Goal: Task Accomplishment & Management: Manage account settings

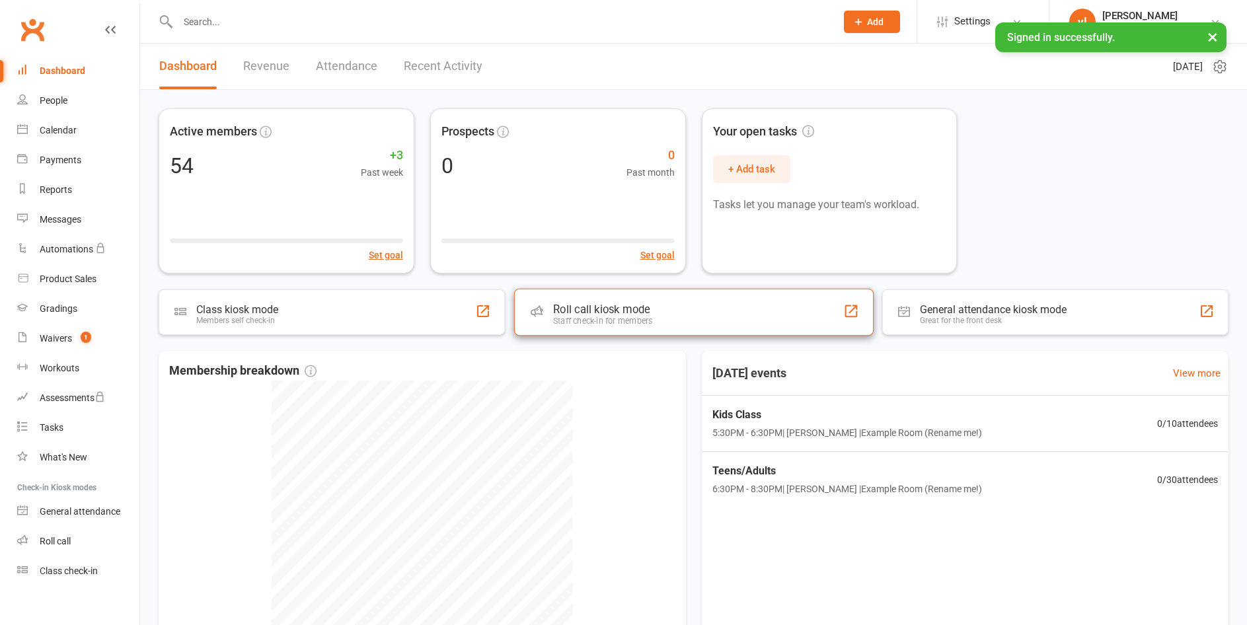
click at [761, 315] on div "Roll call kiosk mode Staff check-in for members" at bounding box center [692, 313] width 359 height 48
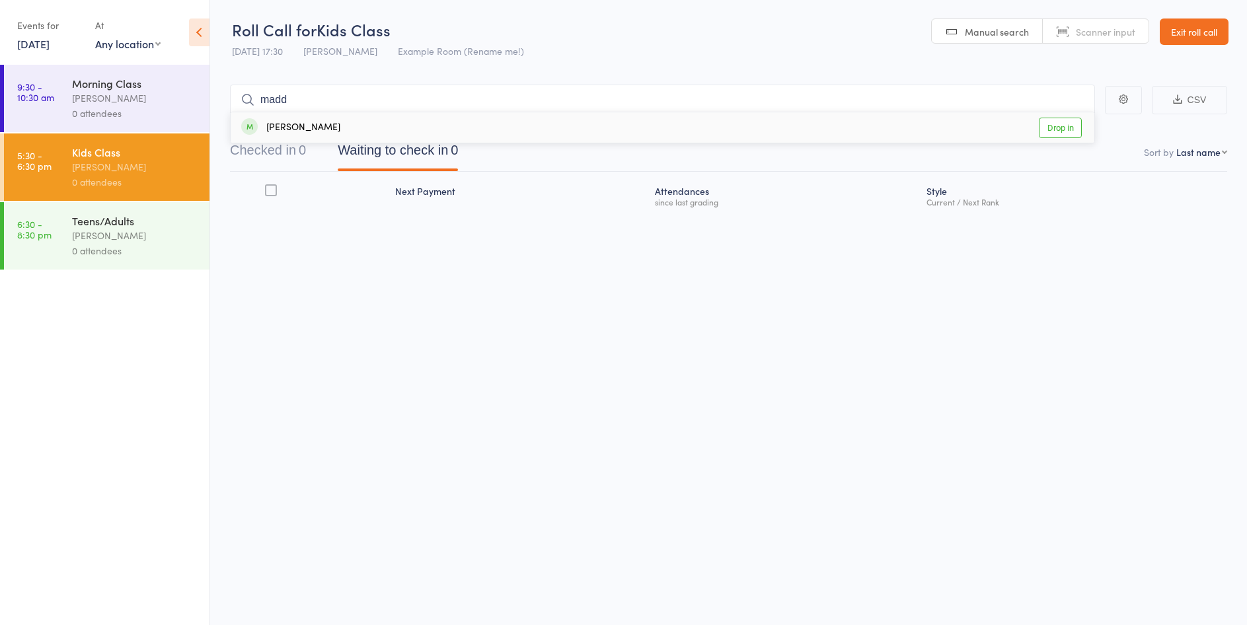
type input "madd"
click at [1070, 126] on link "Drop in" at bounding box center [1059, 128] width 43 height 20
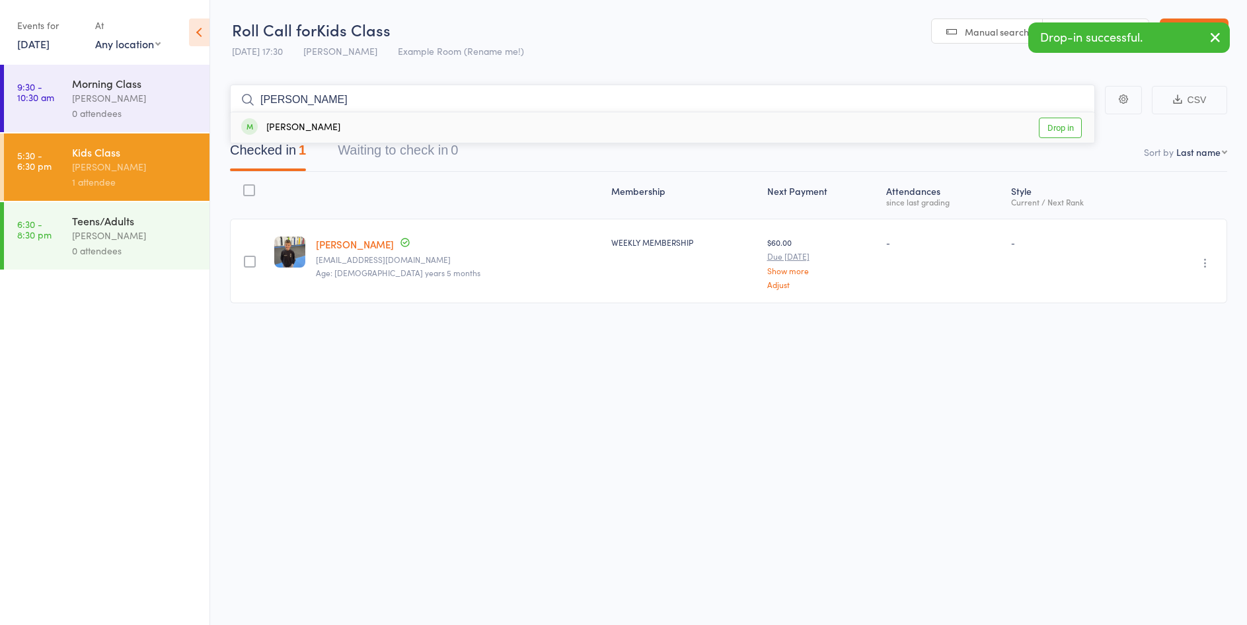
type input "eli"
click at [1080, 129] on link "Drop in" at bounding box center [1059, 128] width 43 height 20
click at [1213, 48] on button "button" at bounding box center [1214, 38] width 29 height 30
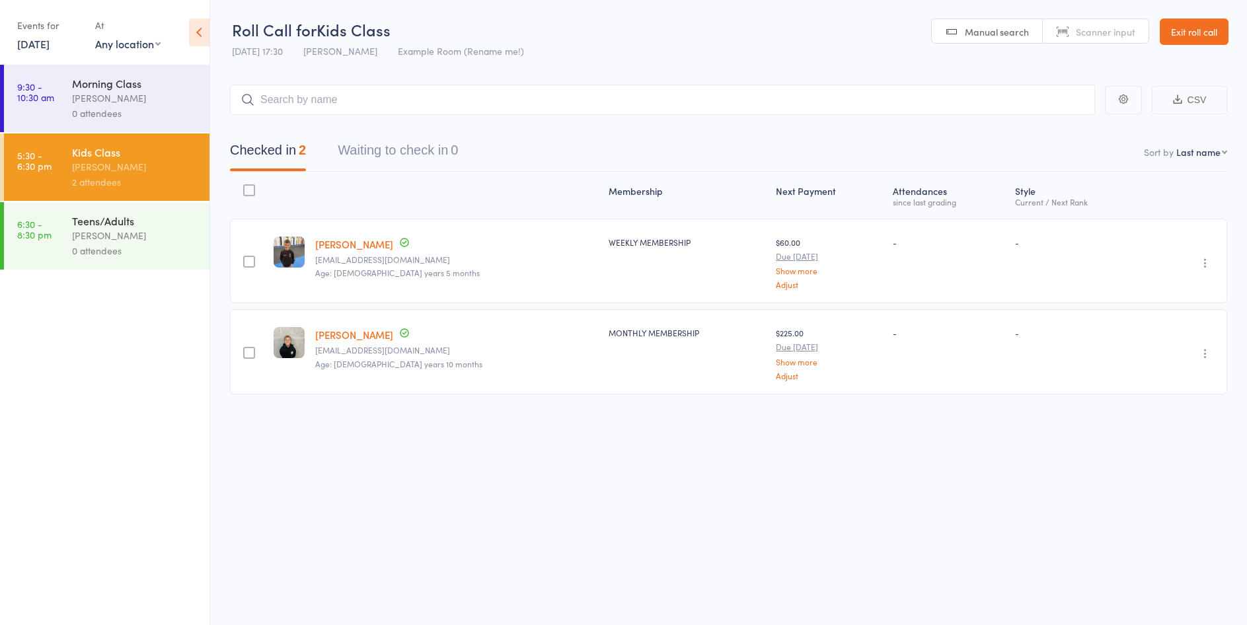
click at [1213, 36] on link "Exit roll call" at bounding box center [1193, 31] width 69 height 26
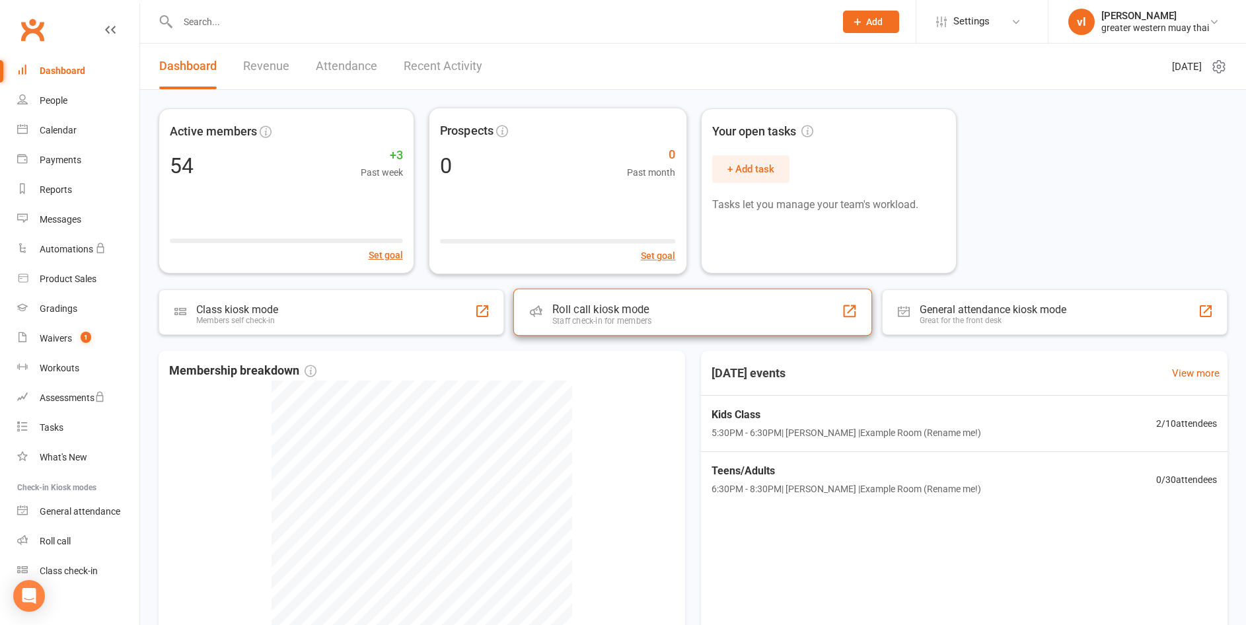
click at [647, 327] on div "Roll call kiosk mode Staff check-in for members" at bounding box center [692, 313] width 359 height 48
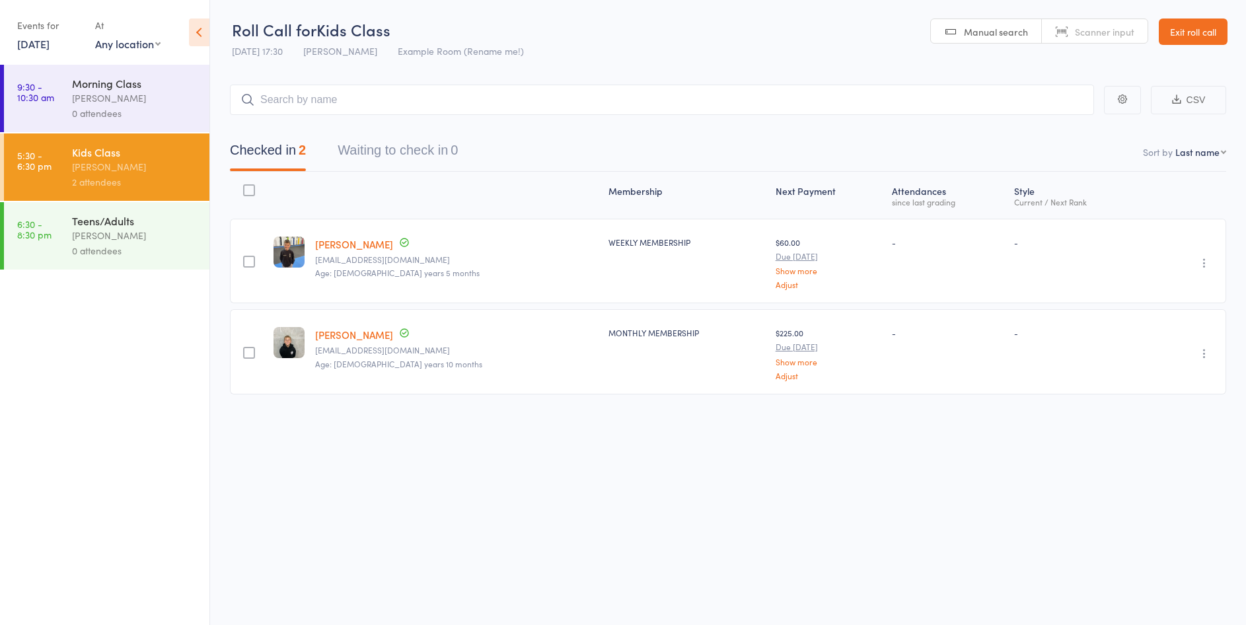
click at [329, 241] on link "Madden Ellis" at bounding box center [354, 244] width 78 height 14
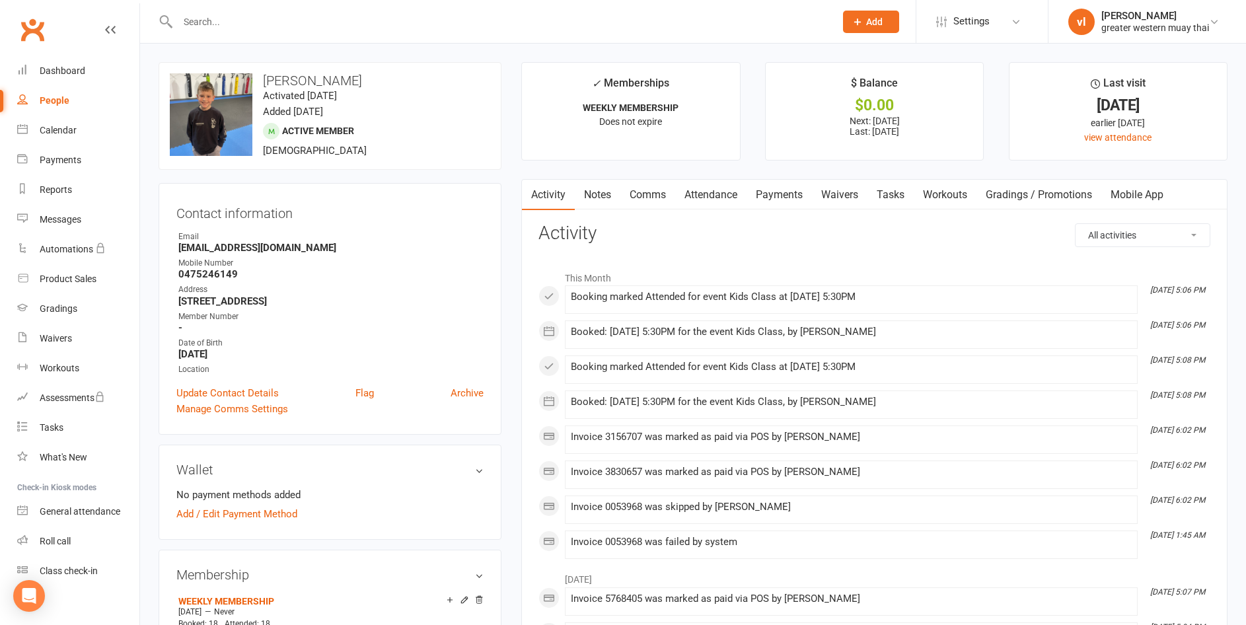
click at [776, 188] on link "Payments" at bounding box center [778, 195] width 65 height 30
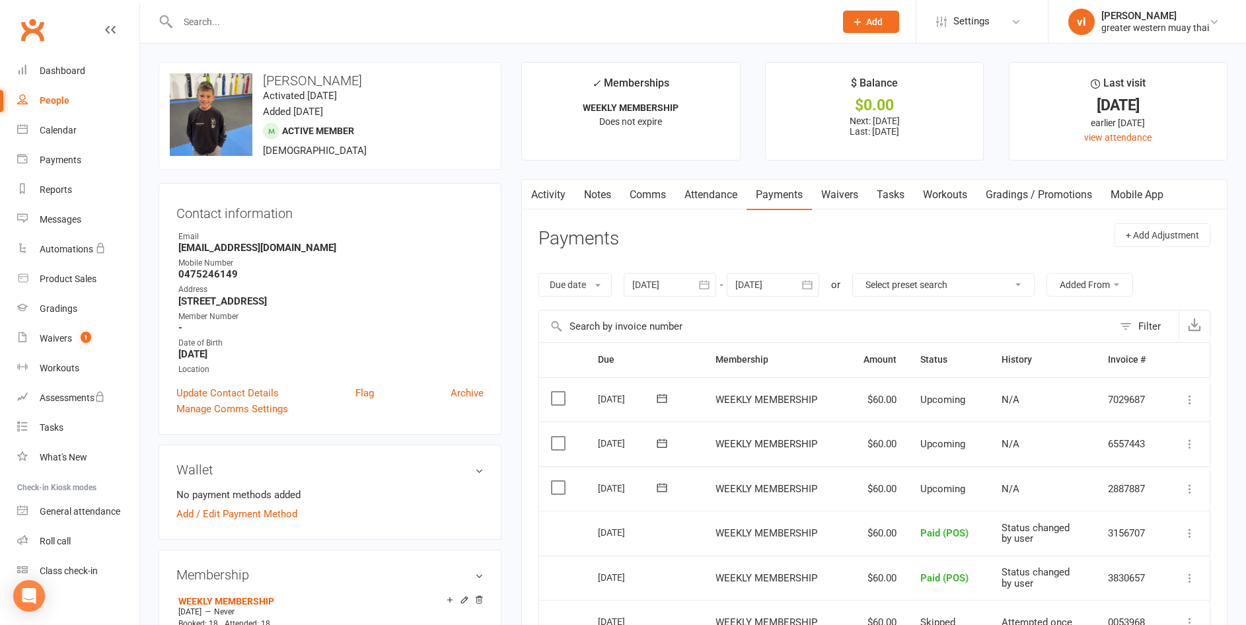
click at [532, 184] on button "button" at bounding box center [530, 195] width 17 height 30
click at [564, 207] on link "Activity" at bounding box center [548, 195] width 53 height 30
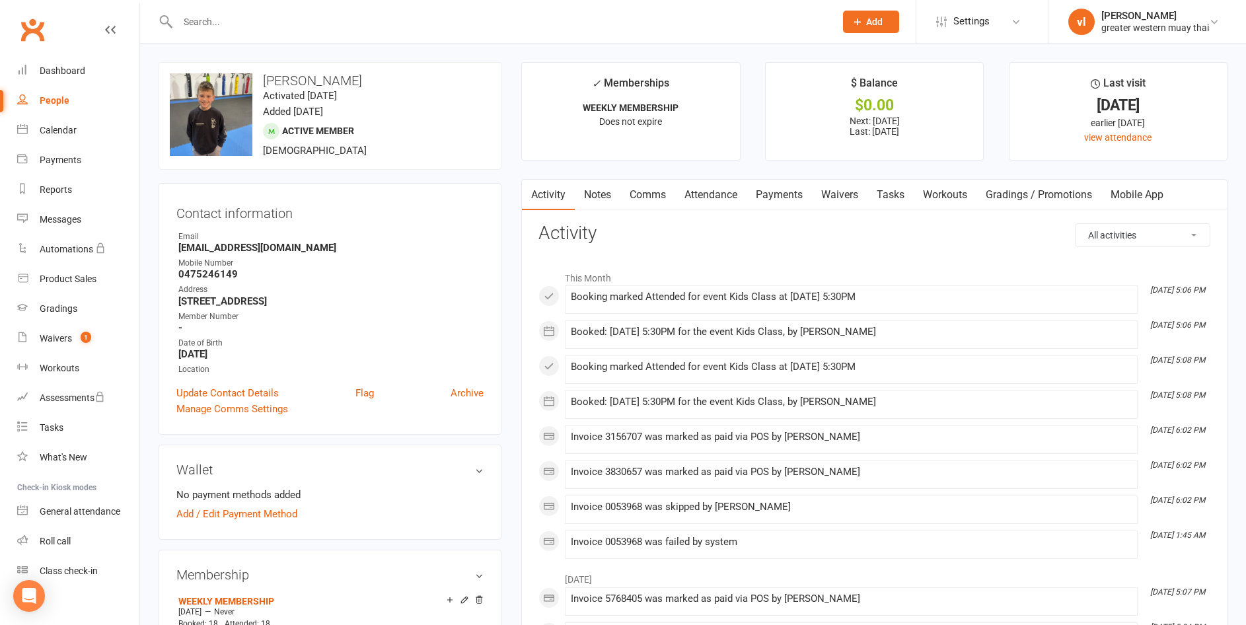
click at [766, 201] on link "Payments" at bounding box center [778, 195] width 65 height 30
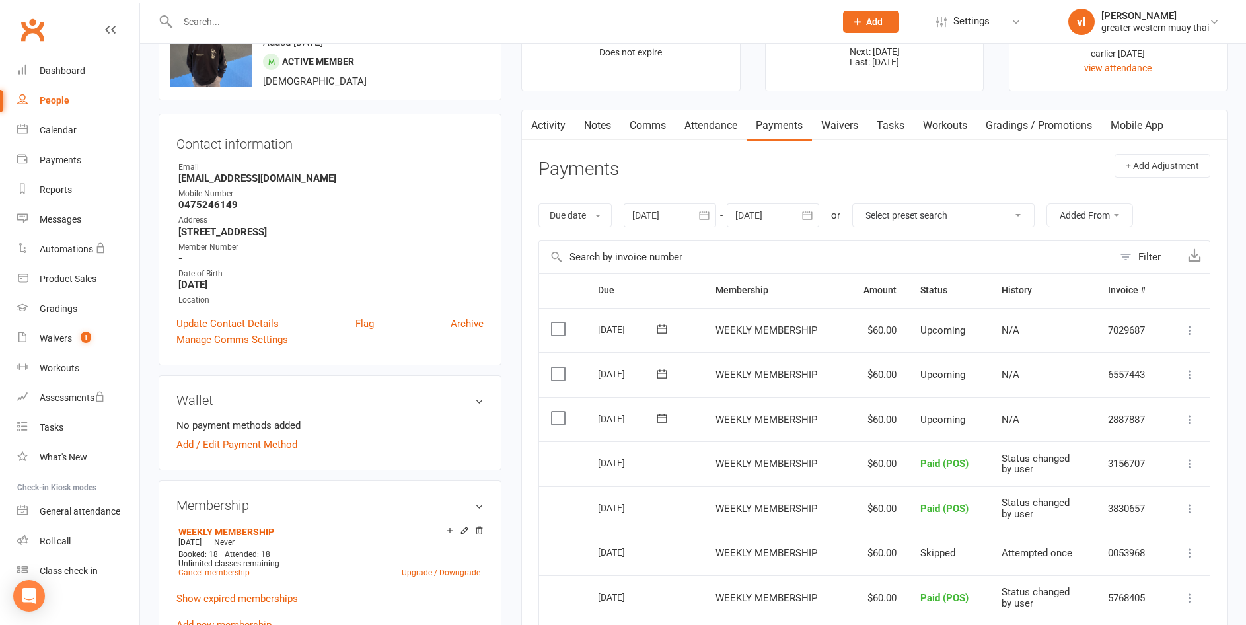
scroll to position [132, 0]
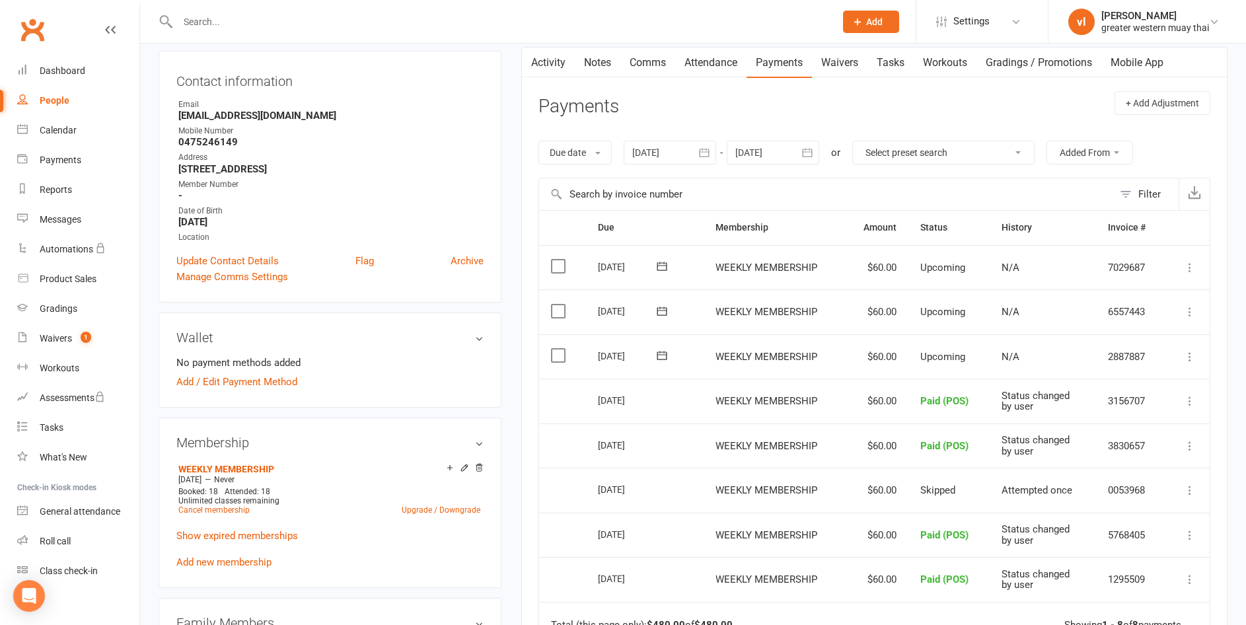
click at [659, 306] on icon at bounding box center [661, 311] width 13 height 13
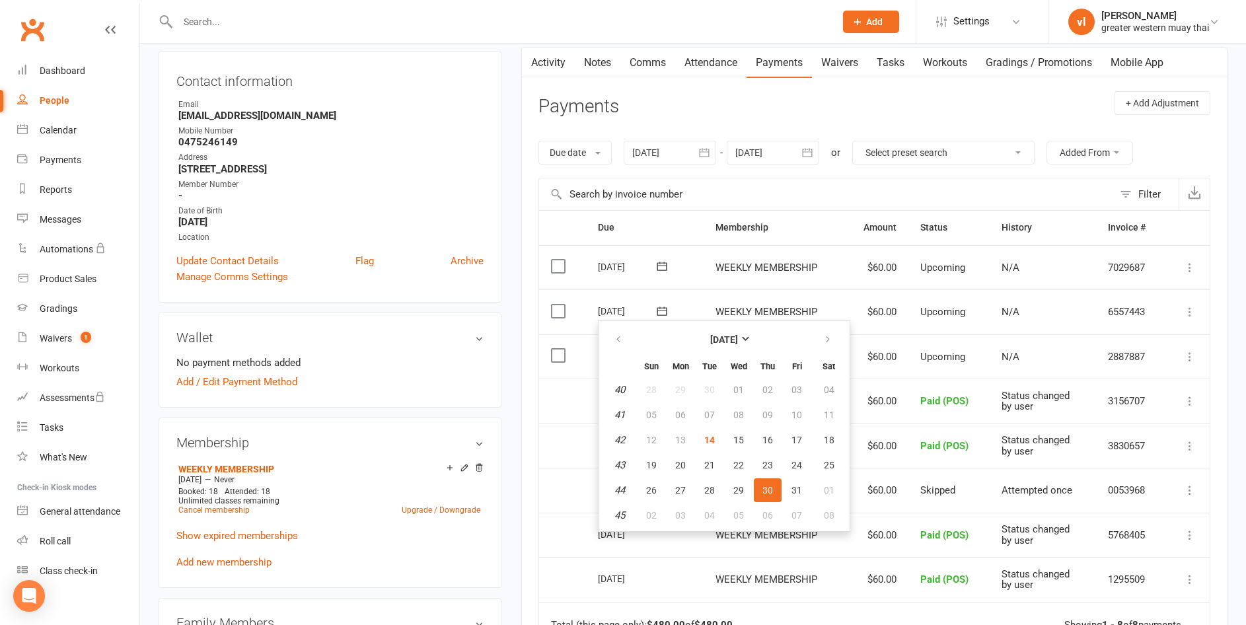
click at [552, 100] on h3 "Payments" at bounding box center [578, 106] width 81 height 20
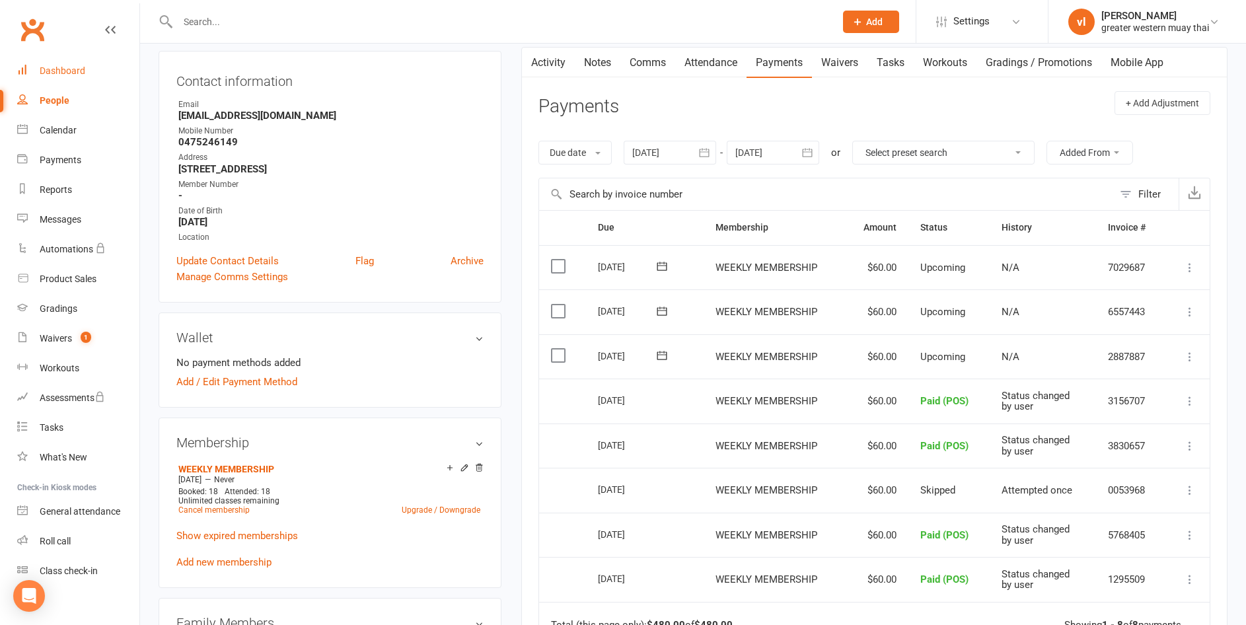
click at [50, 74] on div "Dashboard" at bounding box center [63, 70] width 46 height 11
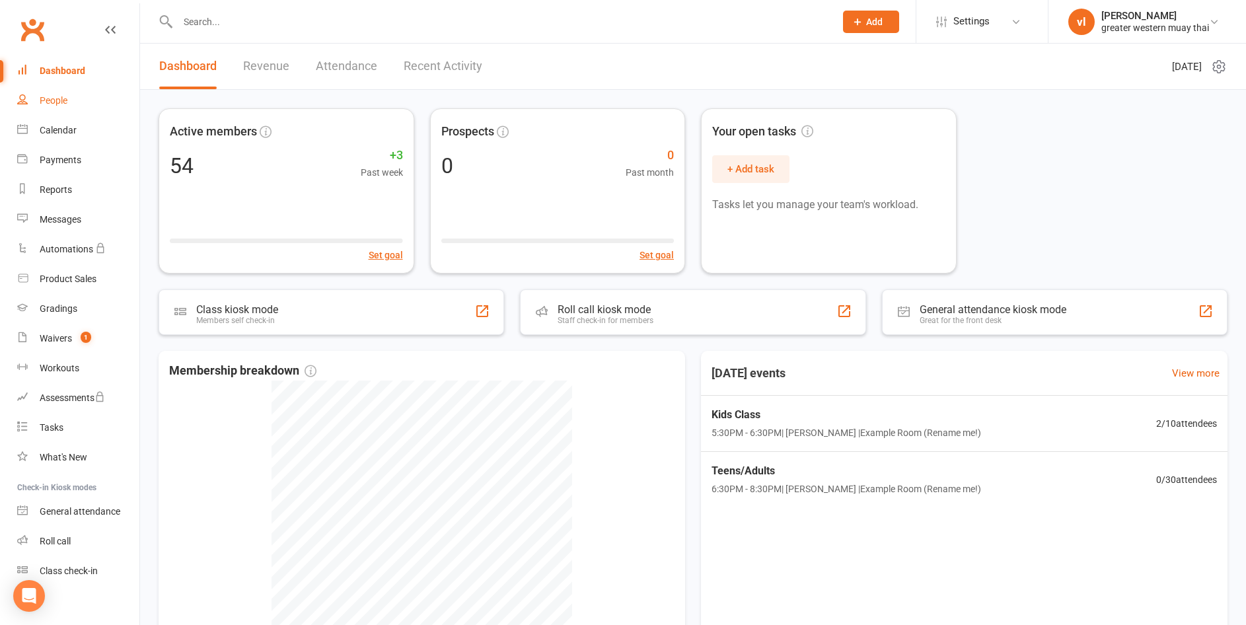
click at [18, 90] on link "People" at bounding box center [78, 101] width 122 height 30
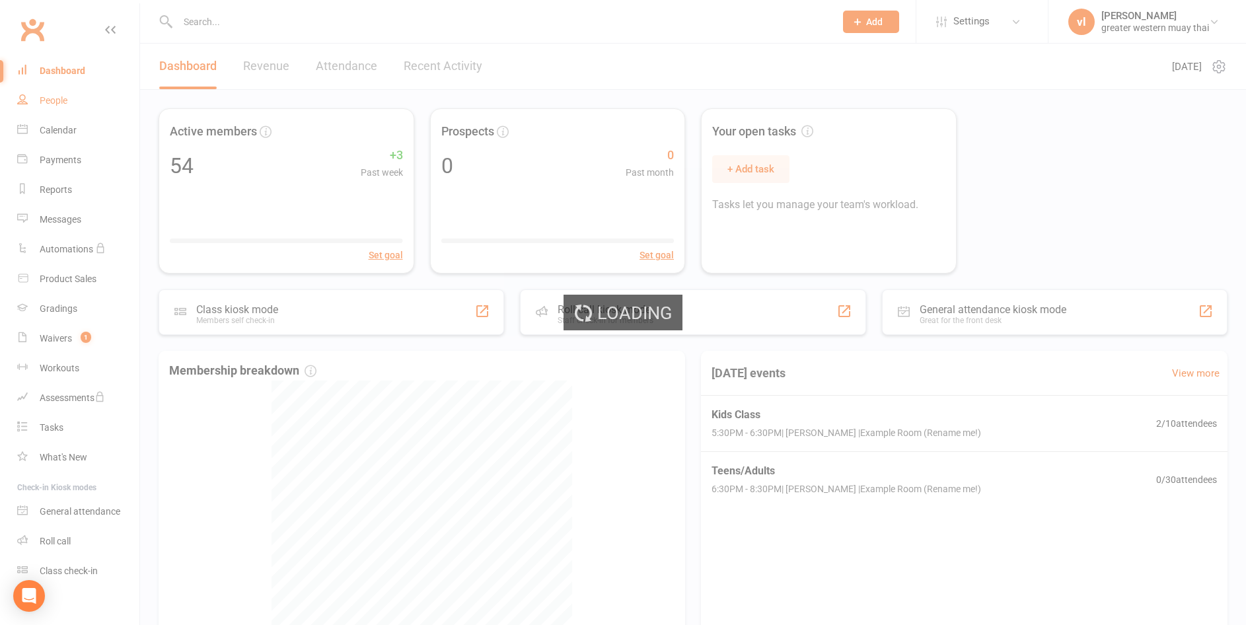
select select "25"
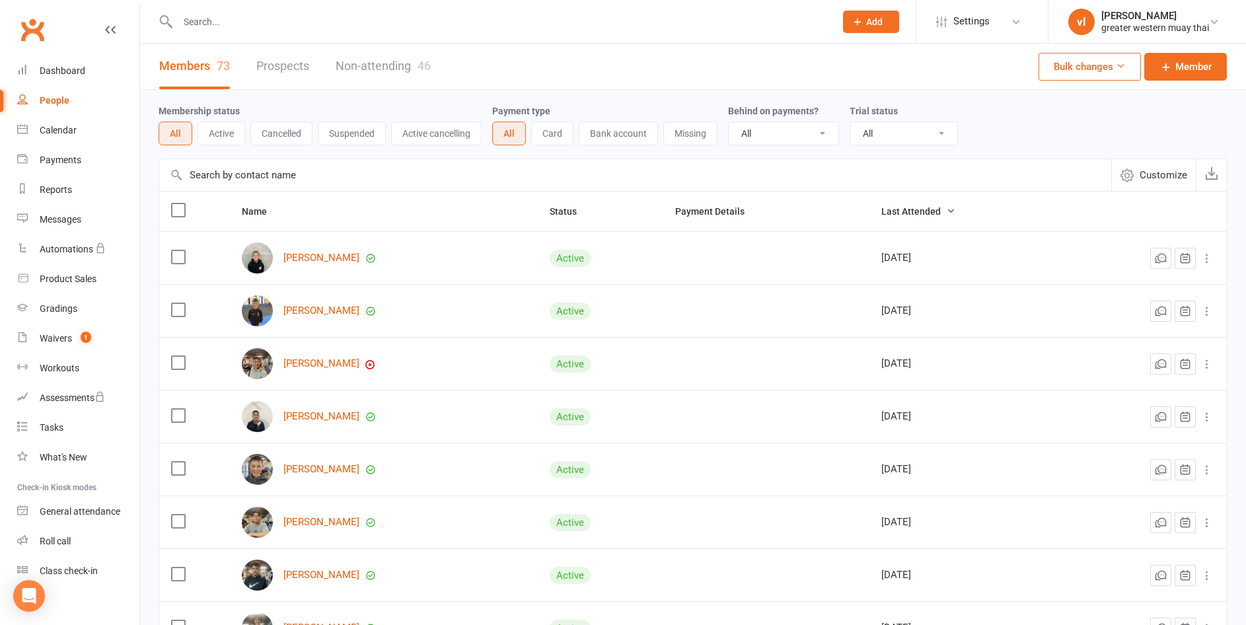
click at [294, 183] on input "text" at bounding box center [635, 175] width 952 height 32
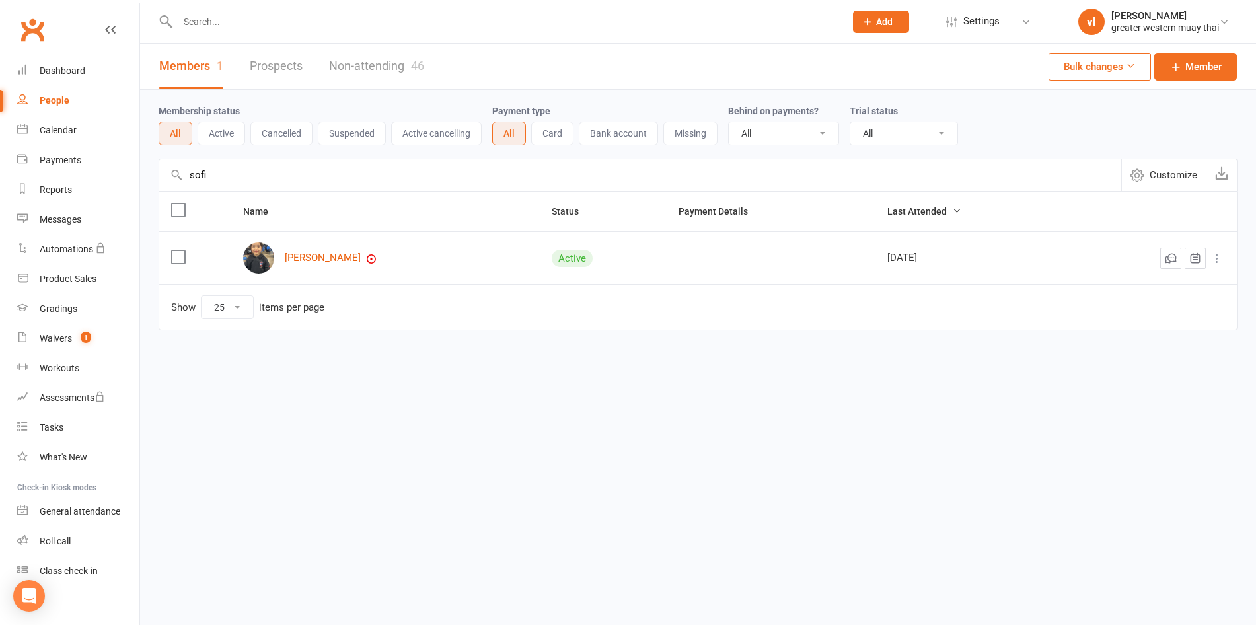
type input "sofi"
click at [312, 267] on div "Sofia Nguyen" at bounding box center [385, 257] width 285 height 31
click at [307, 254] on link "[PERSON_NAME]" at bounding box center [323, 257] width 76 height 11
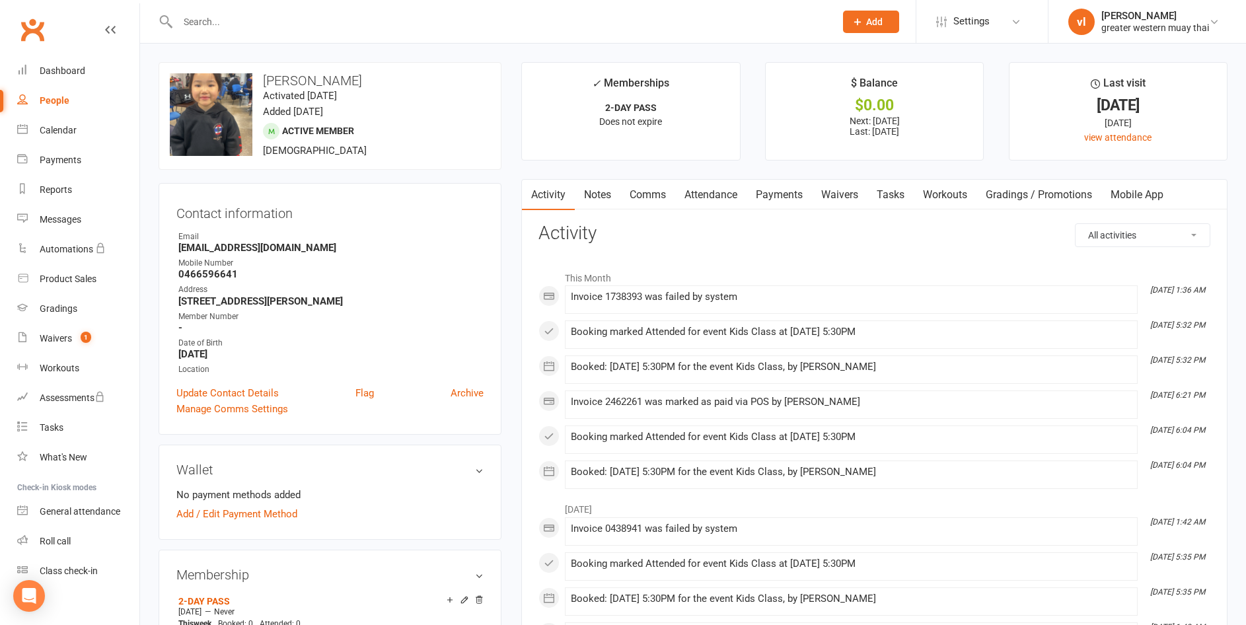
click at [769, 196] on link "Payments" at bounding box center [778, 195] width 65 height 30
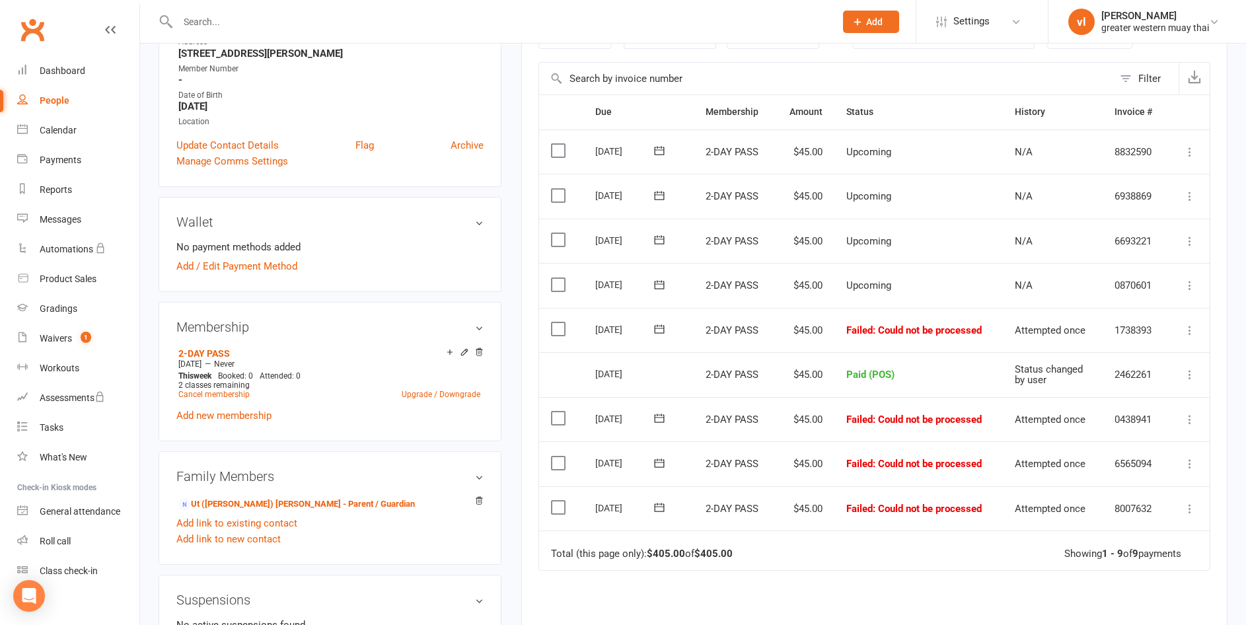
scroll to position [264, 0]
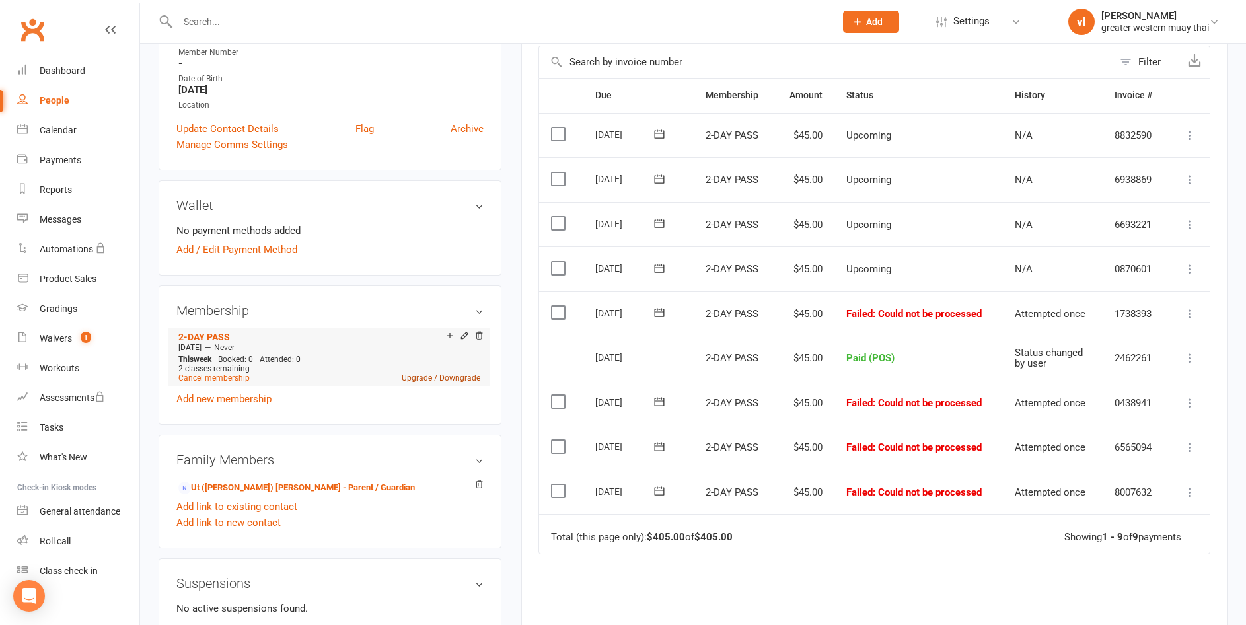
click at [450, 377] on link "Upgrade / Downgrade" at bounding box center [441, 377] width 79 height 9
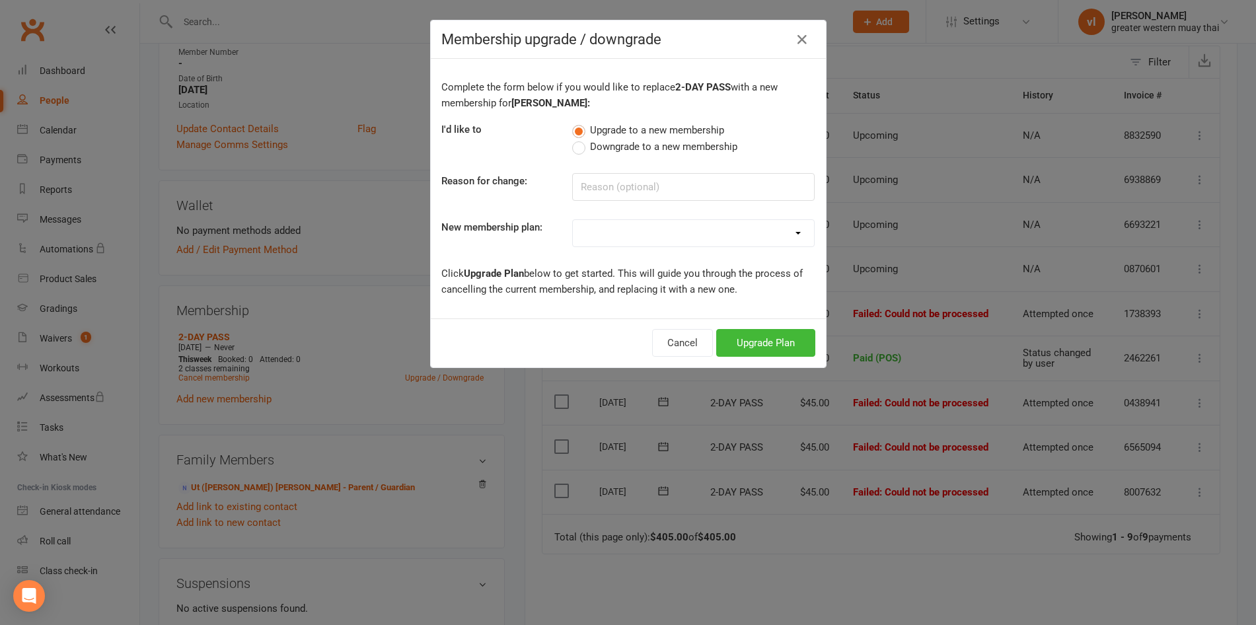
click at [613, 235] on select "PT SESSION DAY PASS WEEKLY MEMBERSHIP 2-DAY PASS MONTHLY MEMBERSHIP 3 MONTH MEM…" at bounding box center [693, 233] width 241 height 26
select select "1"
click at [573, 220] on select "PT SESSION DAY PASS WEEKLY MEMBERSHIP 2-DAY PASS MONTHLY MEMBERSHIP 3 MONTH MEM…" at bounding box center [693, 233] width 241 height 26
click at [637, 145] on span "Downgrade to a new membership" at bounding box center [663, 146] width 147 height 14
click at [581, 139] on input "Downgrade to a new membership" at bounding box center [576, 139] width 9 height 0
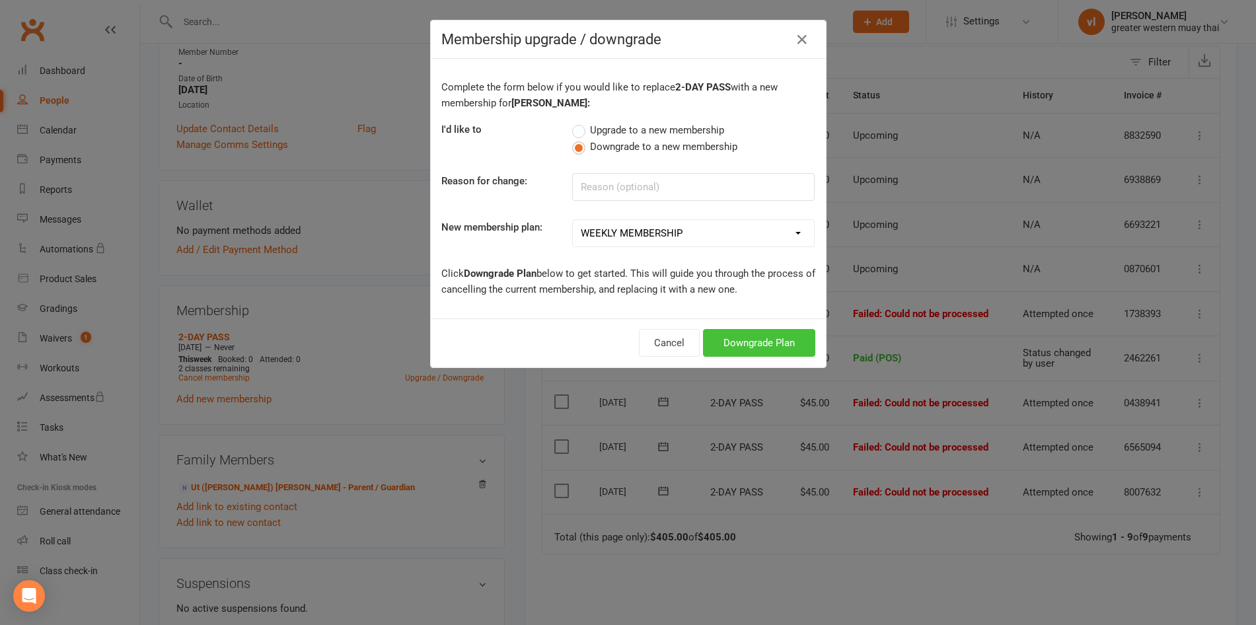
click at [743, 340] on button "Downgrade Plan" at bounding box center [759, 343] width 112 height 28
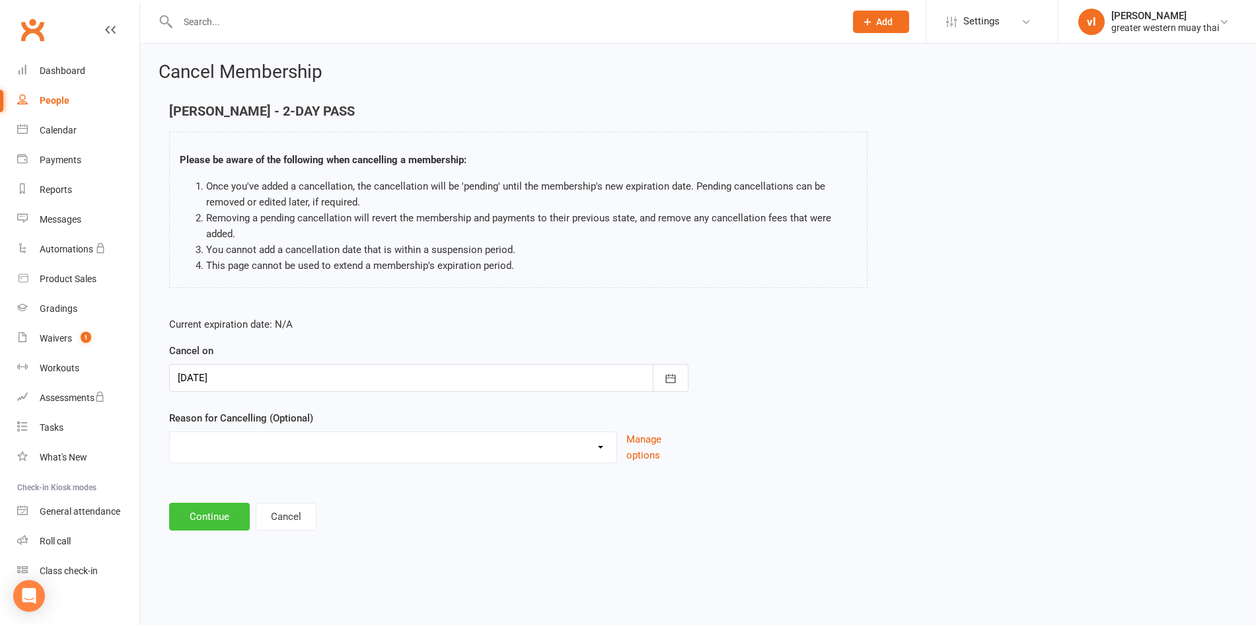
click at [205, 519] on button "Continue" at bounding box center [209, 517] width 81 height 28
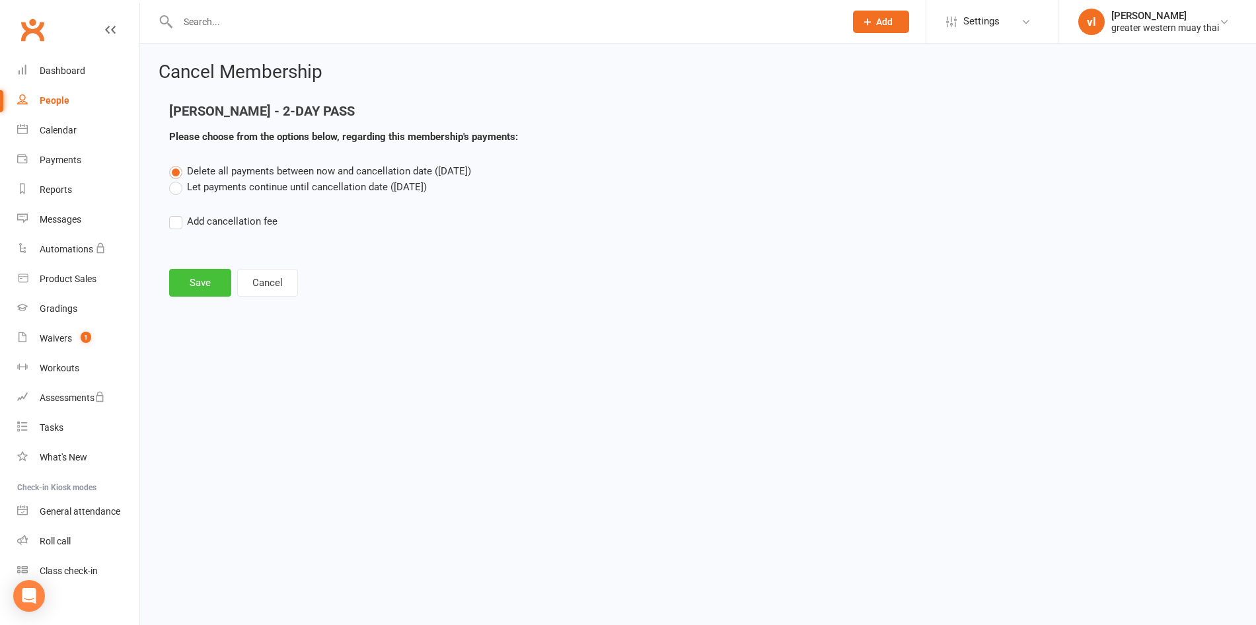
click at [207, 281] on button "Save" at bounding box center [200, 283] width 62 height 28
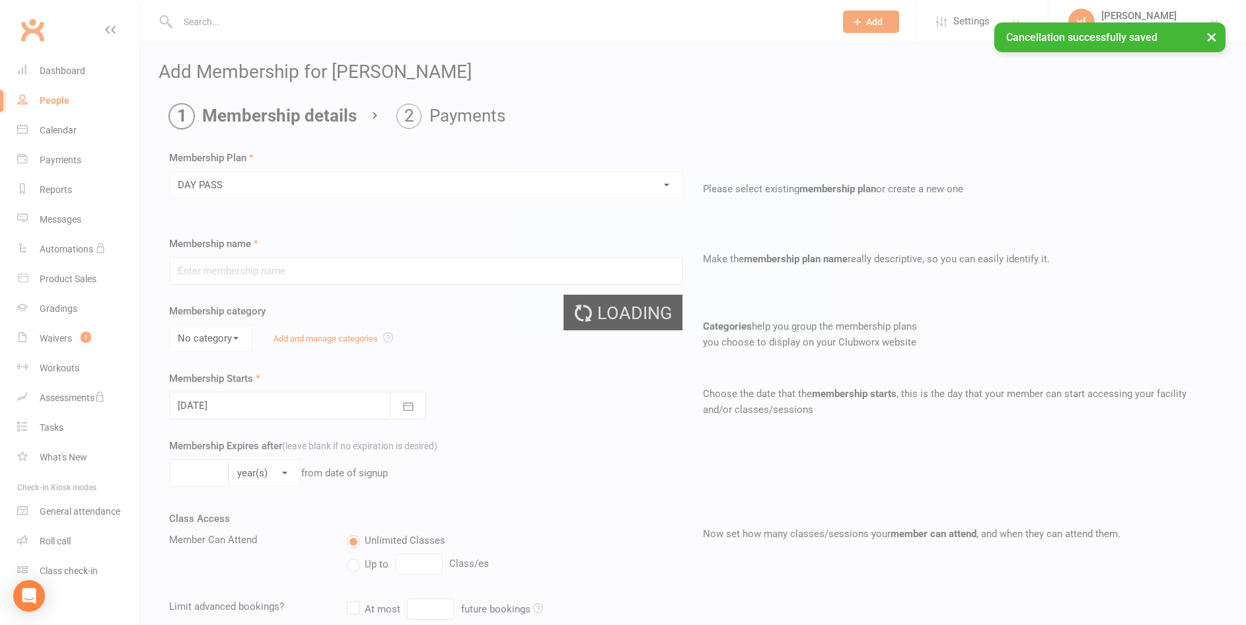
type input "DAY PASS"
select select "0"
type input "1"
select select "0"
type input "1"
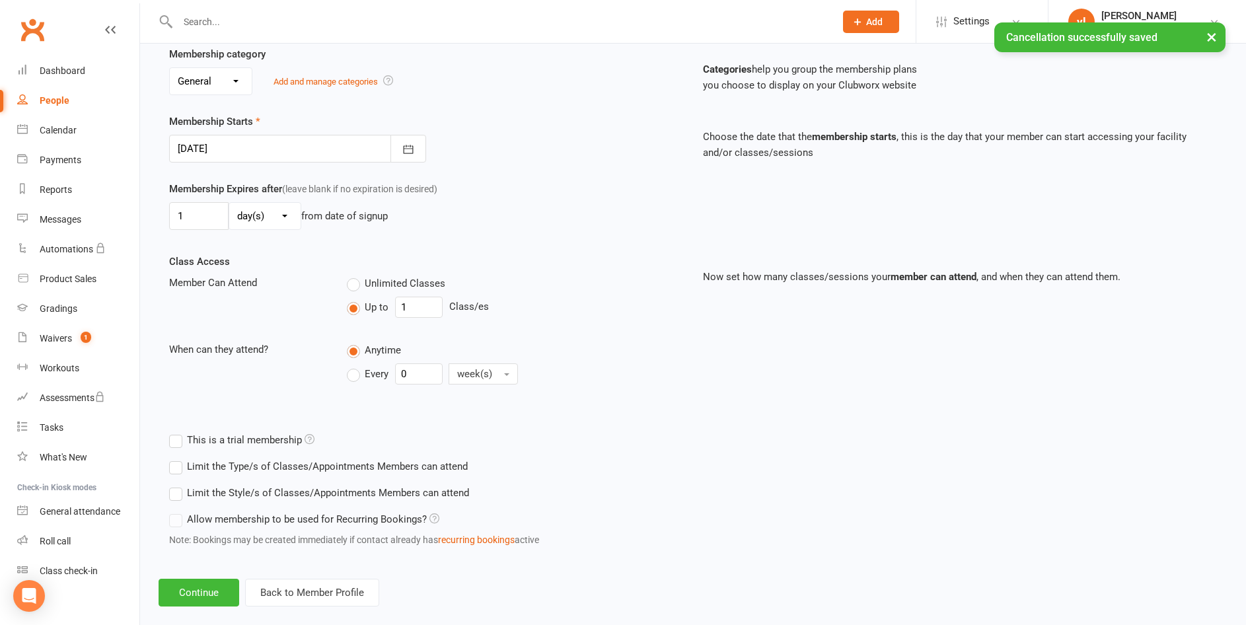
scroll to position [277, 0]
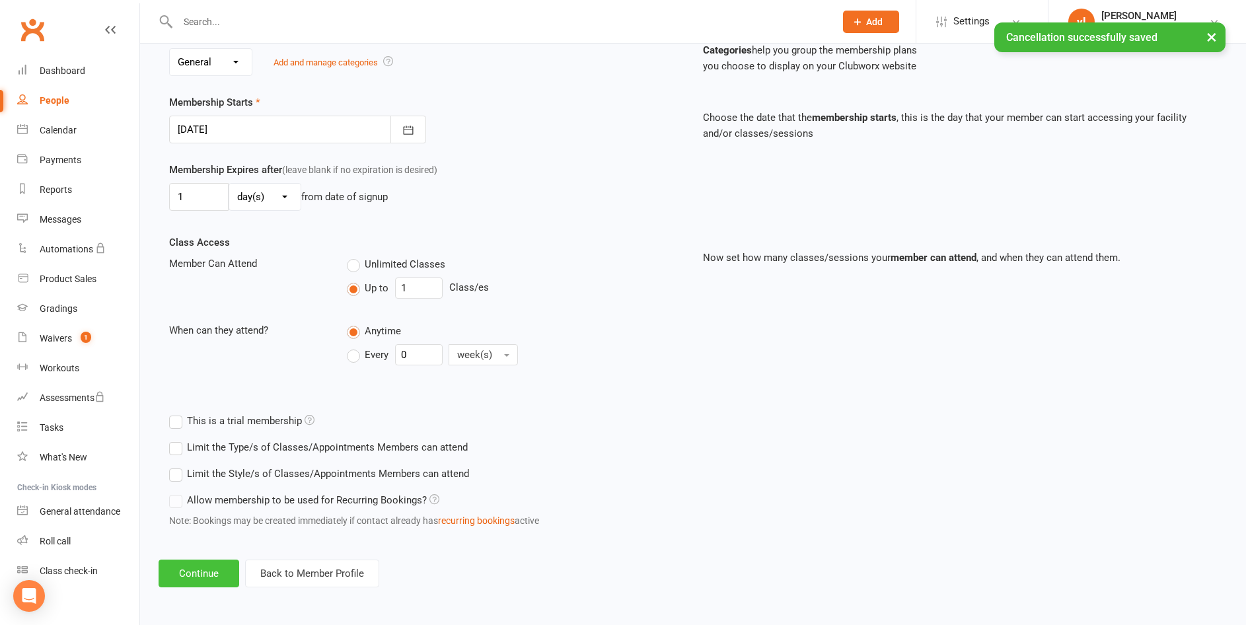
click at [188, 574] on button "Continue" at bounding box center [199, 574] width 81 height 28
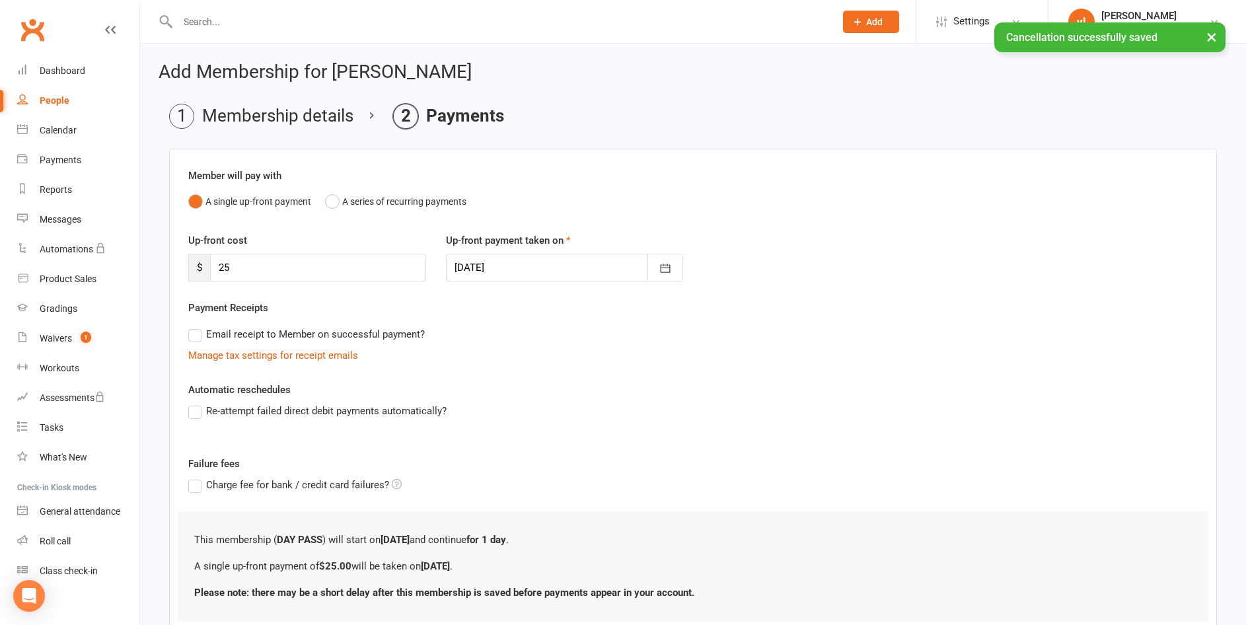
scroll to position [94, 0]
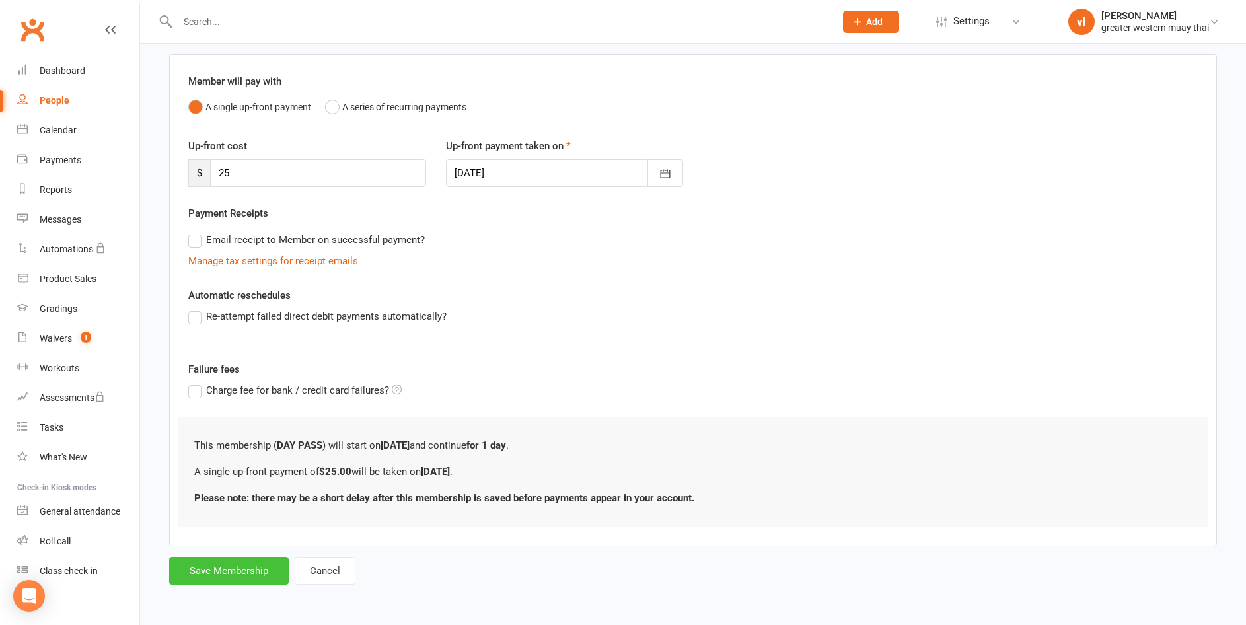
click at [219, 564] on button "Save Membership" at bounding box center [229, 571] width 120 height 28
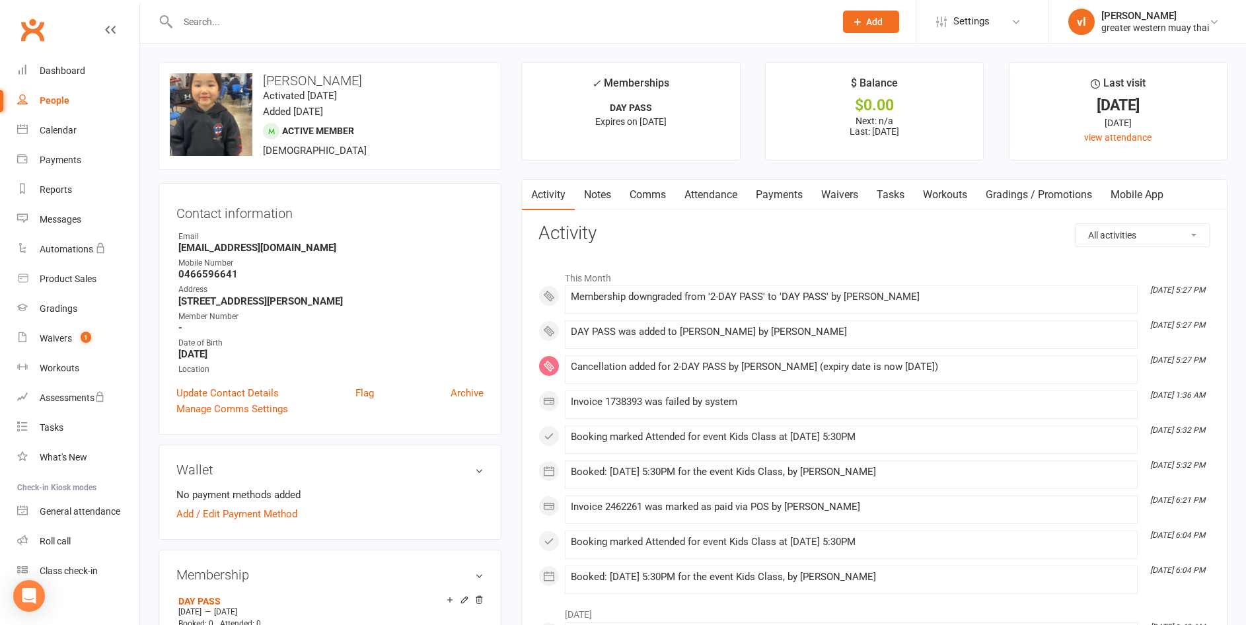
click at [760, 196] on link "Payments" at bounding box center [778, 195] width 65 height 30
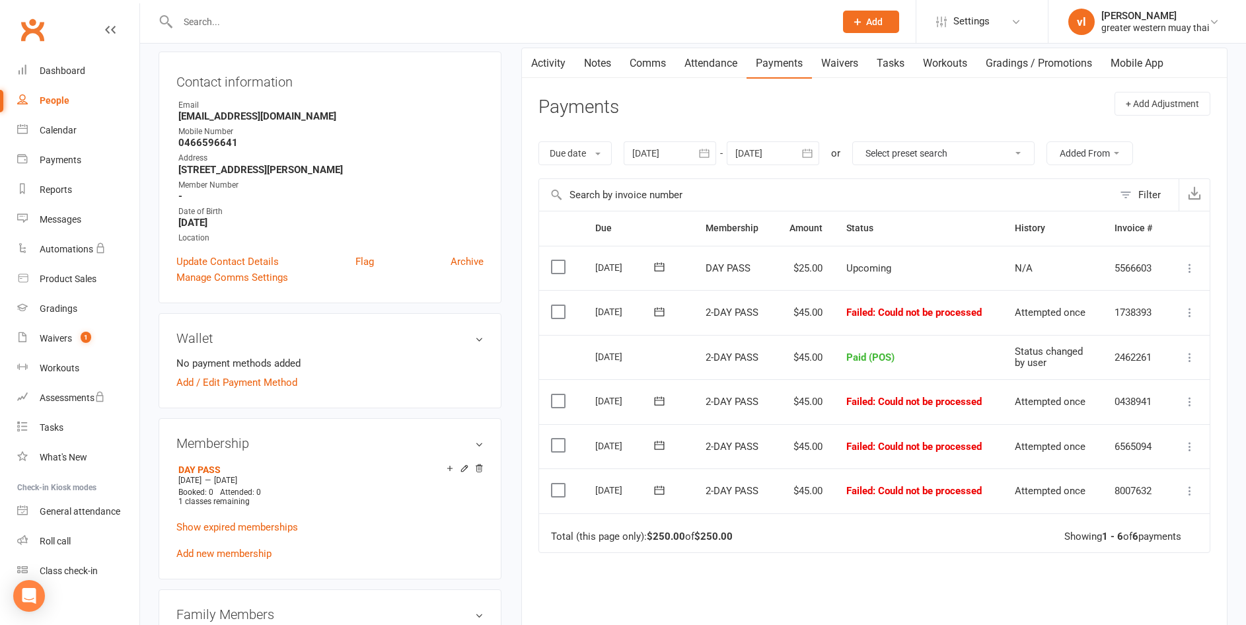
scroll to position [132, 0]
click at [556, 272] on label at bounding box center [560, 266] width 18 height 13
click at [556, 260] on input "checkbox" at bounding box center [555, 260] width 9 height 0
click at [1160, 598] on button "Change status" at bounding box center [1175, 595] width 104 height 28
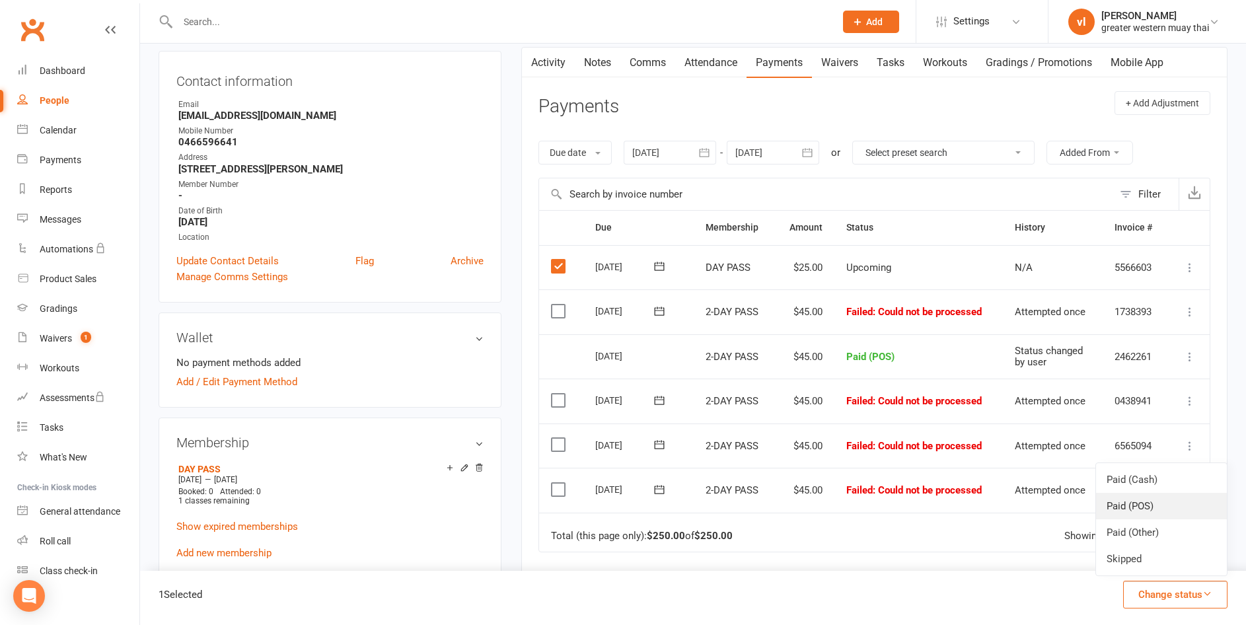
click at [1124, 508] on link "Paid (POS)" at bounding box center [1161, 506] width 131 height 26
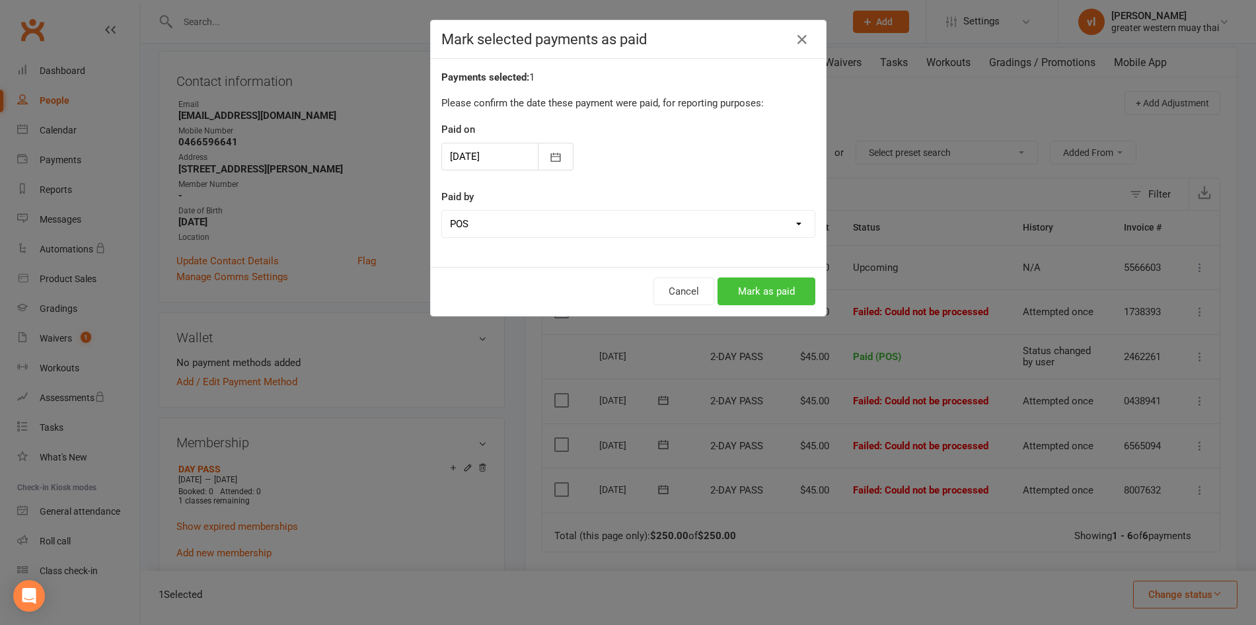
click at [780, 296] on button "Mark as paid" at bounding box center [766, 291] width 98 height 28
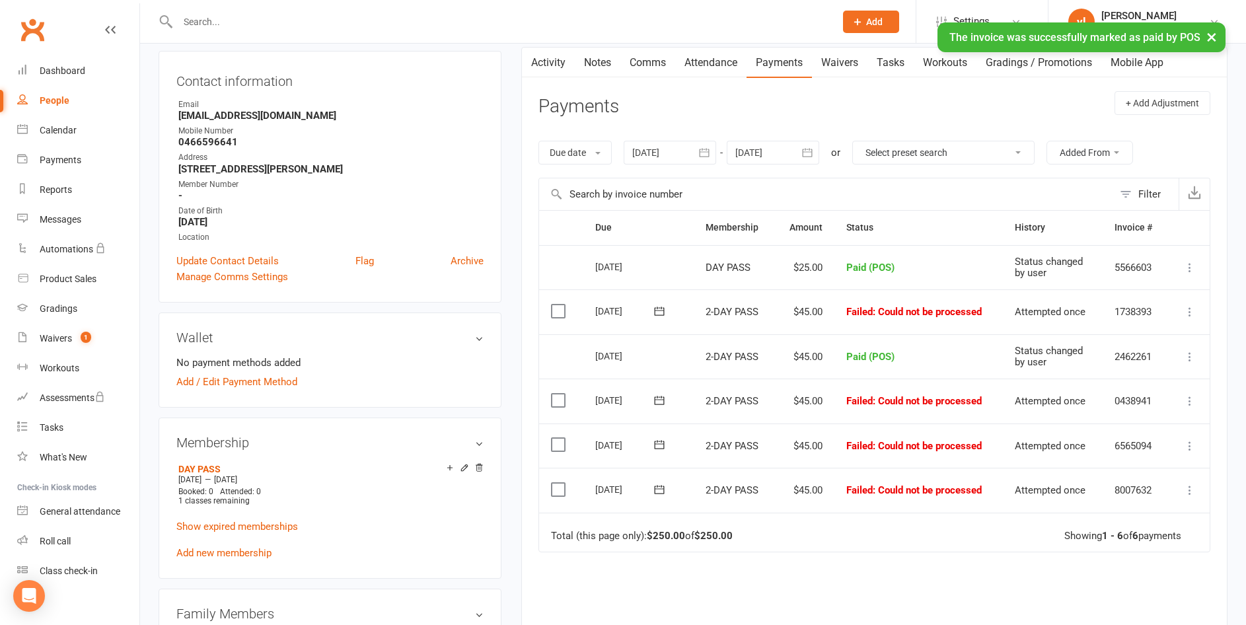
click at [548, 307] on td "Select this" at bounding box center [561, 311] width 44 height 45
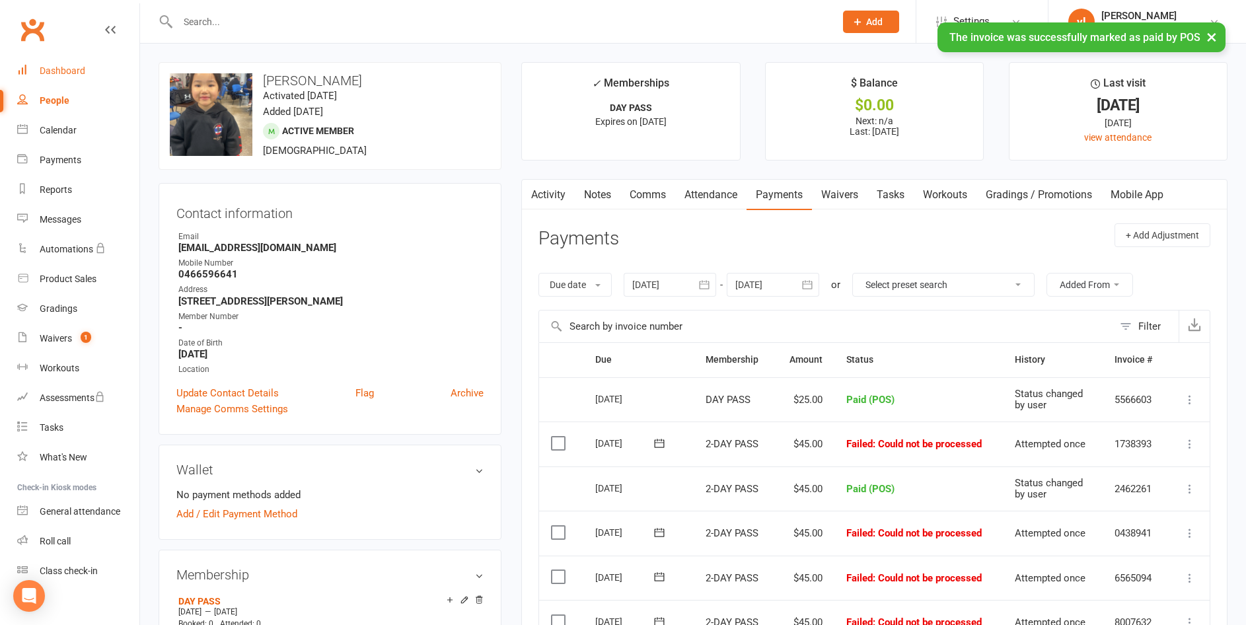
click at [57, 73] on div "Dashboard" at bounding box center [63, 70] width 46 height 11
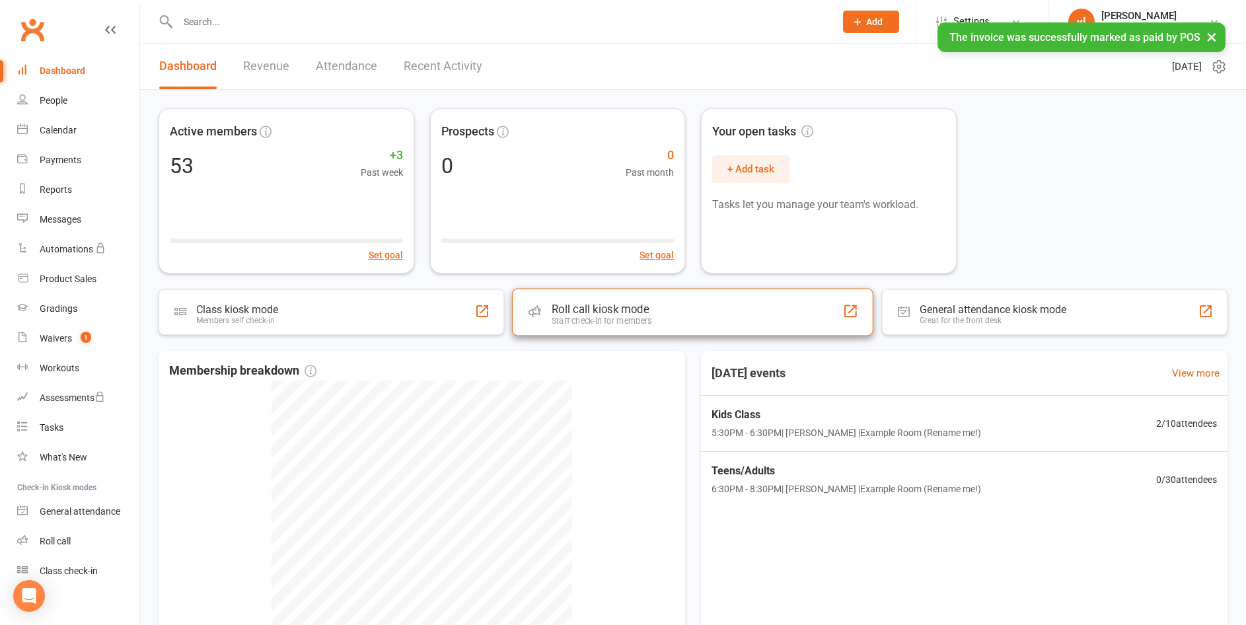
click at [585, 320] on div "Staff check-in for members" at bounding box center [602, 321] width 100 height 10
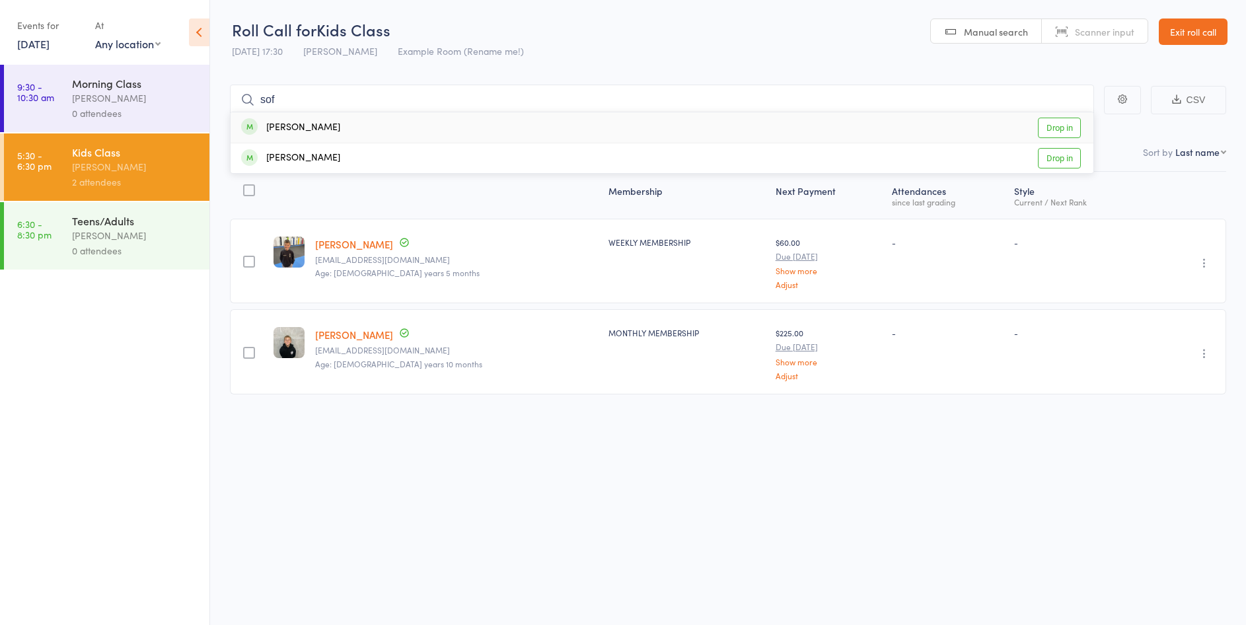
type input "sof"
click at [1065, 131] on link "Drop in" at bounding box center [1059, 128] width 43 height 20
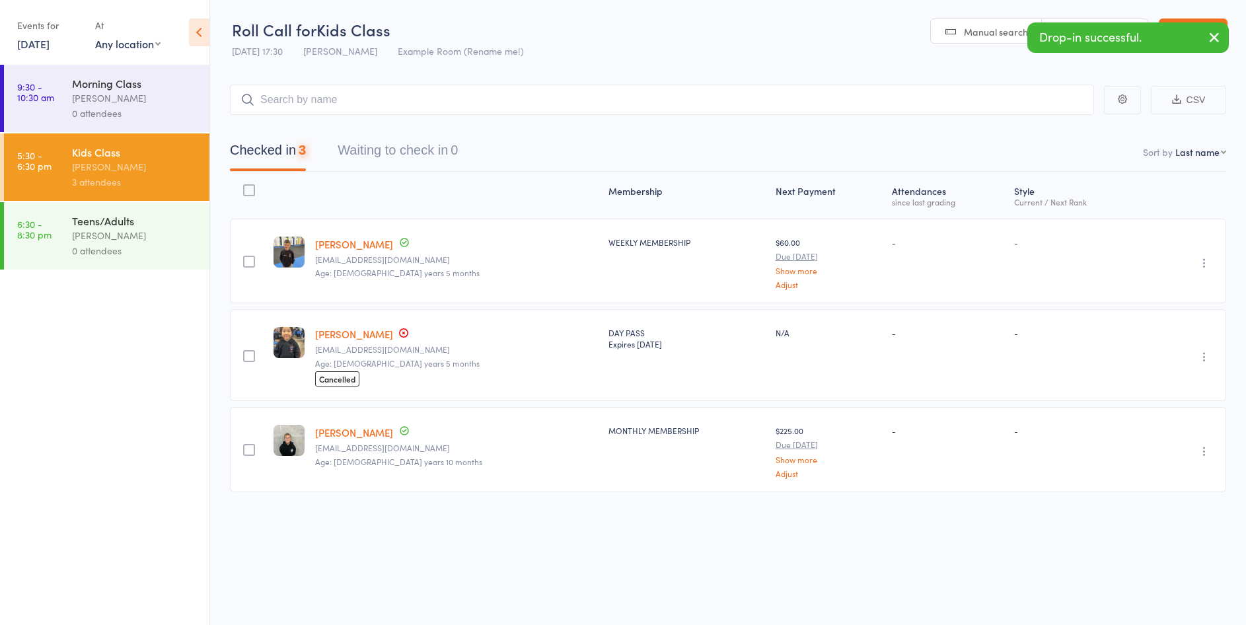
click at [1191, 34] on div "Drop-in successful." at bounding box center [1127, 37] width 201 height 30
click at [1206, 34] on icon "button" at bounding box center [1214, 37] width 16 height 17
click at [1228, 29] on header "Roll Call for Kids Class 14 Oct 17:30 vince latorre Example Room (Rename me!) M…" at bounding box center [728, 32] width 1036 height 65
click at [1225, 30] on link "Exit roll call" at bounding box center [1193, 31] width 69 height 26
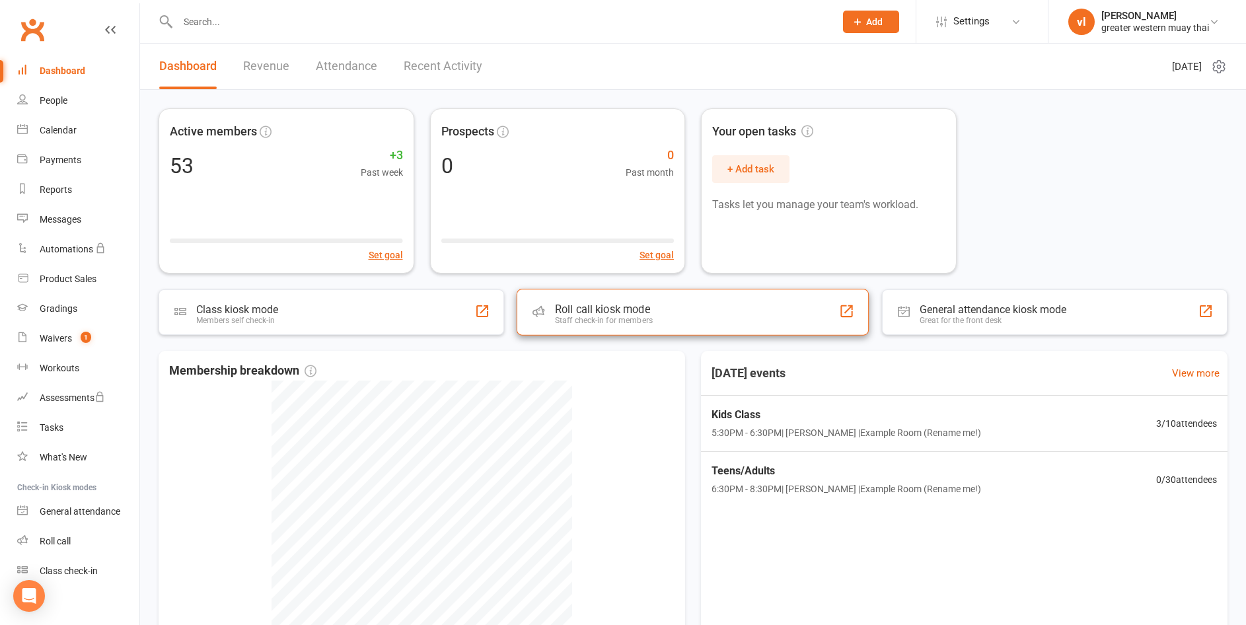
click at [553, 303] on div "Roll call kiosk mode Staff check-in for members" at bounding box center [693, 312] width 353 height 46
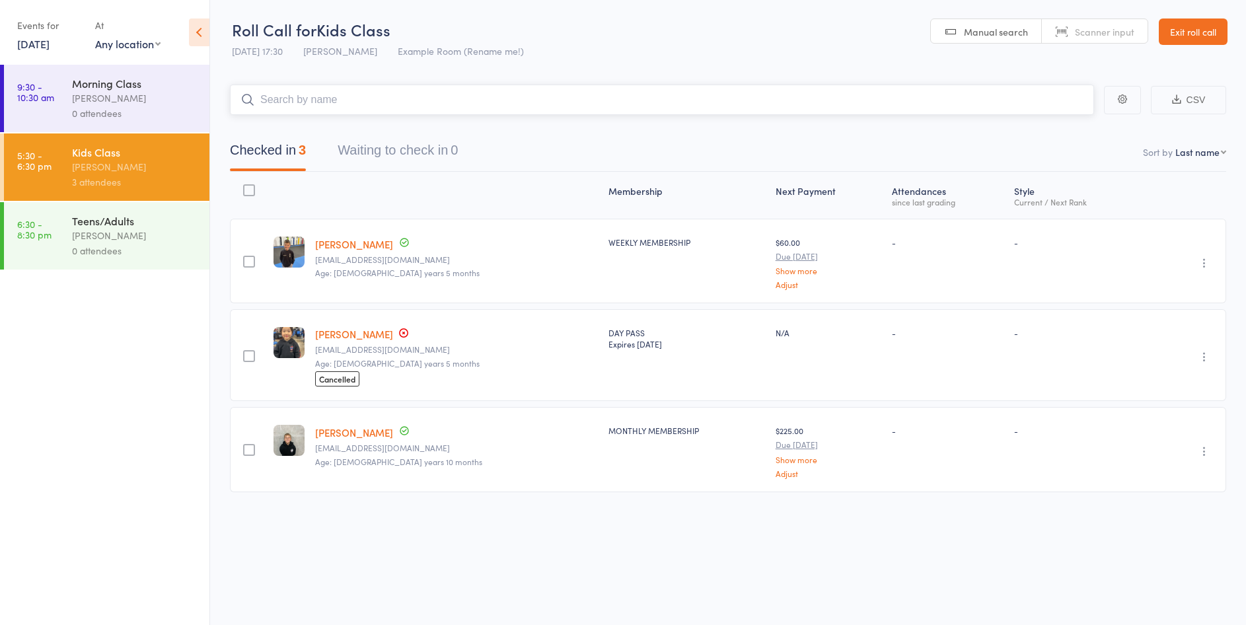
type input "o"
type input "ima"
click at [1056, 127] on link "Drop in" at bounding box center [1059, 128] width 43 height 20
click at [1206, 29] on icon "button" at bounding box center [1214, 37] width 16 height 17
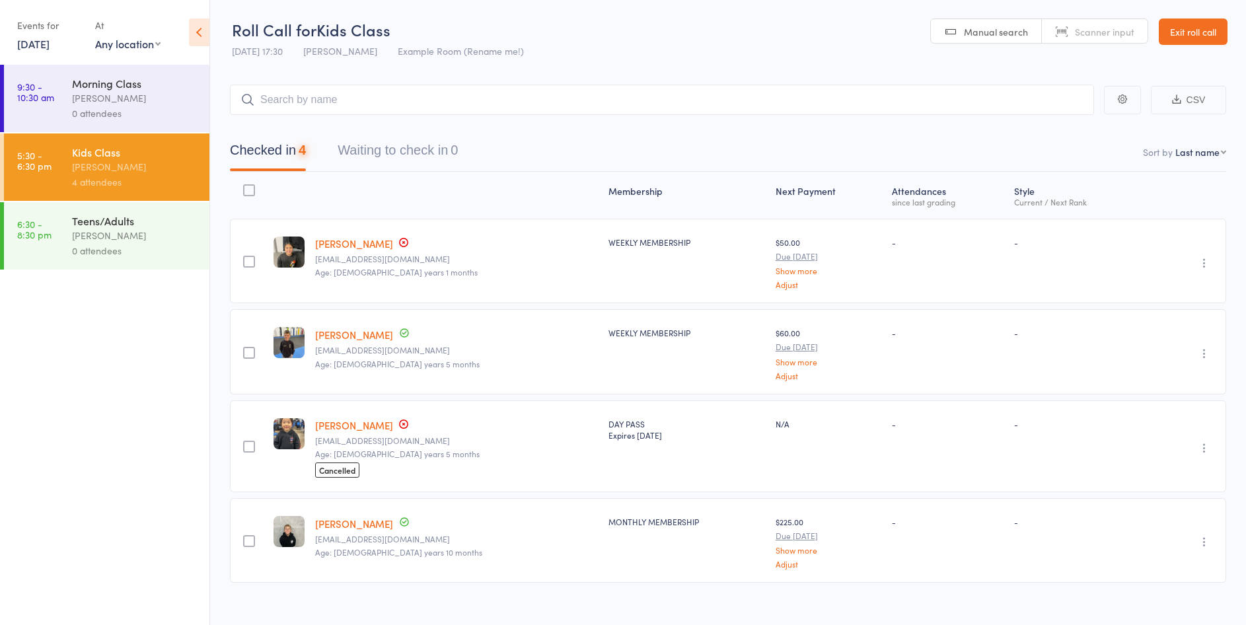
click at [1206, 29] on link "Exit roll call" at bounding box center [1193, 31] width 69 height 26
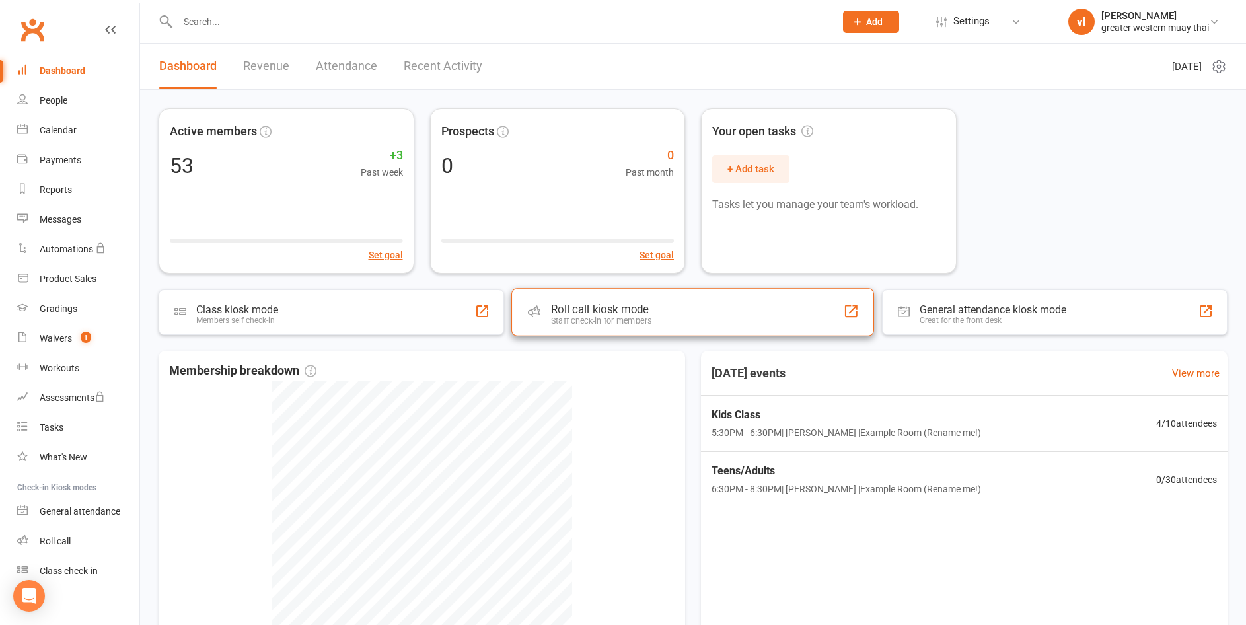
click at [664, 328] on div "Roll call kiosk mode Staff check-in for members" at bounding box center [692, 312] width 363 height 48
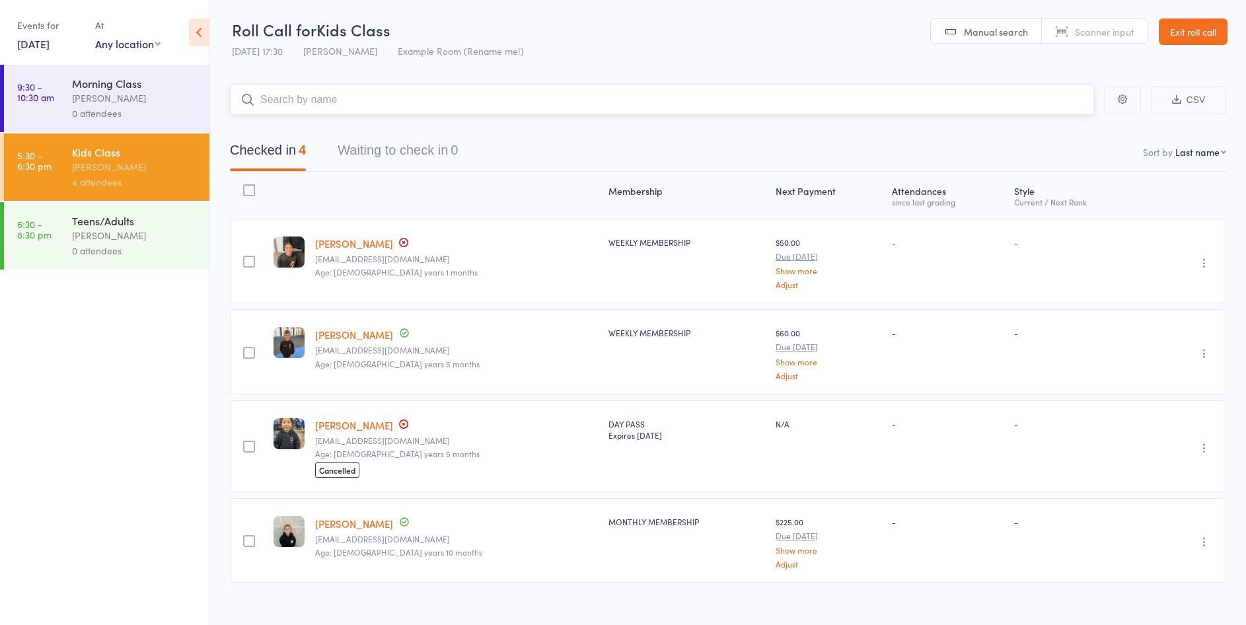
click at [407, 104] on input "search" at bounding box center [662, 100] width 864 height 30
click at [406, 104] on input "search" at bounding box center [662, 100] width 864 height 30
type input "inaya"
click at [1185, 27] on link "Exit roll call" at bounding box center [1193, 31] width 69 height 26
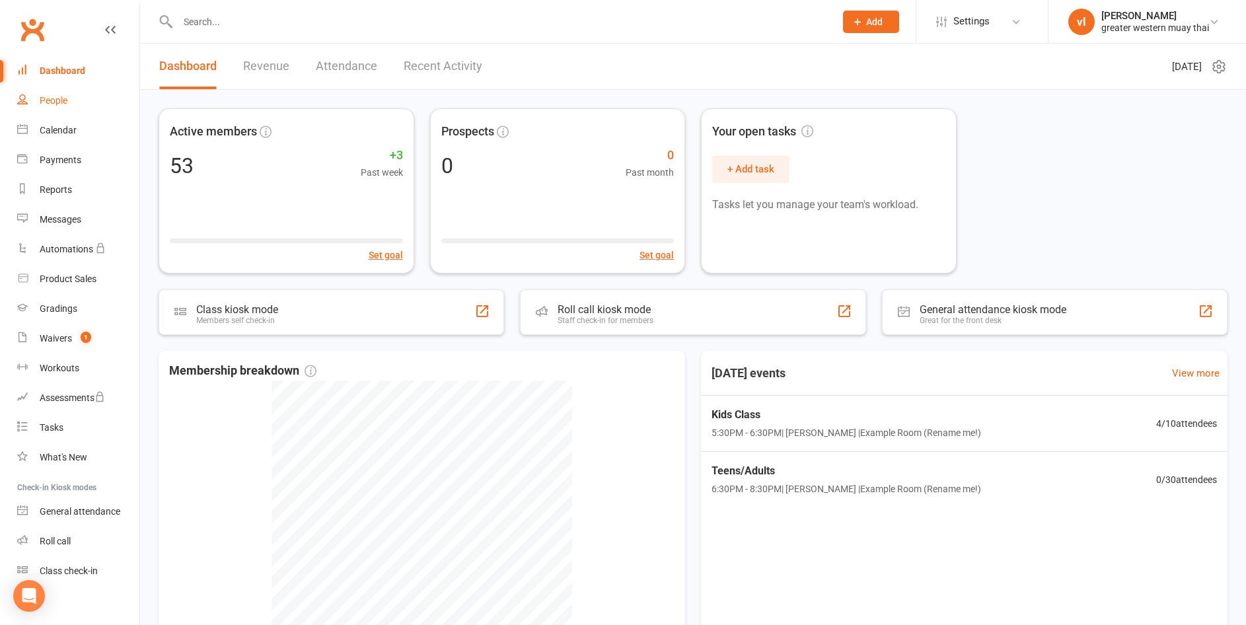
click at [55, 106] on link "People" at bounding box center [78, 101] width 122 height 30
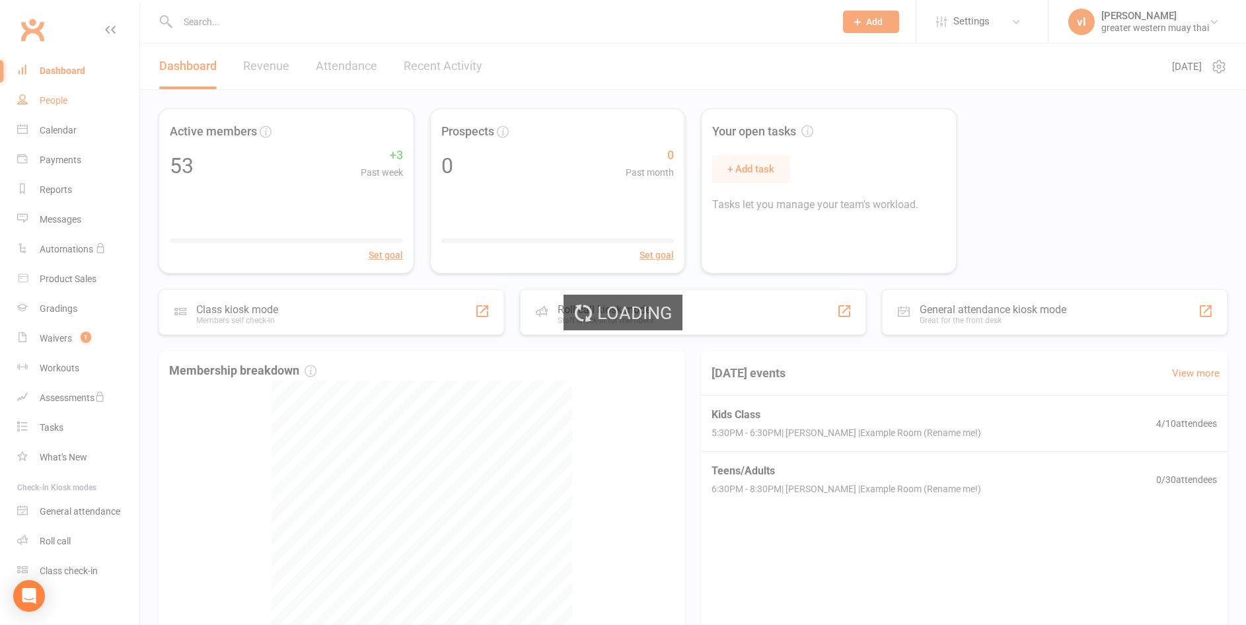
select select "25"
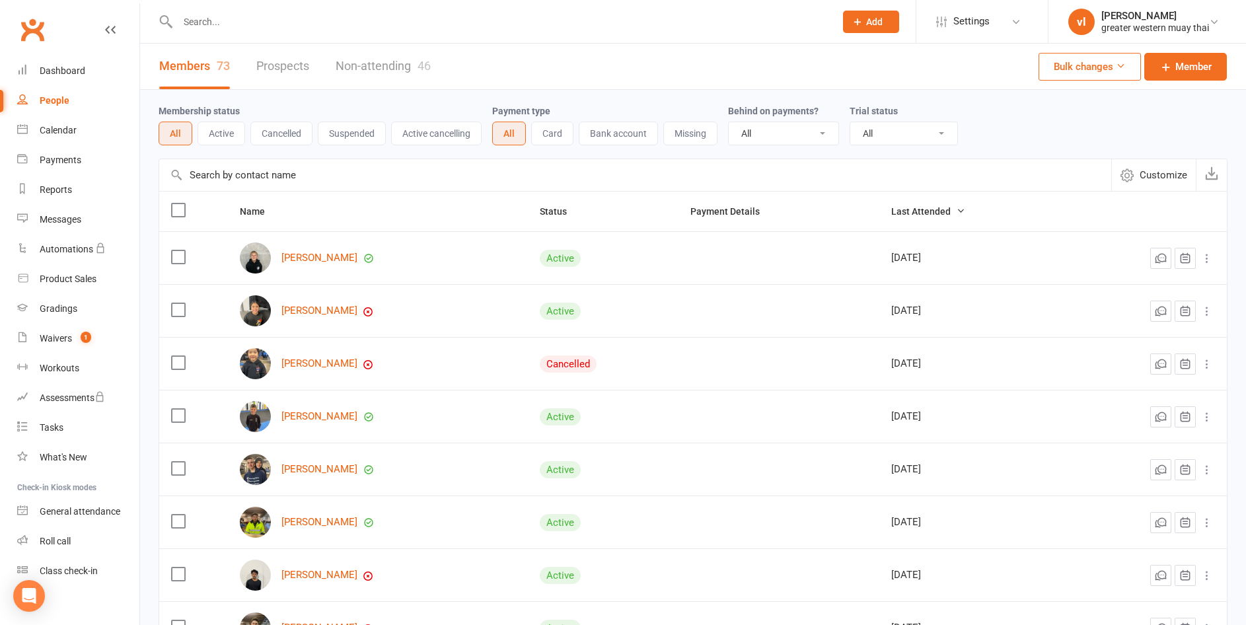
click at [330, 181] on input "text" at bounding box center [635, 175] width 952 height 32
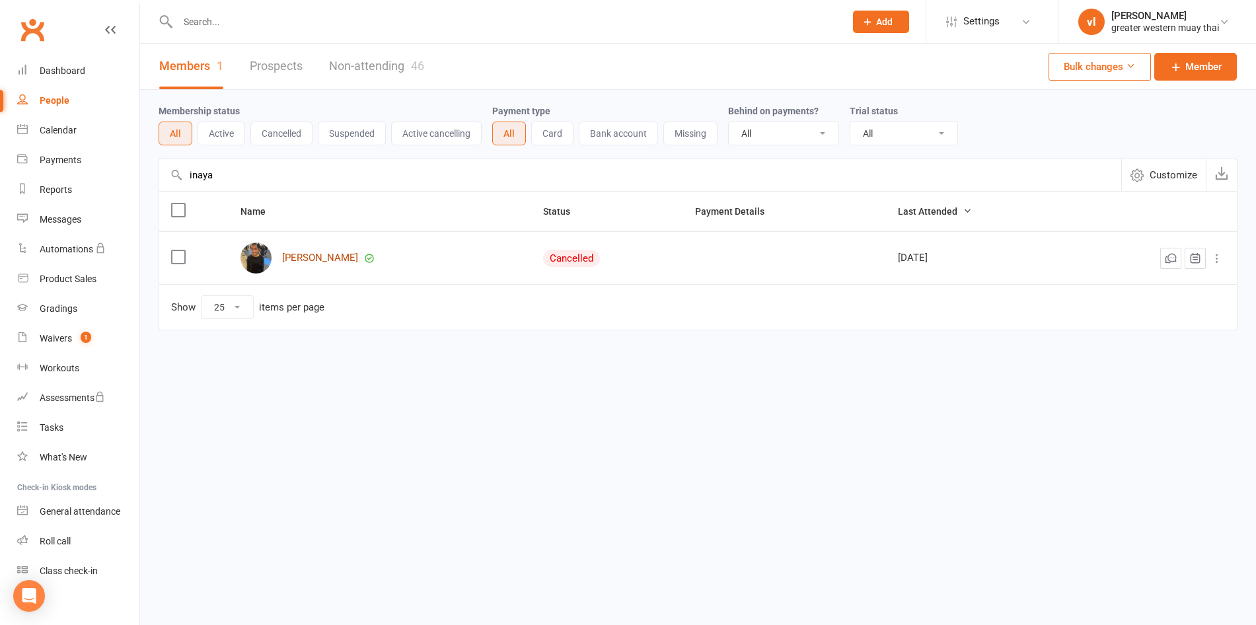
type input "inaya"
click at [292, 256] on link "[PERSON_NAME]" at bounding box center [320, 257] width 76 height 11
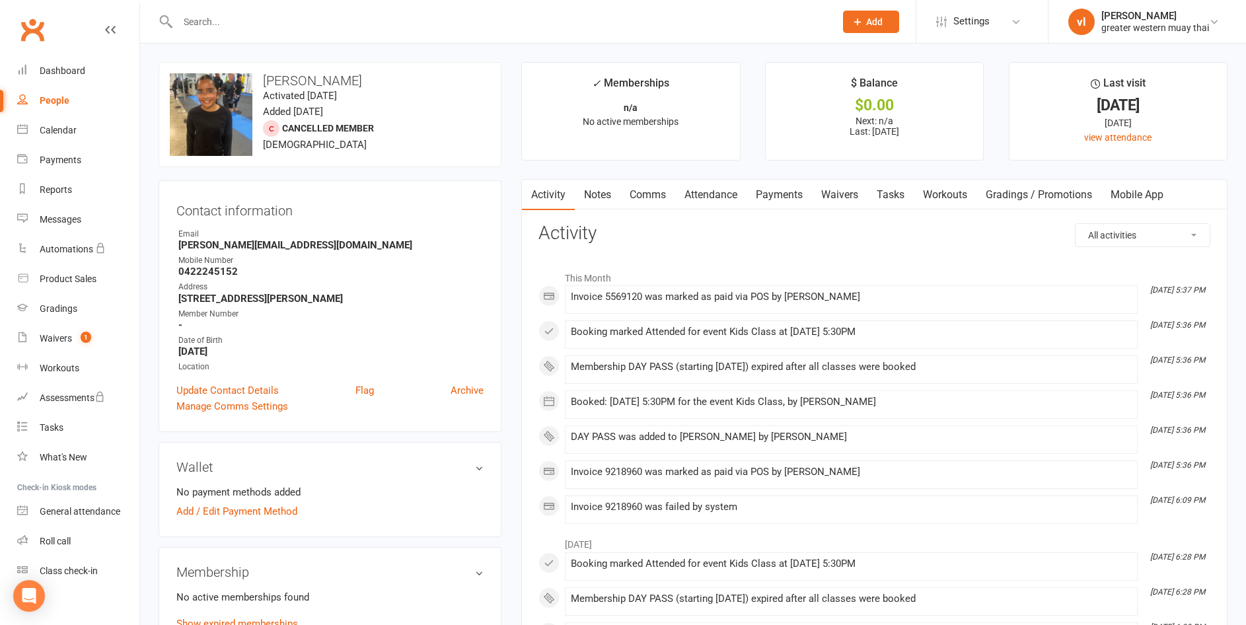
click at [757, 201] on link "Payments" at bounding box center [778, 195] width 65 height 30
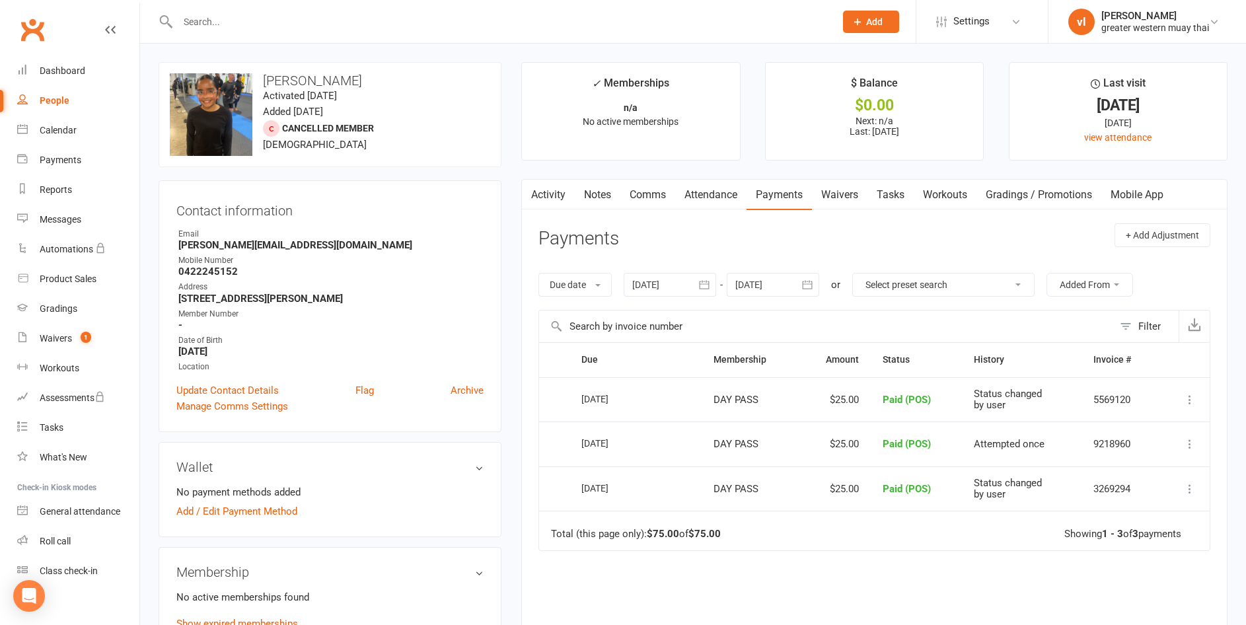
click at [521, 198] on main "✓ Memberships n/a No active memberships $ Balance $0.00 Next: n/a Last: 7 Oct 2…" at bounding box center [874, 408] width 726 height 693
click at [542, 198] on link "Activity" at bounding box center [548, 195] width 53 height 30
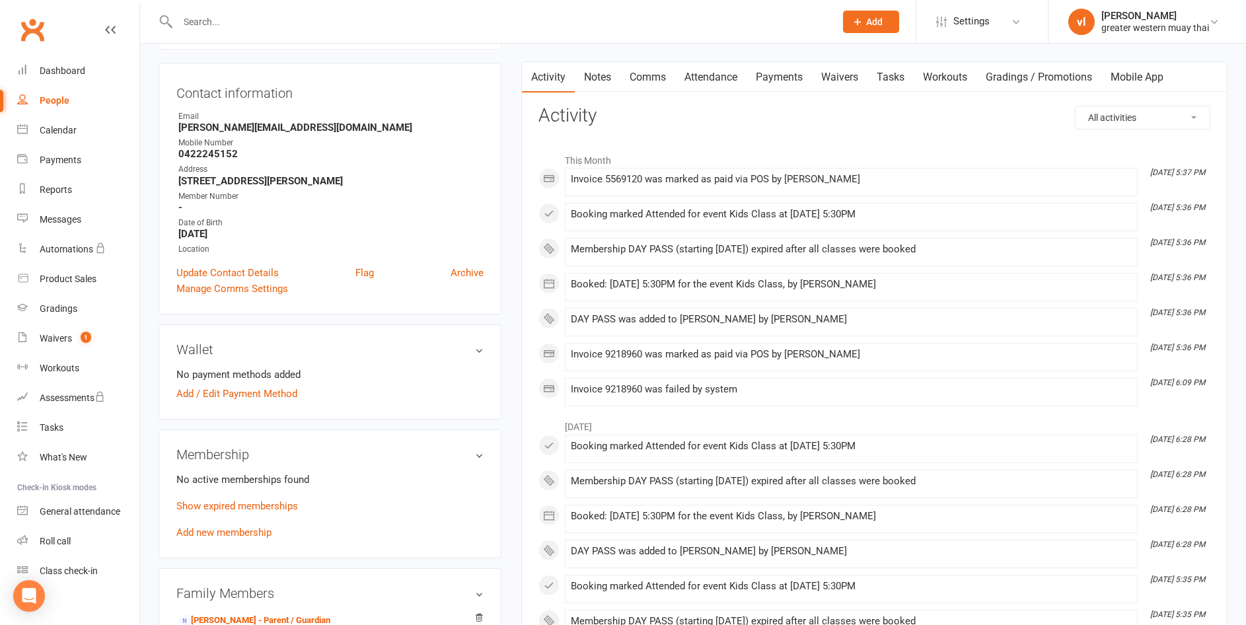
scroll to position [264, 0]
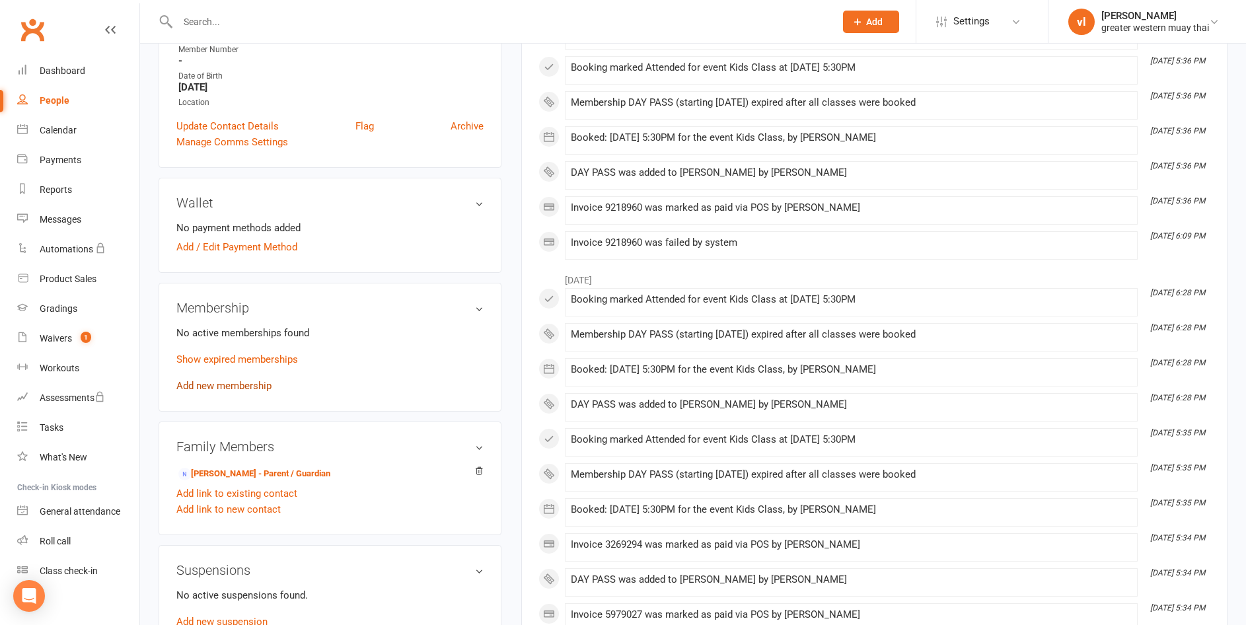
click at [200, 382] on link "Add new membership" at bounding box center [223, 386] width 95 height 12
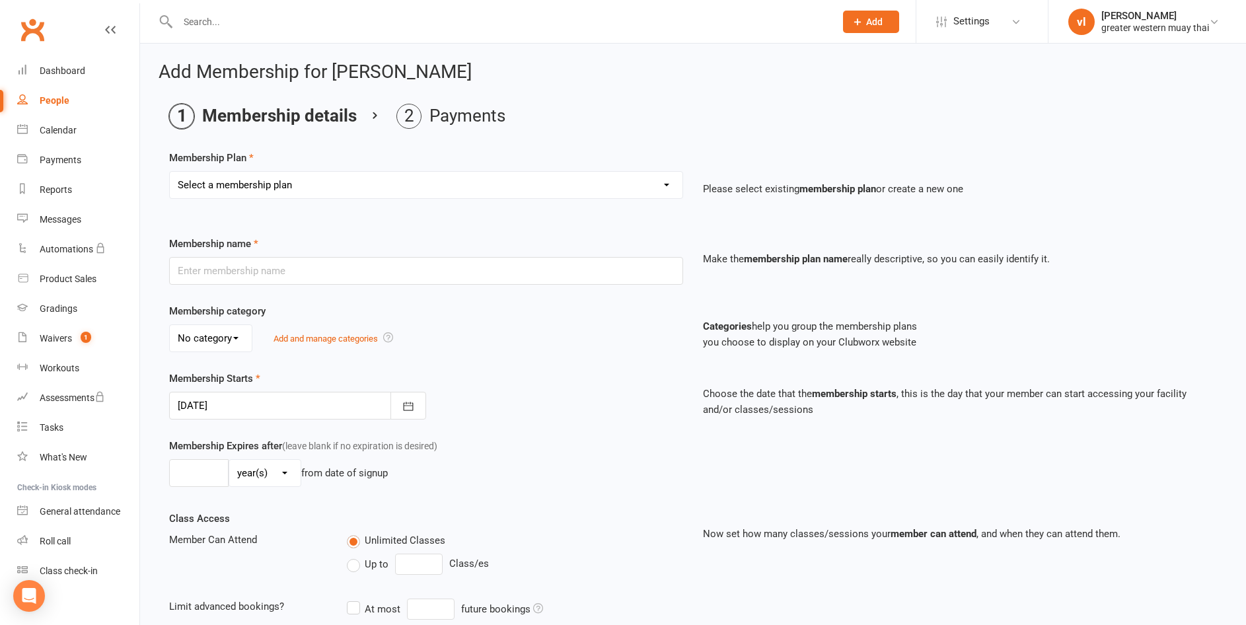
click at [222, 183] on select "Select a membership plan Create new Membership Plan PT SESSION DAY PASS WEEKLY …" at bounding box center [426, 185] width 513 height 26
select select "2"
click at [170, 172] on select "Select a membership plan Create new Membership Plan PT SESSION DAY PASS WEEKLY …" at bounding box center [426, 185] width 513 height 26
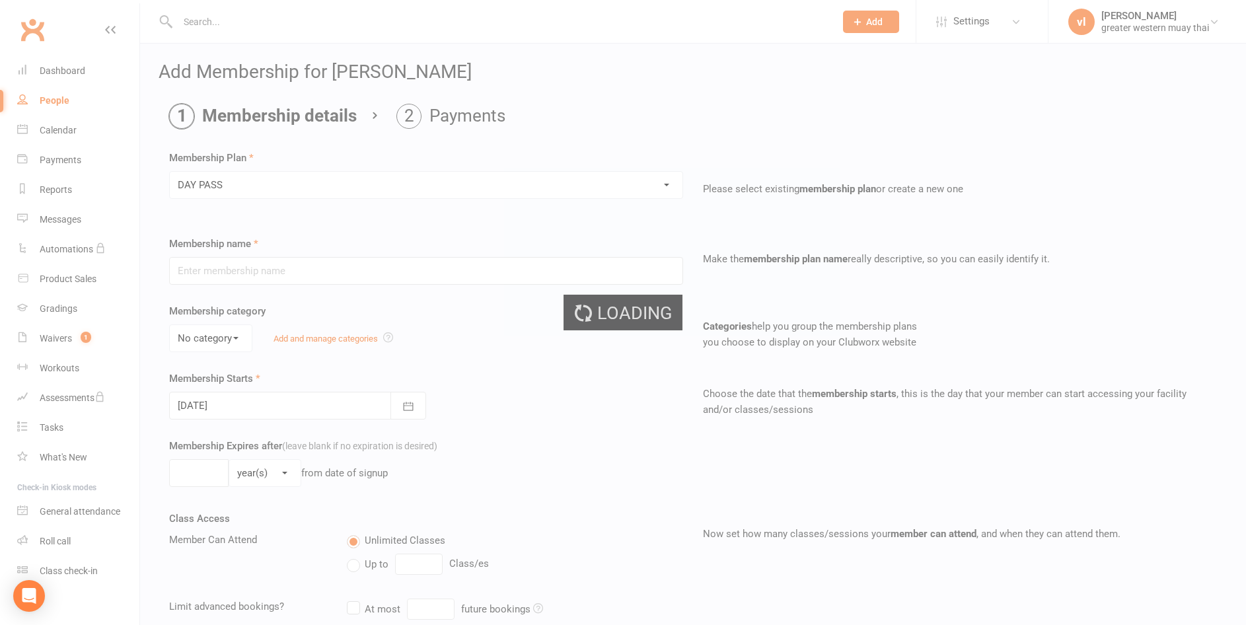
type input "DAY PASS"
select select "0"
type input "1"
select select "0"
type input "1"
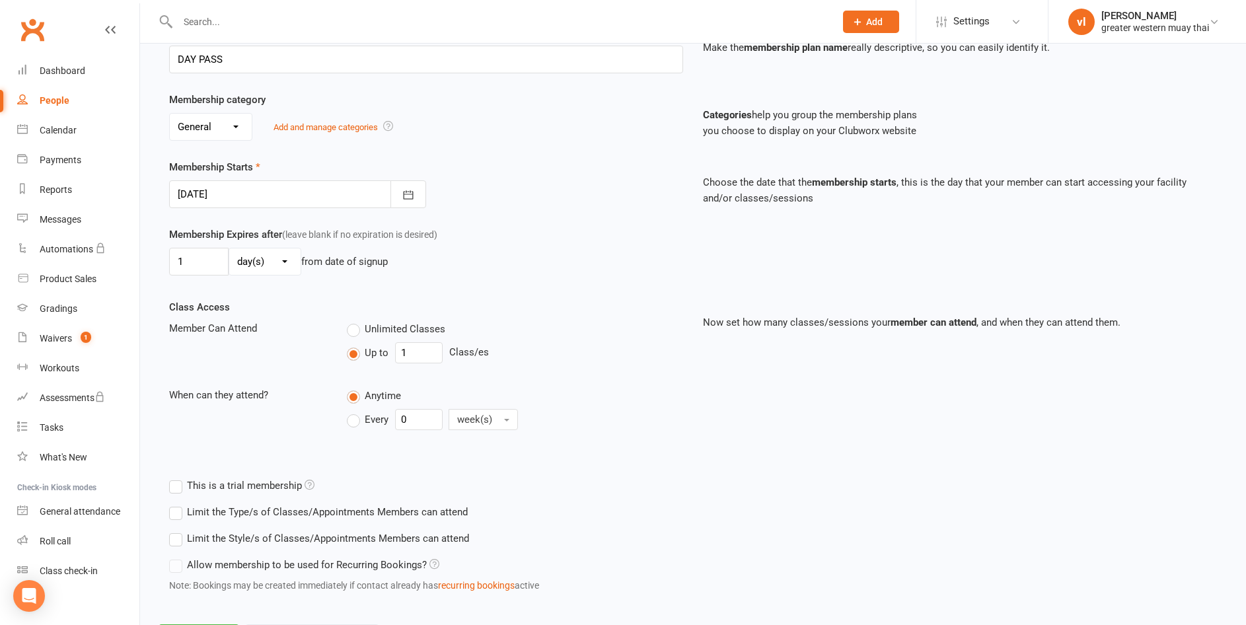
scroll to position [277, 0]
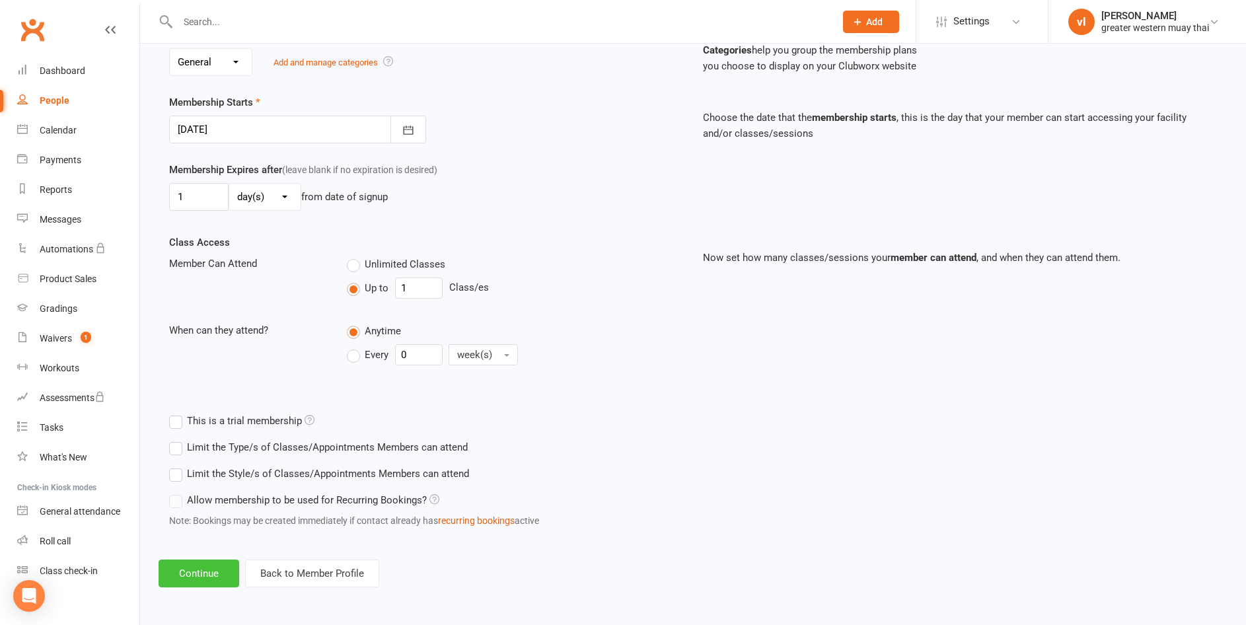
click at [171, 578] on button "Continue" at bounding box center [199, 574] width 81 height 28
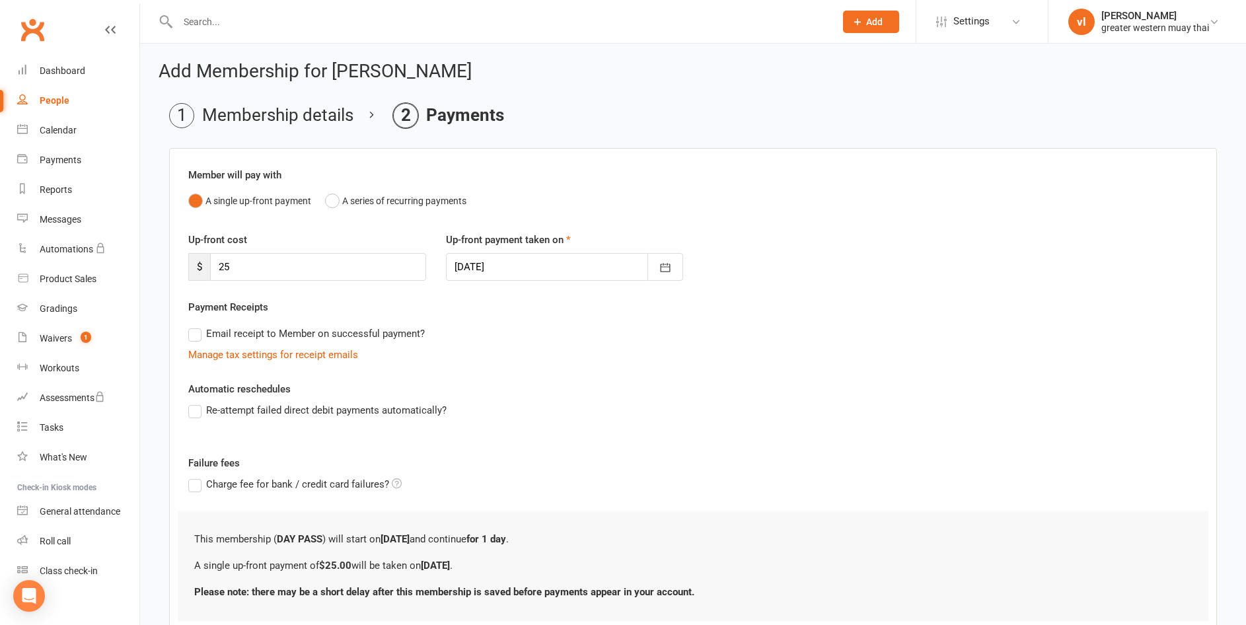
scroll to position [94, 0]
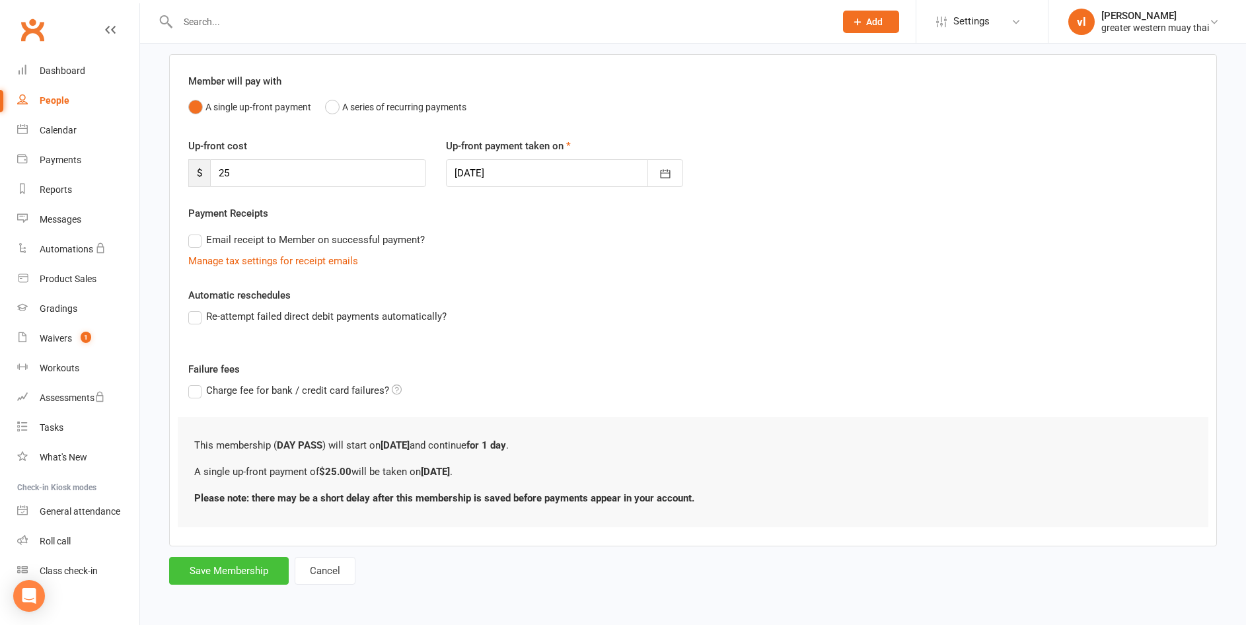
click at [229, 563] on button "Save Membership" at bounding box center [229, 571] width 120 height 28
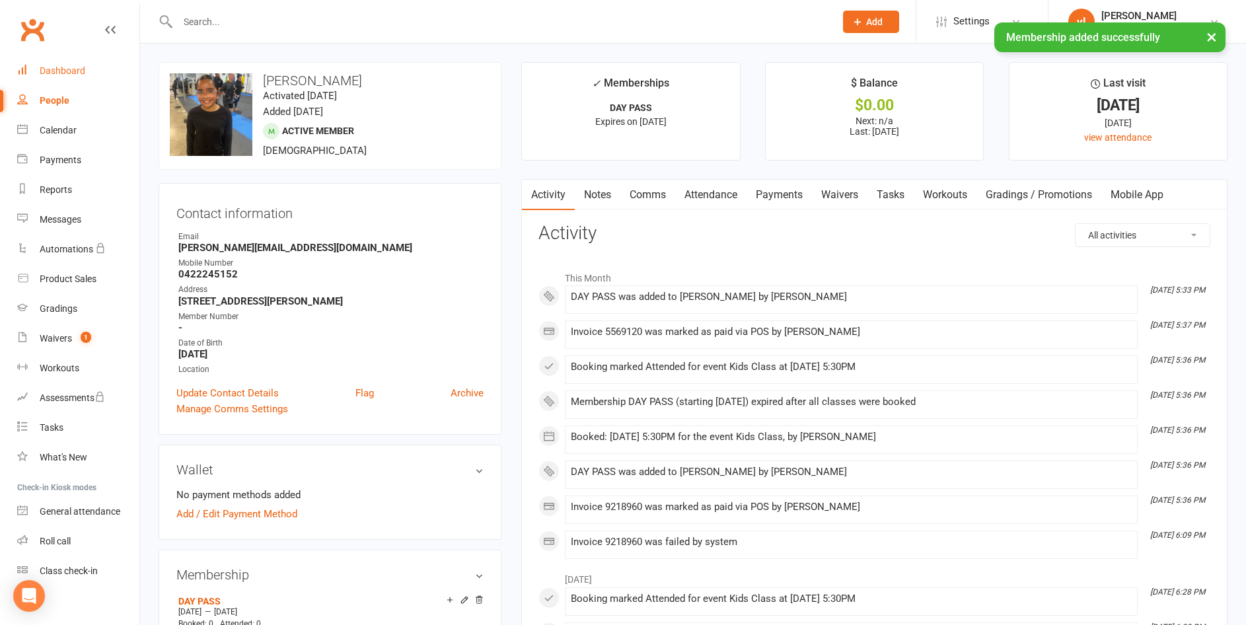
click at [59, 75] on div "Dashboard" at bounding box center [63, 70] width 46 height 11
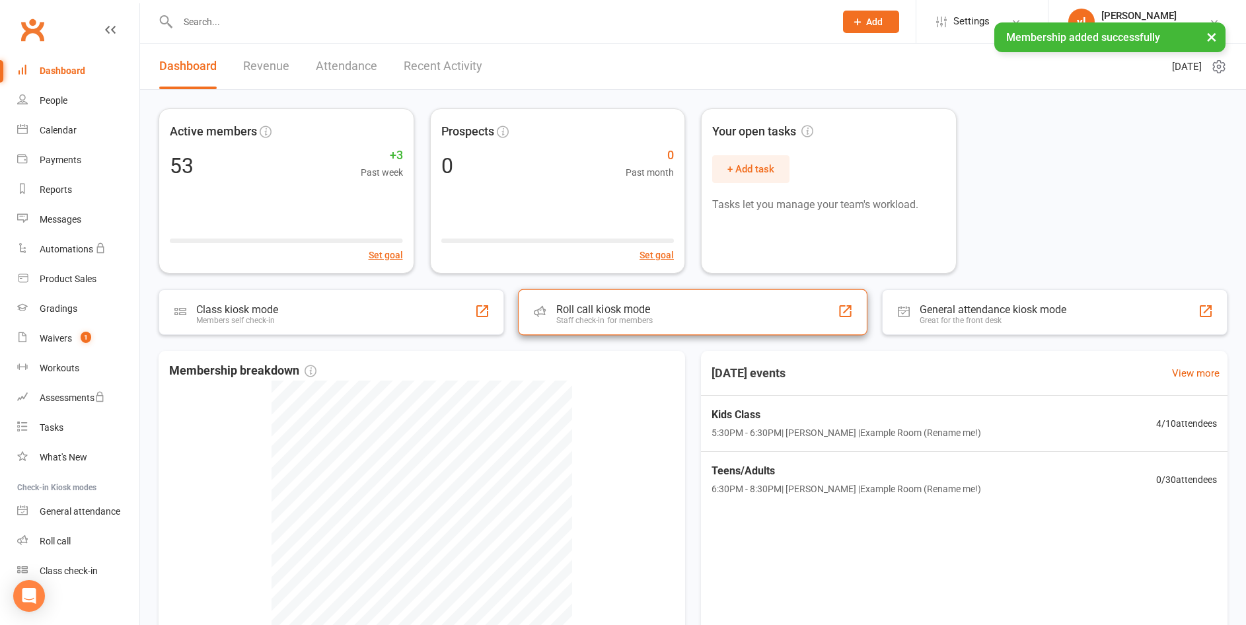
click at [579, 298] on div "Roll call kiosk mode Staff check-in for members" at bounding box center [692, 312] width 349 height 46
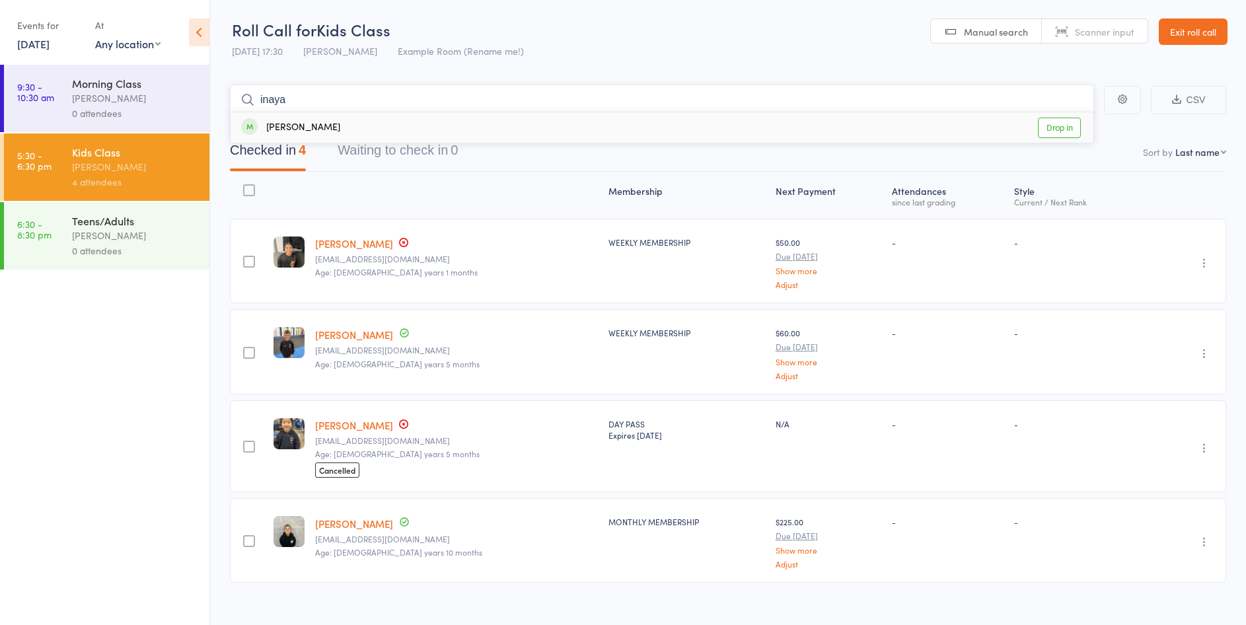
type input "inaya"
click at [1046, 127] on link "Drop in" at bounding box center [1059, 128] width 43 height 20
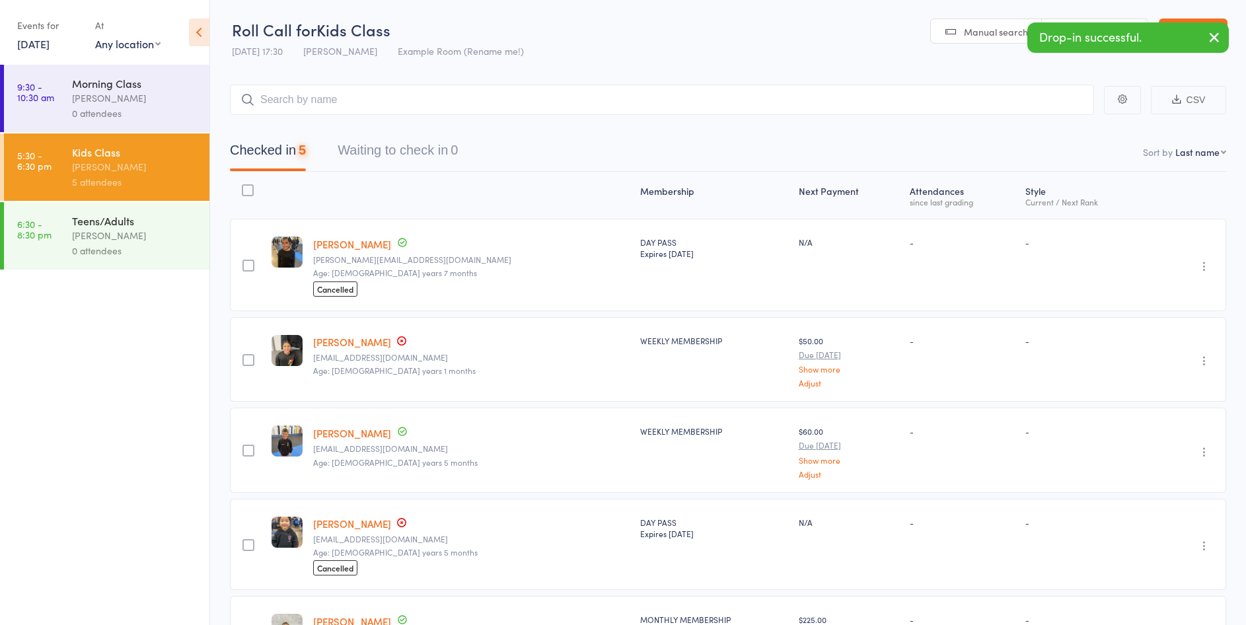
click at [1209, 46] on button "button" at bounding box center [1214, 38] width 29 height 30
click at [1187, 24] on link "Exit roll call" at bounding box center [1193, 31] width 69 height 26
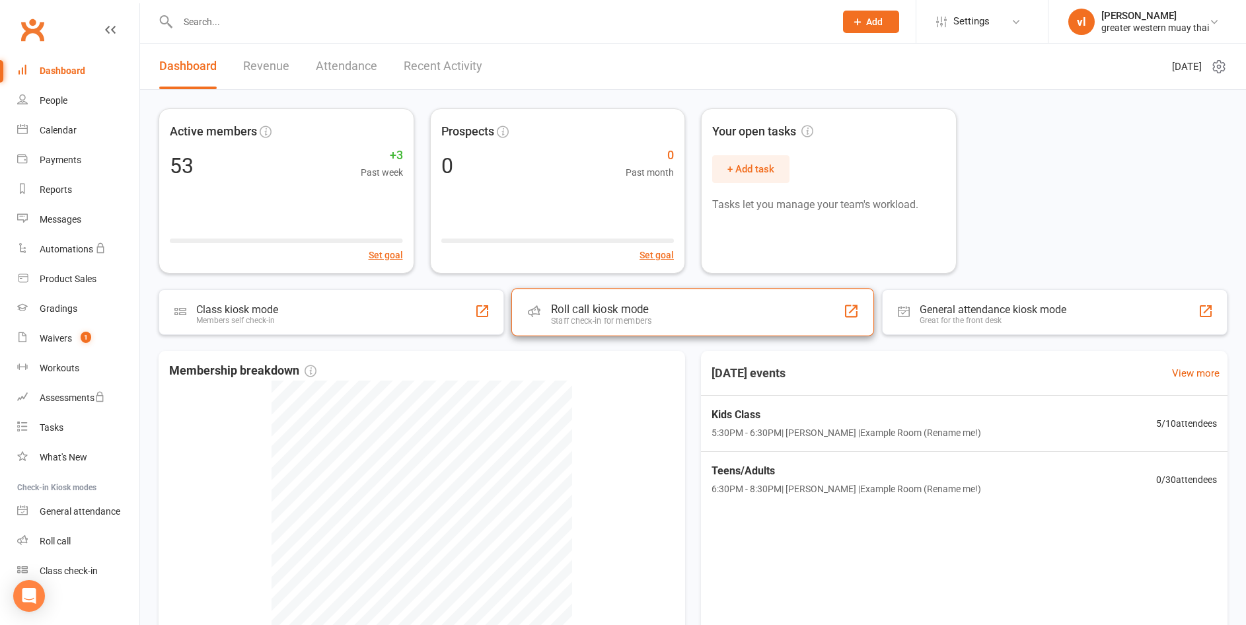
click at [674, 321] on div "Roll call kiosk mode Staff check-in for members" at bounding box center [692, 312] width 363 height 48
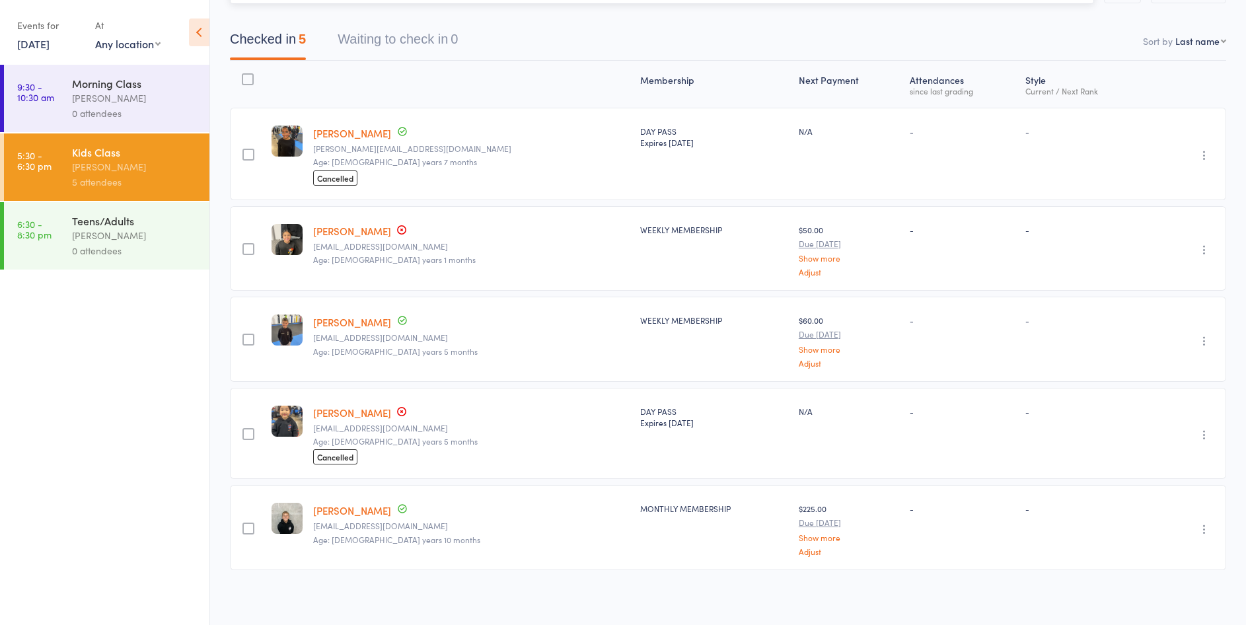
scroll to position [113, 0]
click at [357, 404] on link "[PERSON_NAME]" at bounding box center [352, 411] width 78 height 14
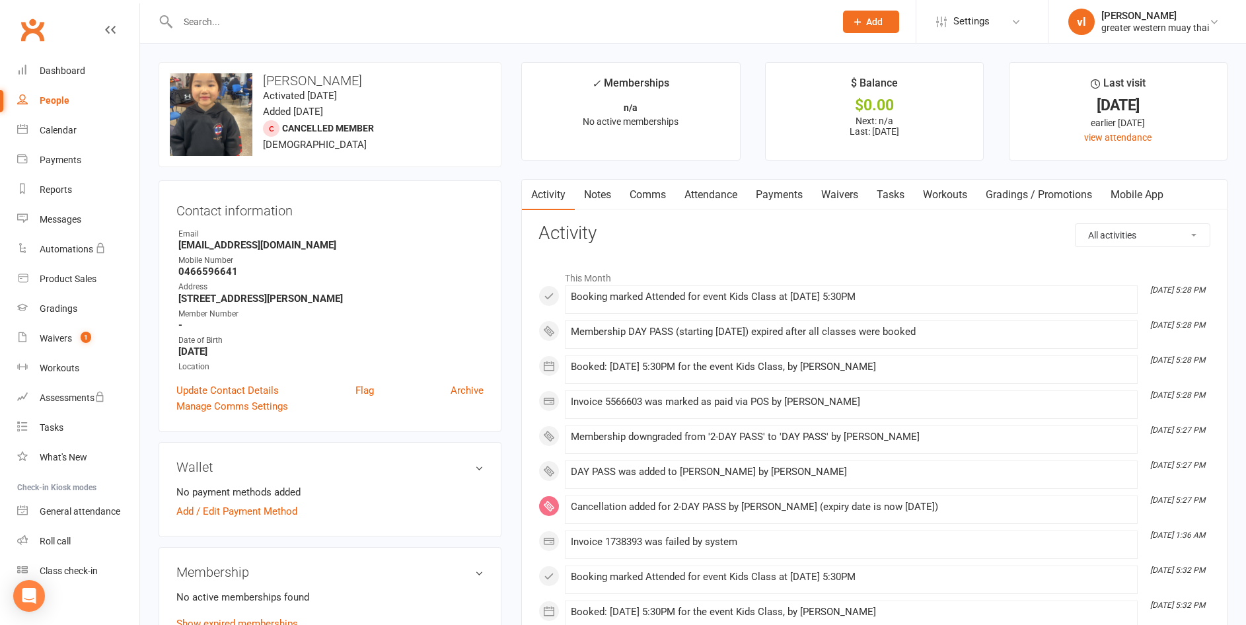
click at [790, 201] on link "Payments" at bounding box center [778, 195] width 65 height 30
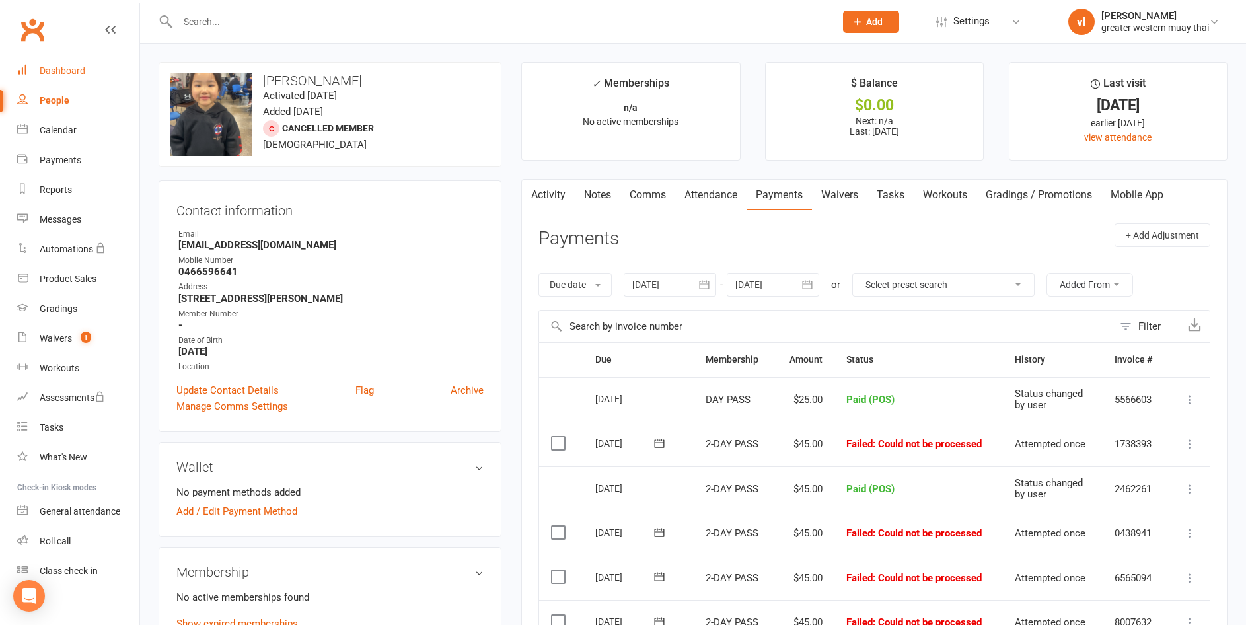
click at [88, 71] on link "Dashboard" at bounding box center [78, 71] width 122 height 30
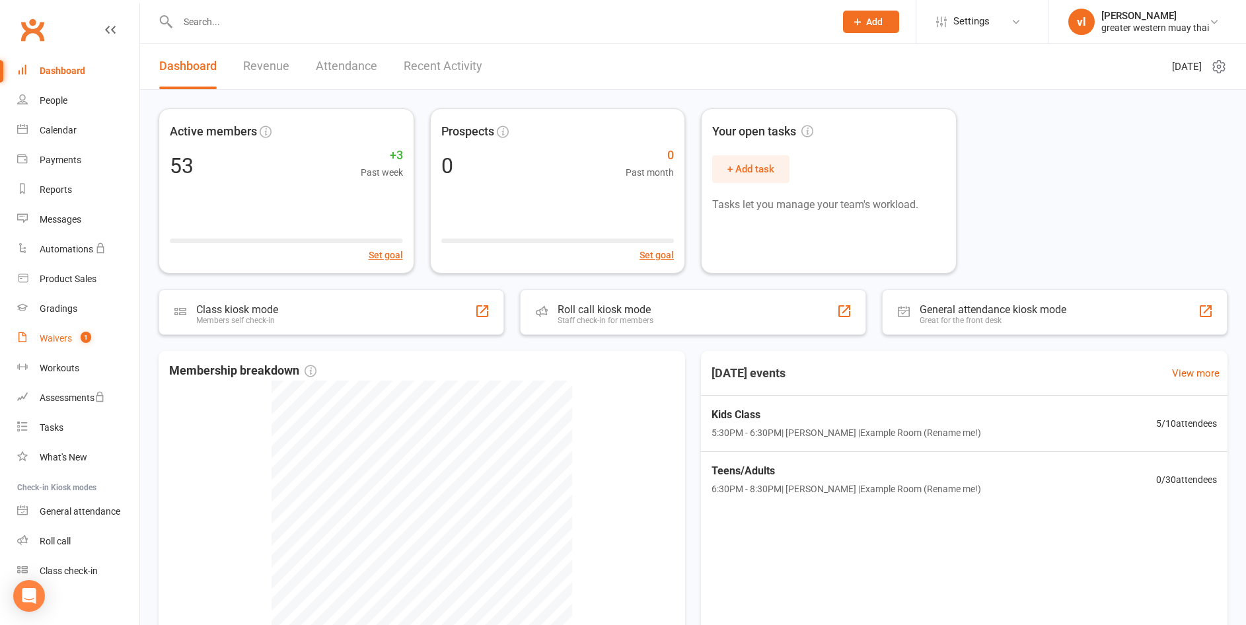
click at [54, 331] on link "Waivers 1" at bounding box center [78, 339] width 122 height 30
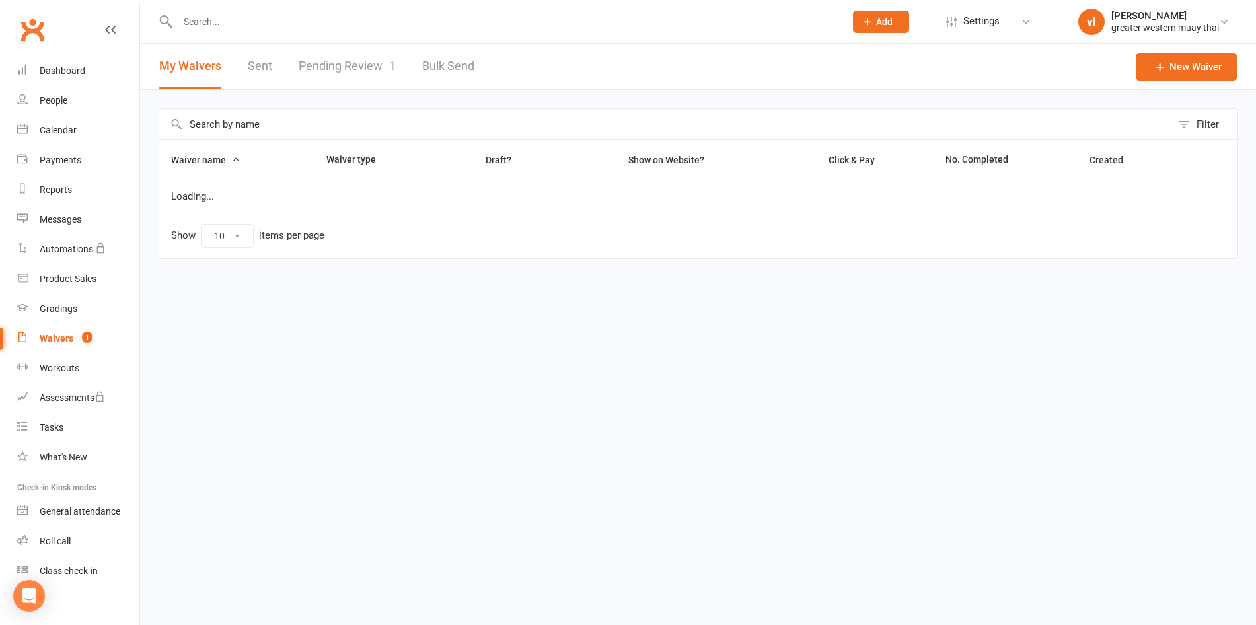
click at [340, 83] on link "Pending Review 1" at bounding box center [347, 67] width 97 height 46
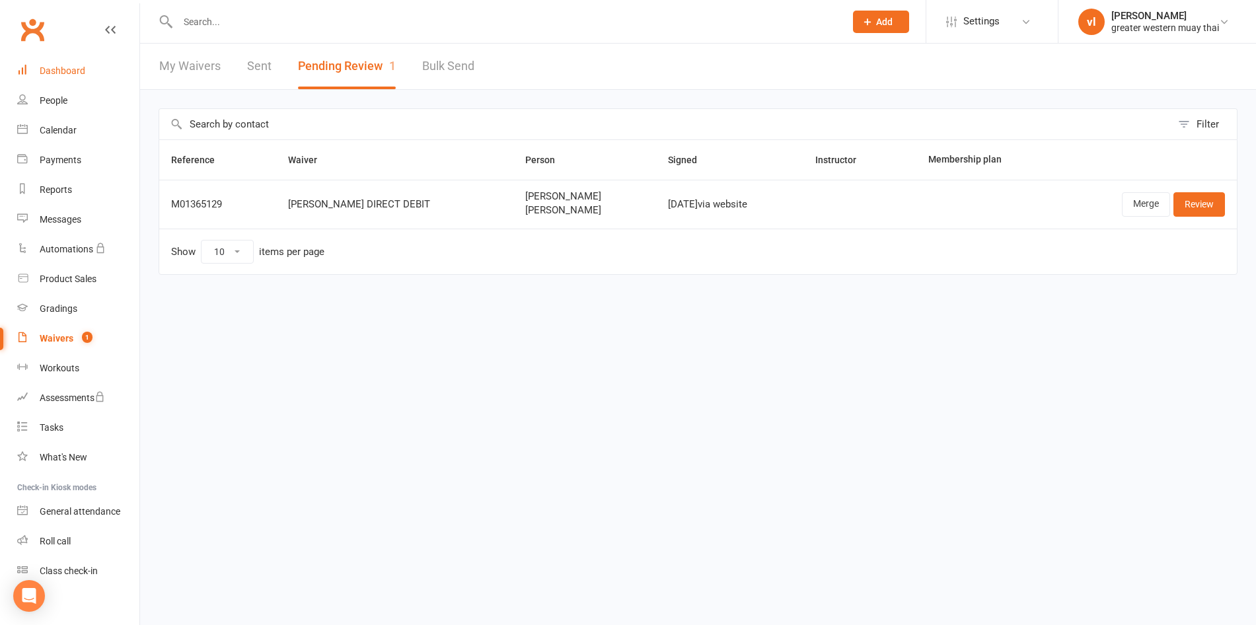
click at [34, 84] on link "Dashboard" at bounding box center [78, 71] width 122 height 30
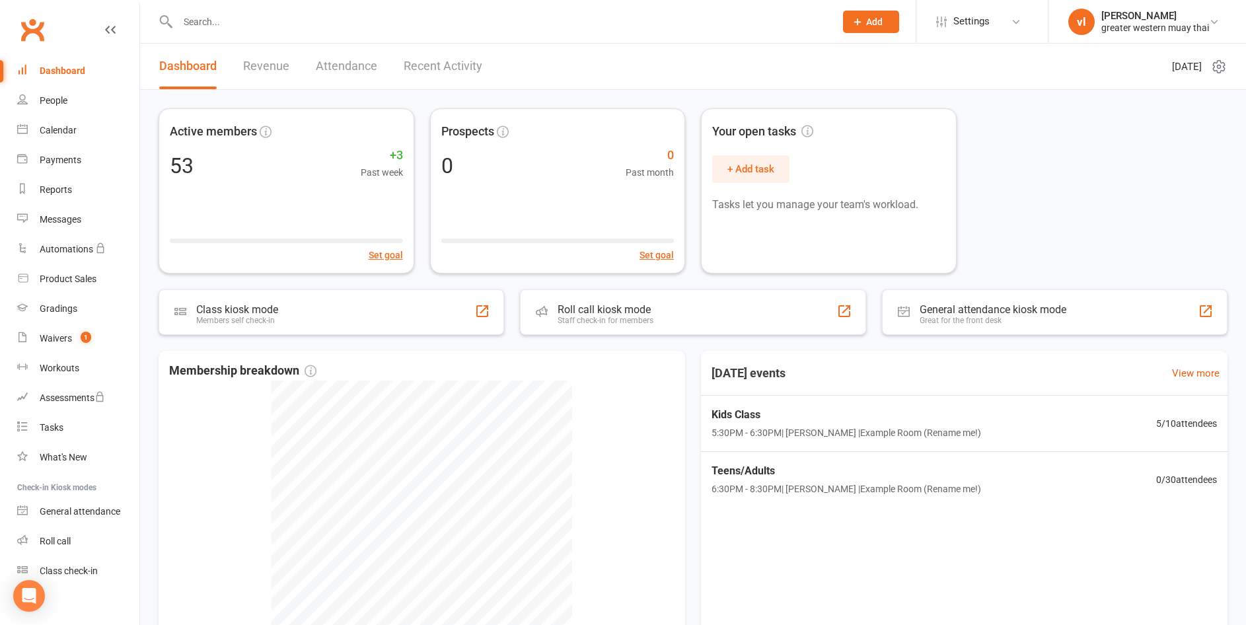
click at [45, 85] on link "Dashboard" at bounding box center [78, 71] width 122 height 30
click at [57, 330] on link "Waivers 1" at bounding box center [78, 339] width 122 height 30
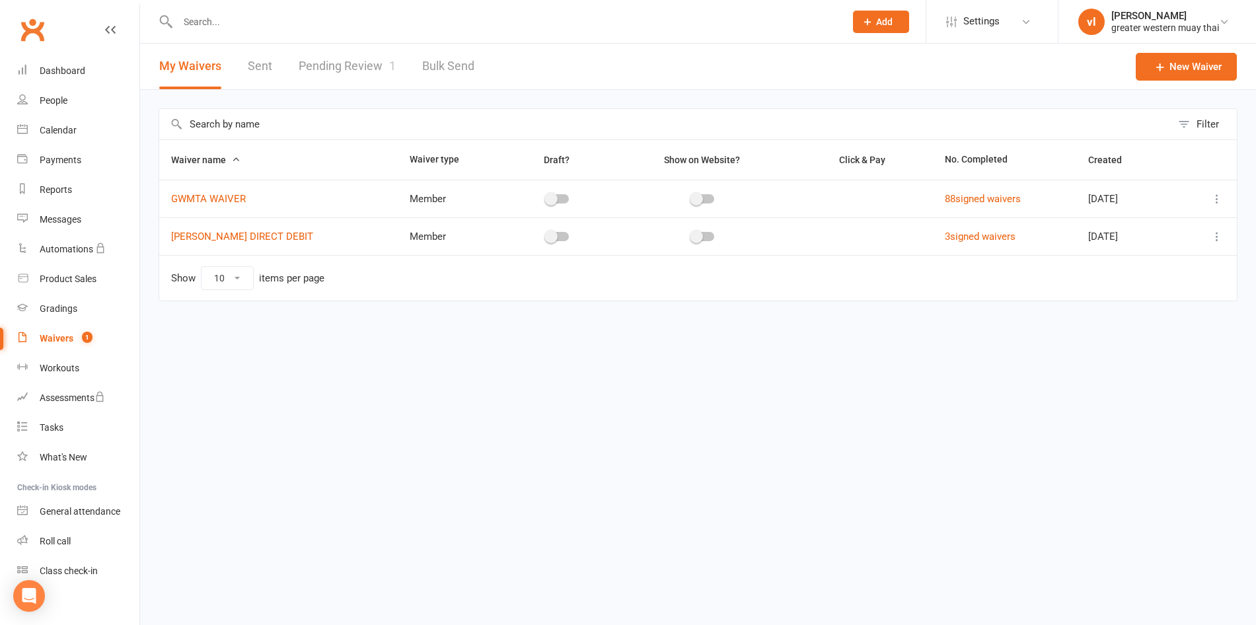
click at [312, 69] on link "Pending Review 1" at bounding box center [347, 67] width 97 height 46
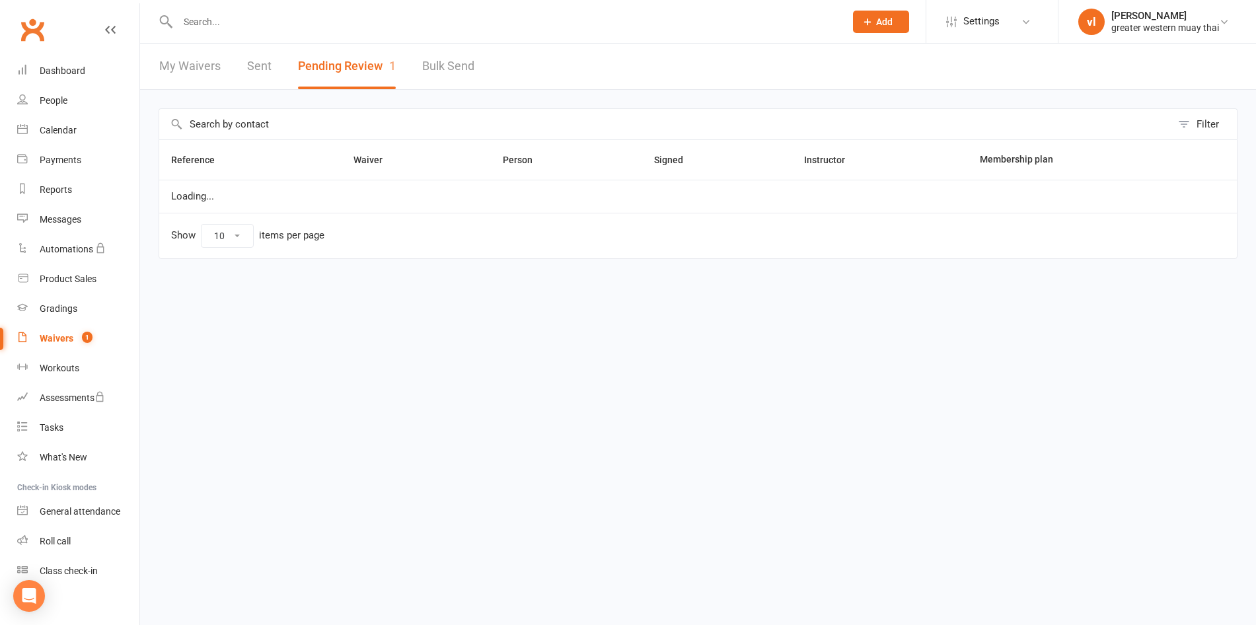
click at [312, 69] on button "Pending Review 1" at bounding box center [347, 67] width 98 height 46
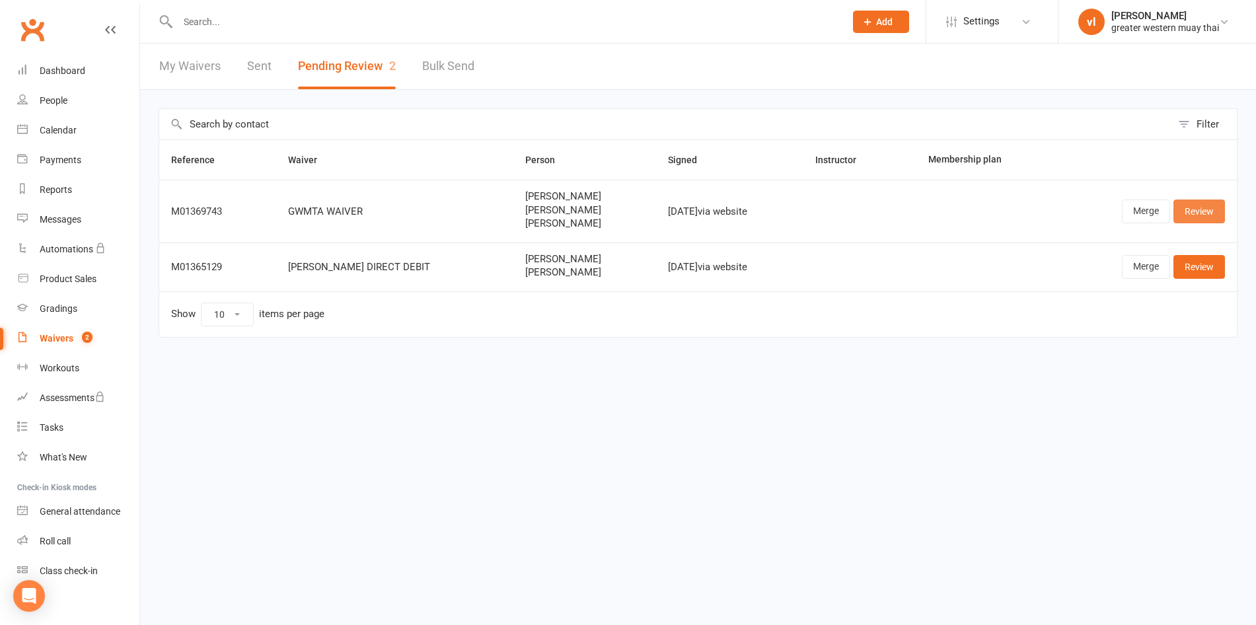
click at [1212, 215] on link "Review" at bounding box center [1199, 212] width 52 height 24
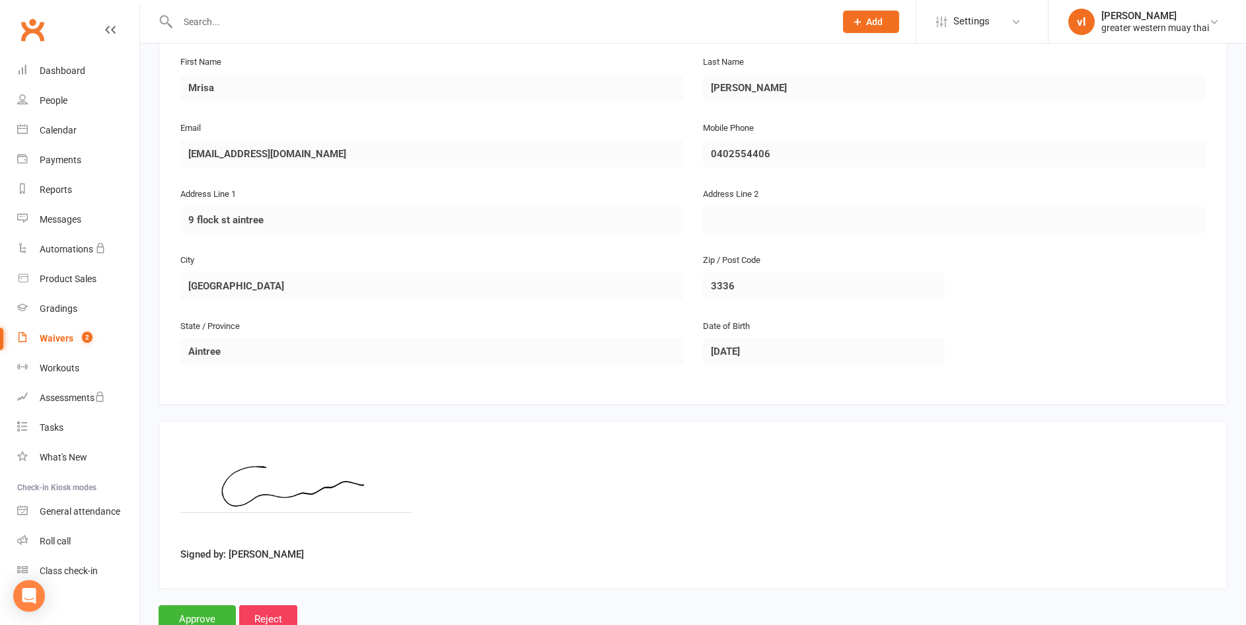
scroll to position [1192, 0]
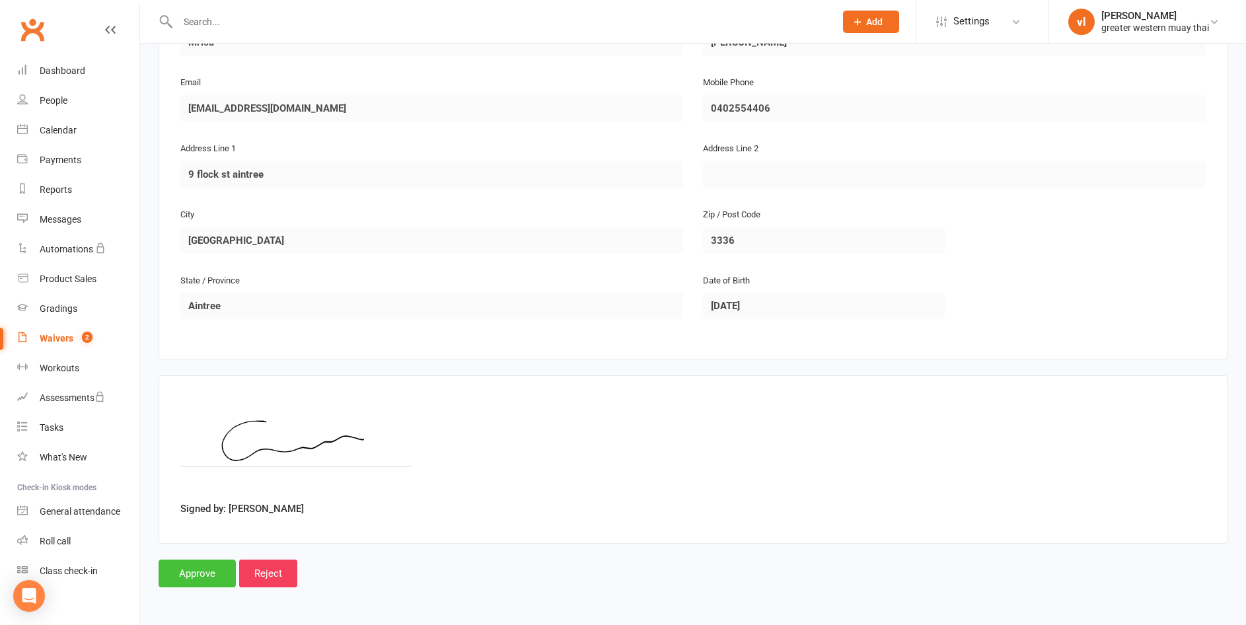
click at [211, 573] on input "Approve" at bounding box center [197, 574] width 77 height 28
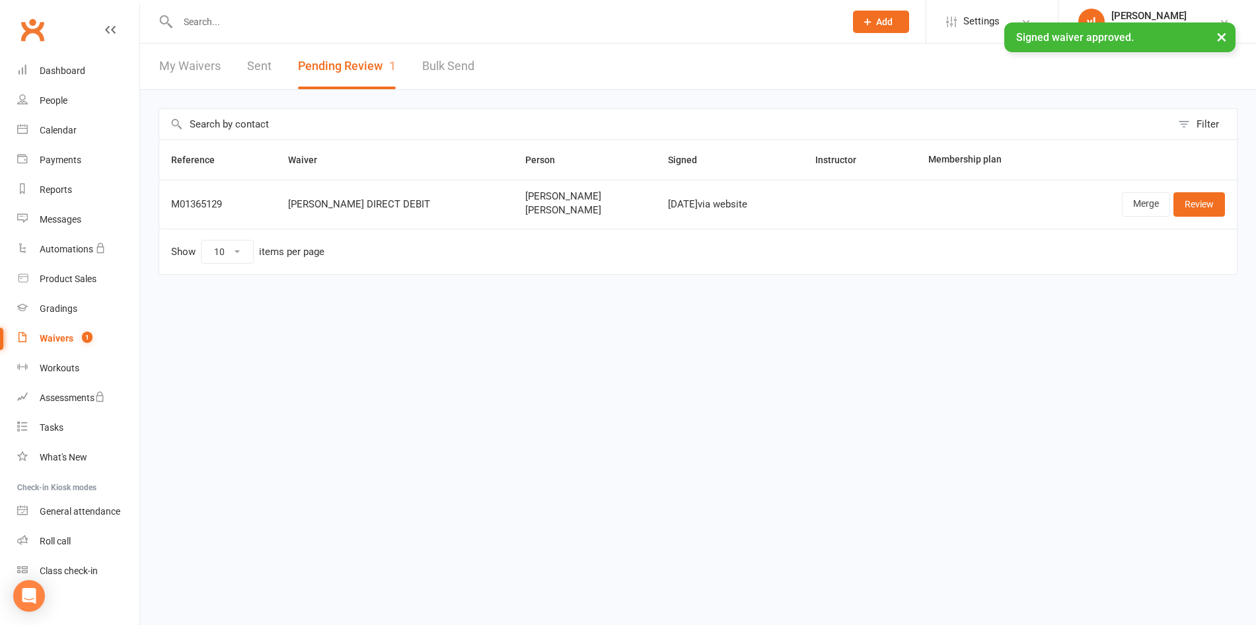
click at [225, 73] on div "My Waivers Sent Pending Review 1 Bulk Send" at bounding box center [316, 67] width 353 height 46
click at [103, 92] on link "People" at bounding box center [78, 101] width 122 height 30
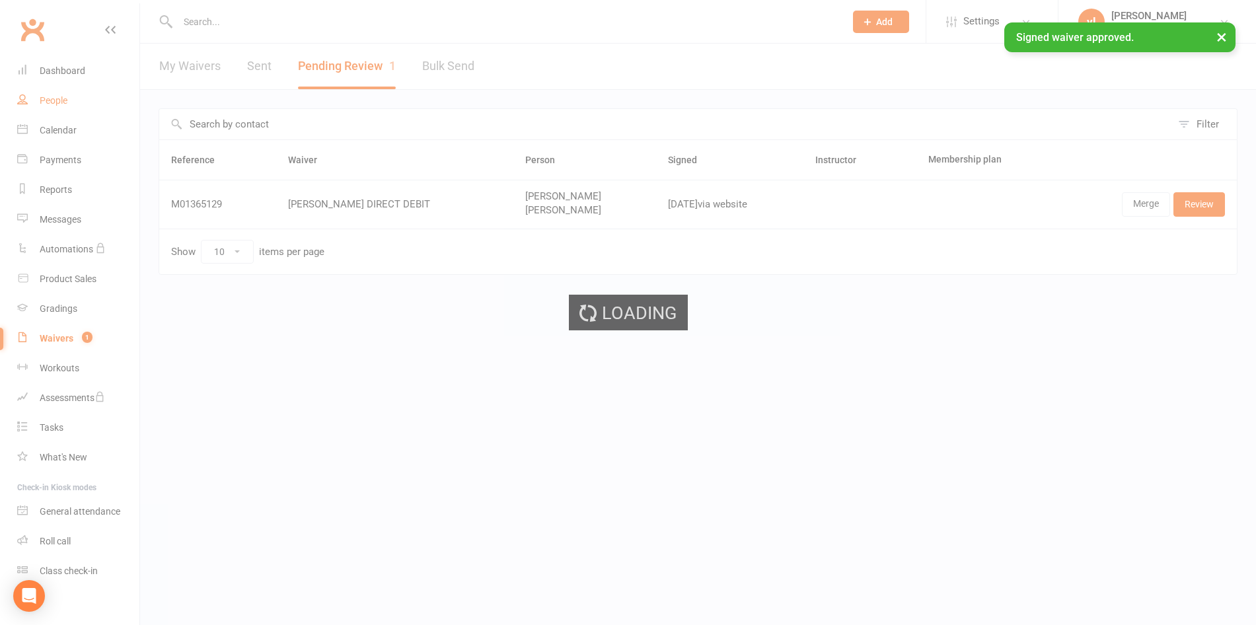
select select "25"
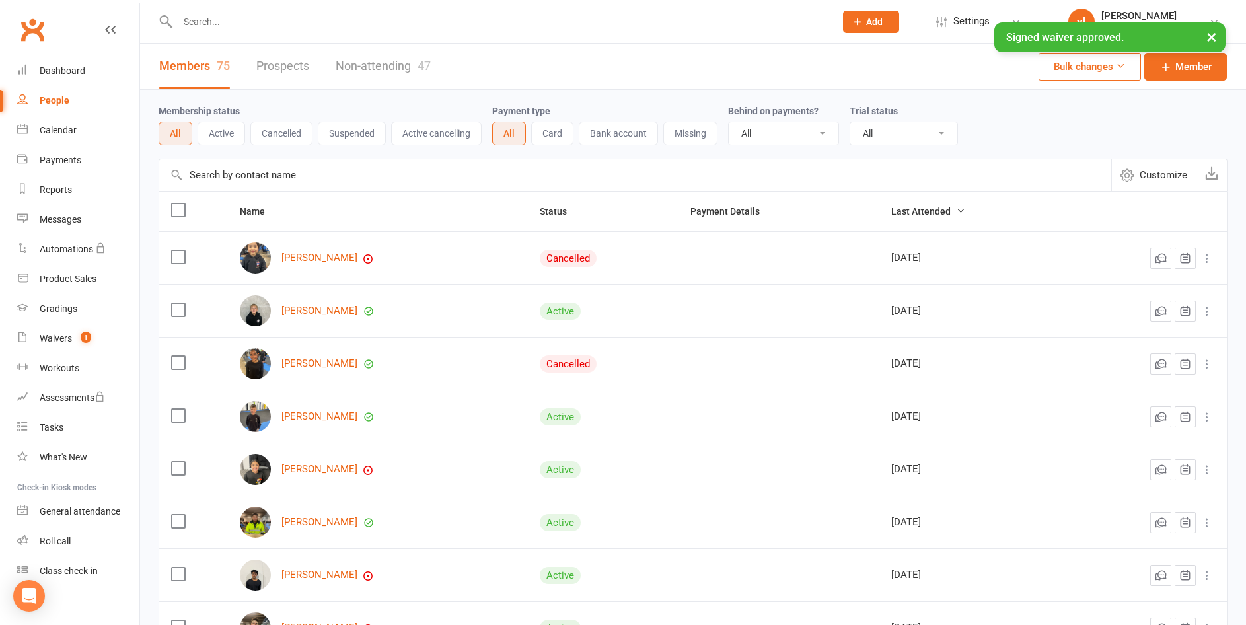
click at [560, 187] on input "text" at bounding box center [635, 175] width 952 height 32
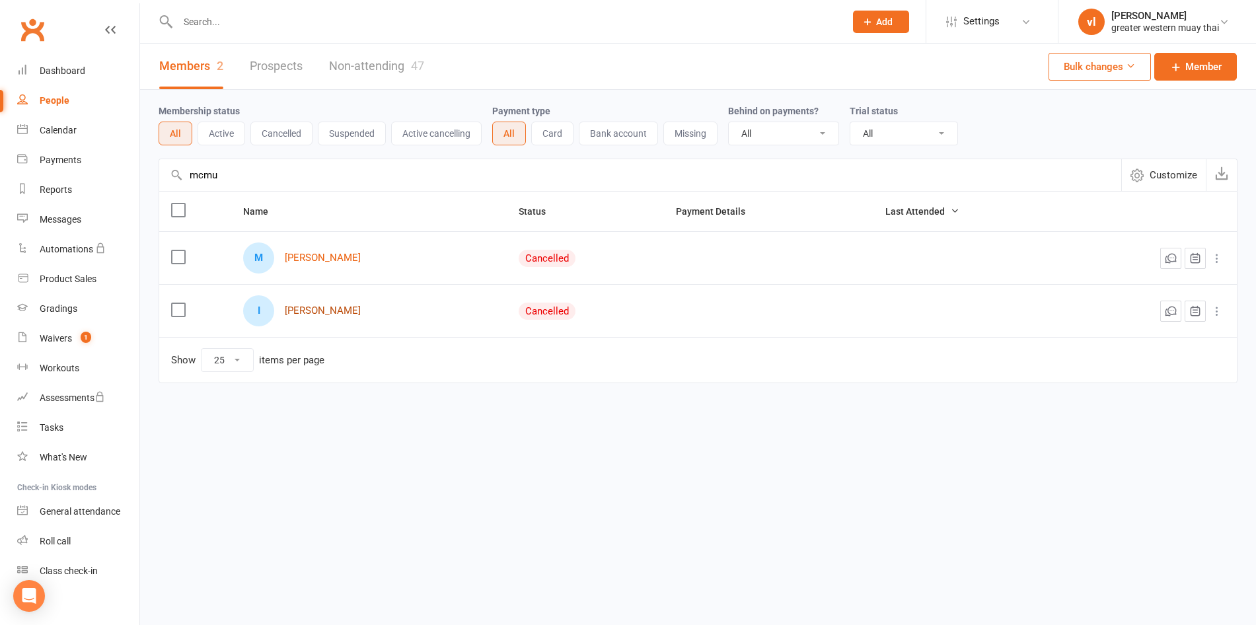
type input "mcmu"
click at [316, 310] on link "[PERSON_NAME]" at bounding box center [323, 310] width 76 height 11
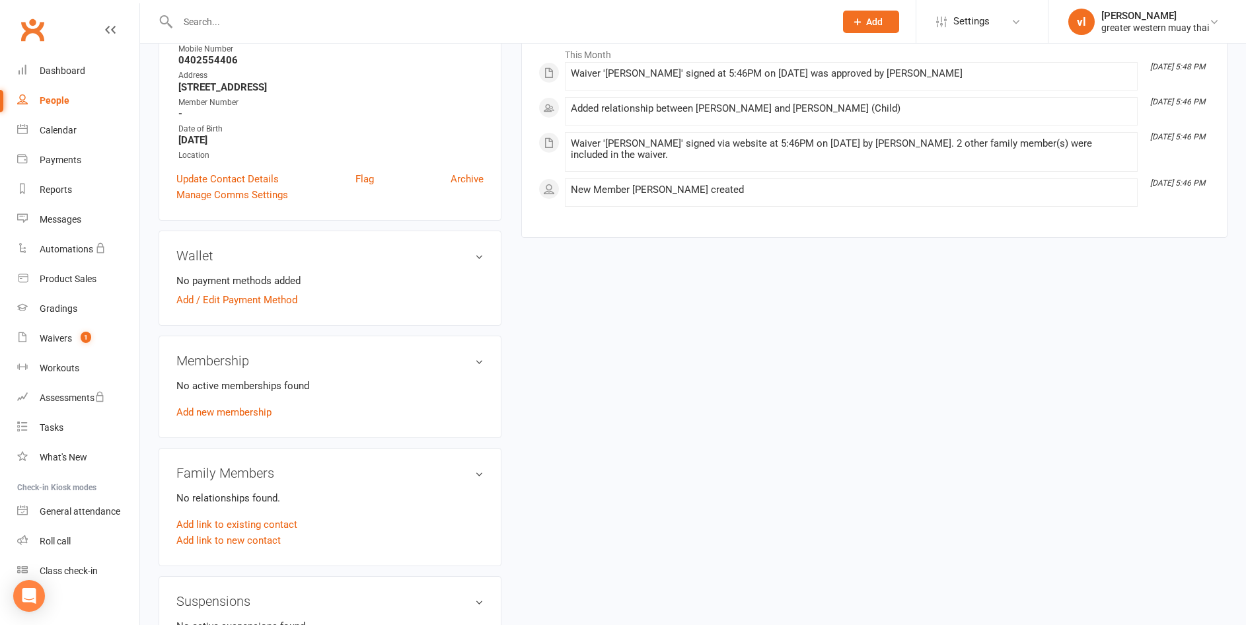
scroll to position [264, 0]
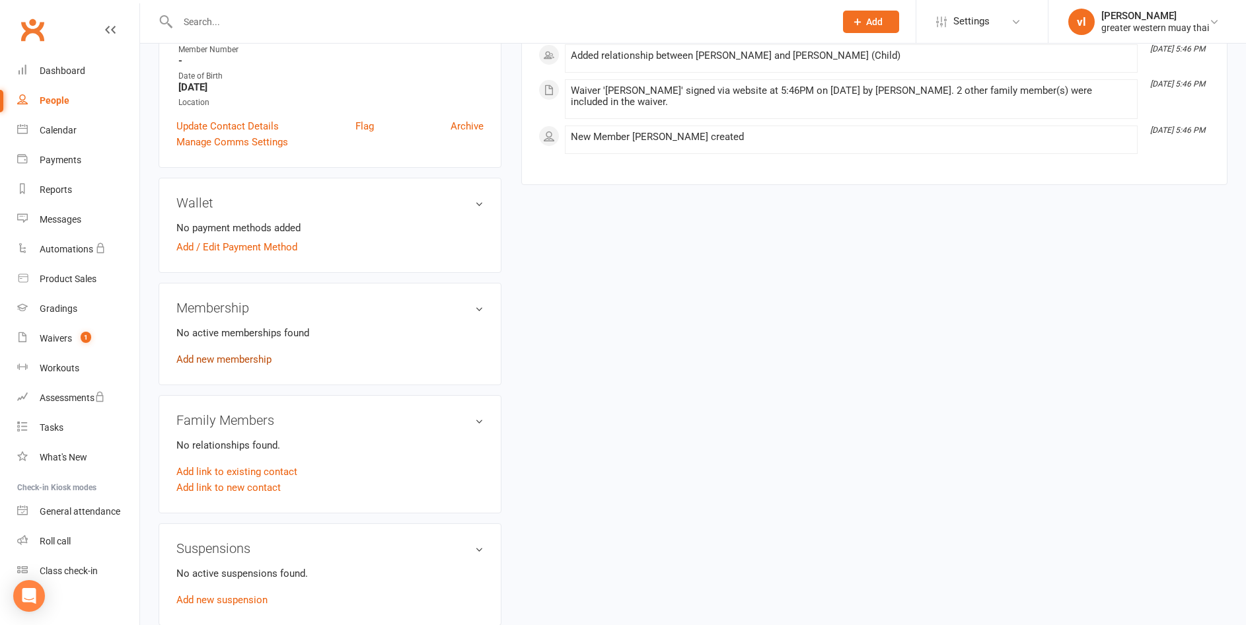
click at [248, 361] on link "Add new membership" at bounding box center [223, 359] width 95 height 12
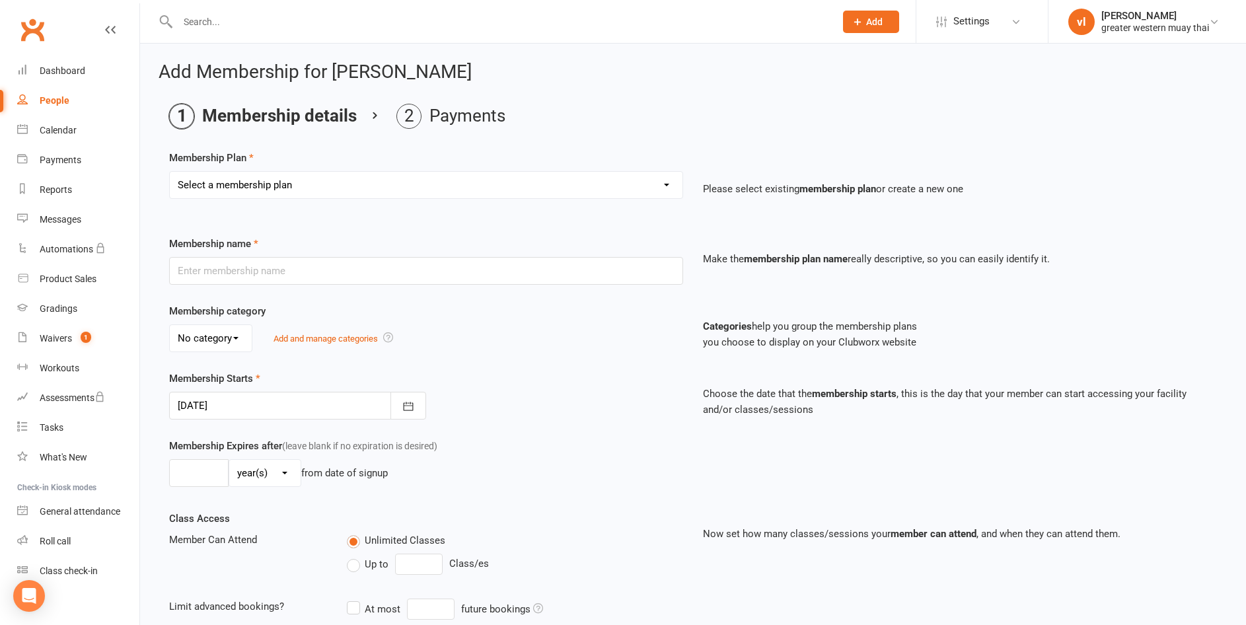
click at [286, 187] on select "Select a membership plan Create new Membership Plan PT SESSION DAY PASS WEEKLY …" at bounding box center [426, 185] width 513 height 26
select select "3"
click at [170, 172] on select "Select a membership plan Create new Membership Plan PT SESSION DAY PASS WEEKLY …" at bounding box center [426, 185] width 513 height 26
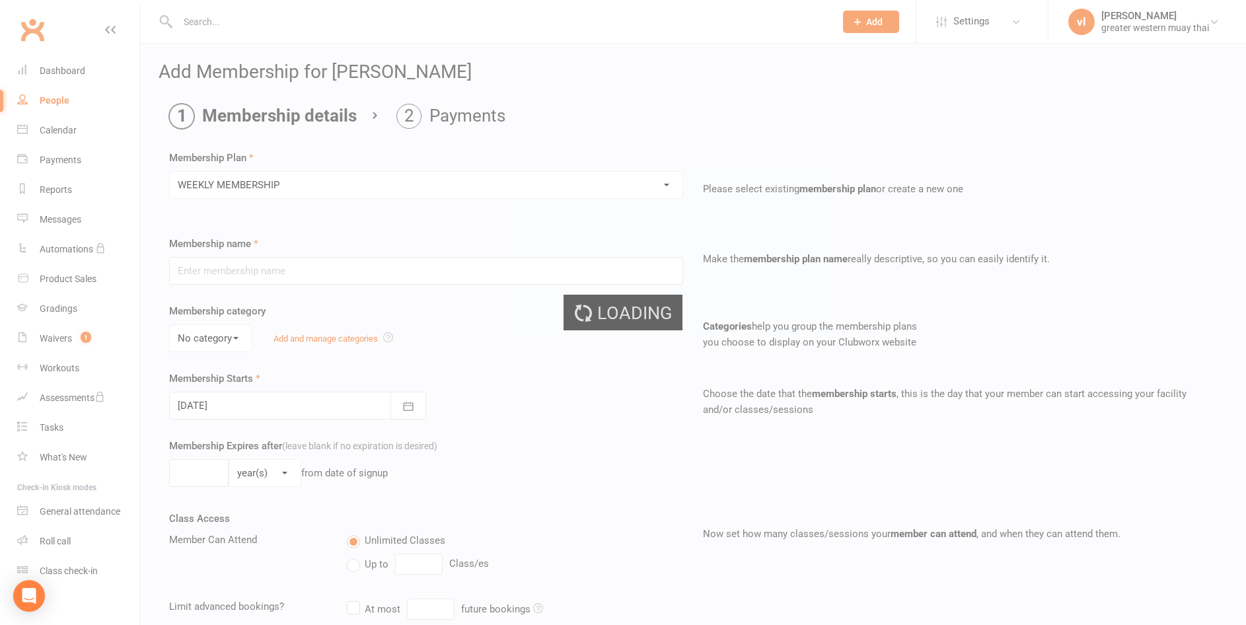
type input "WEEKLY MEMBERSHIP"
type input "0"
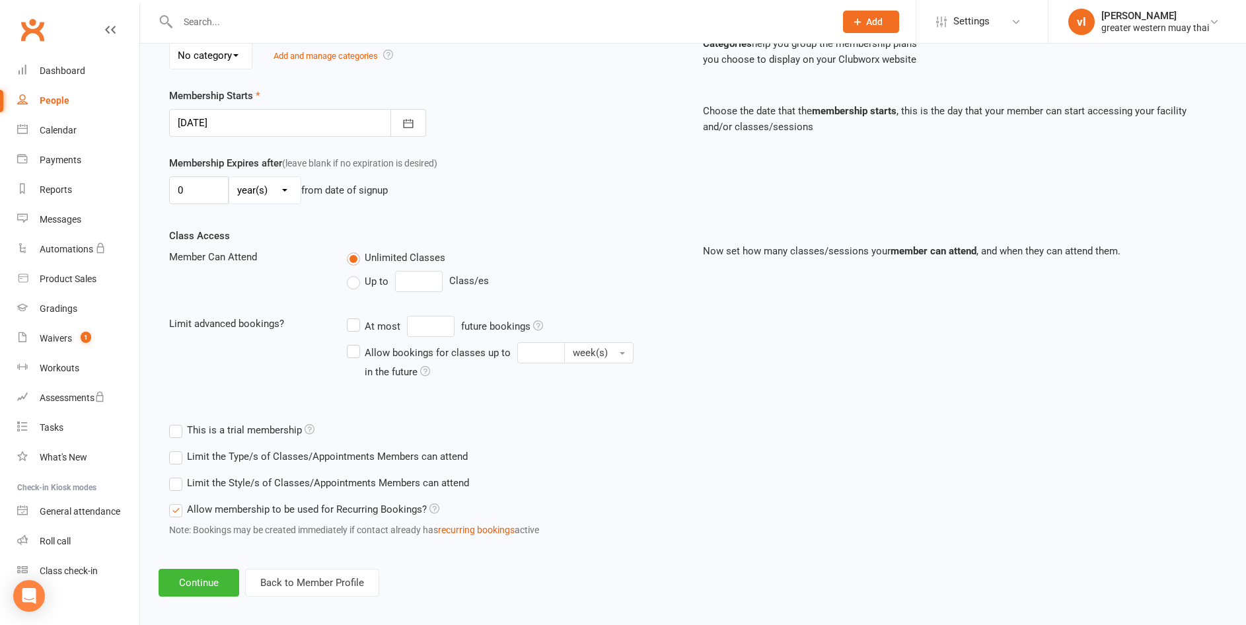
scroll to position [293, 0]
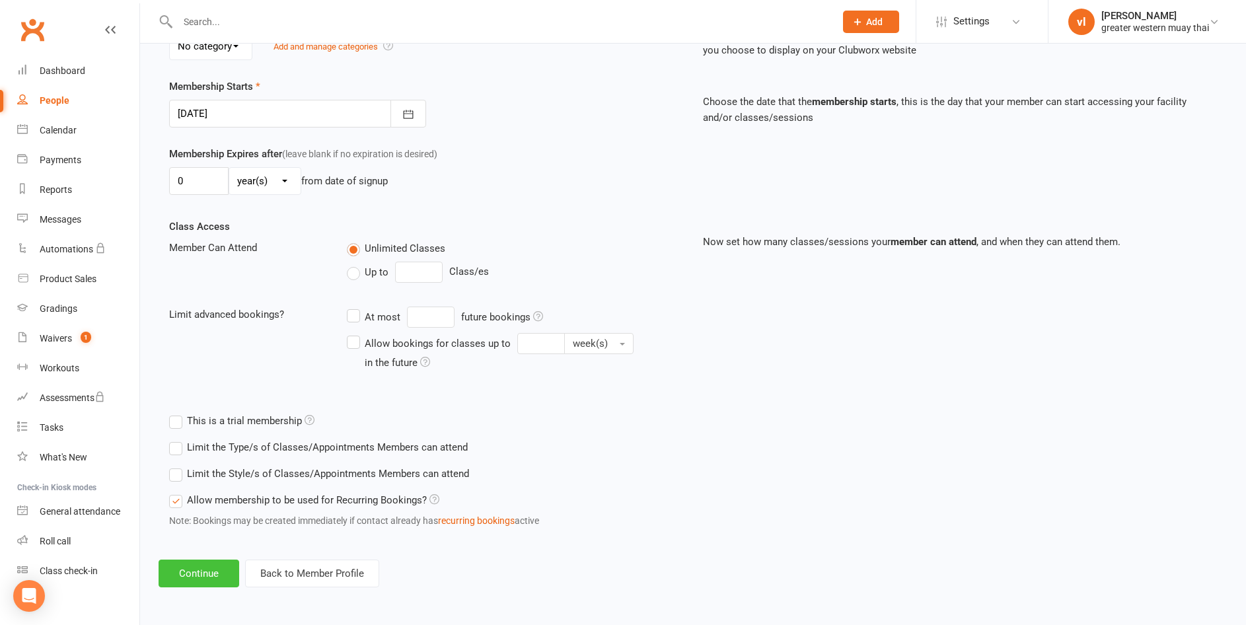
click at [190, 575] on button "Continue" at bounding box center [199, 574] width 81 height 28
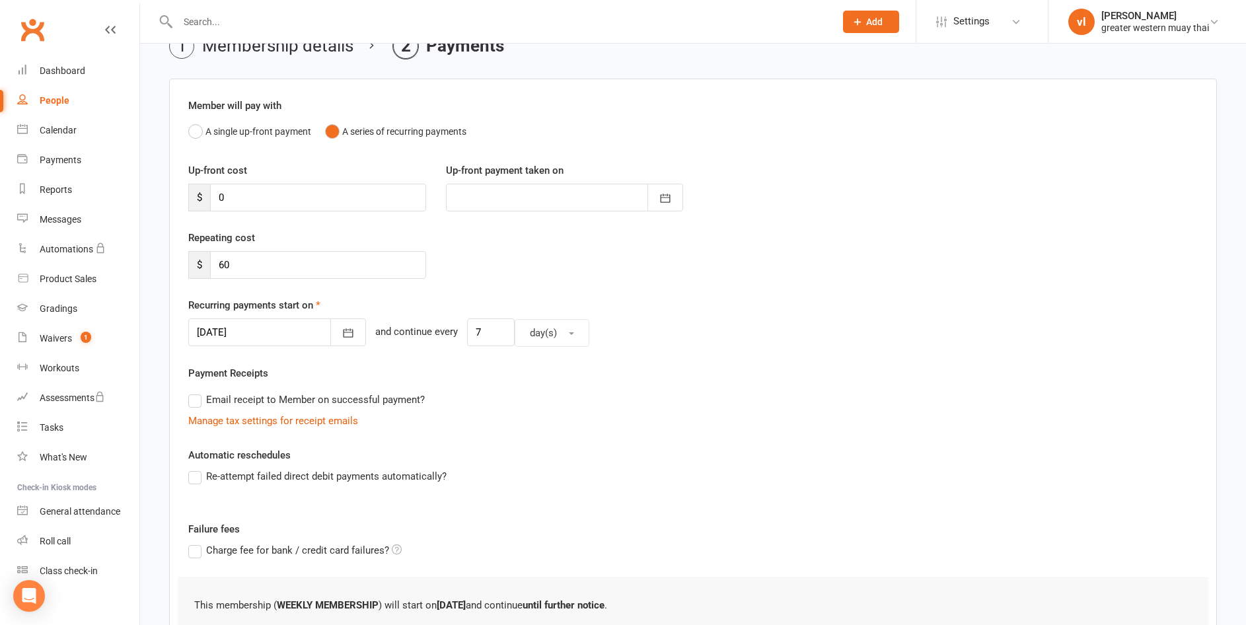
scroll to position [230, 0]
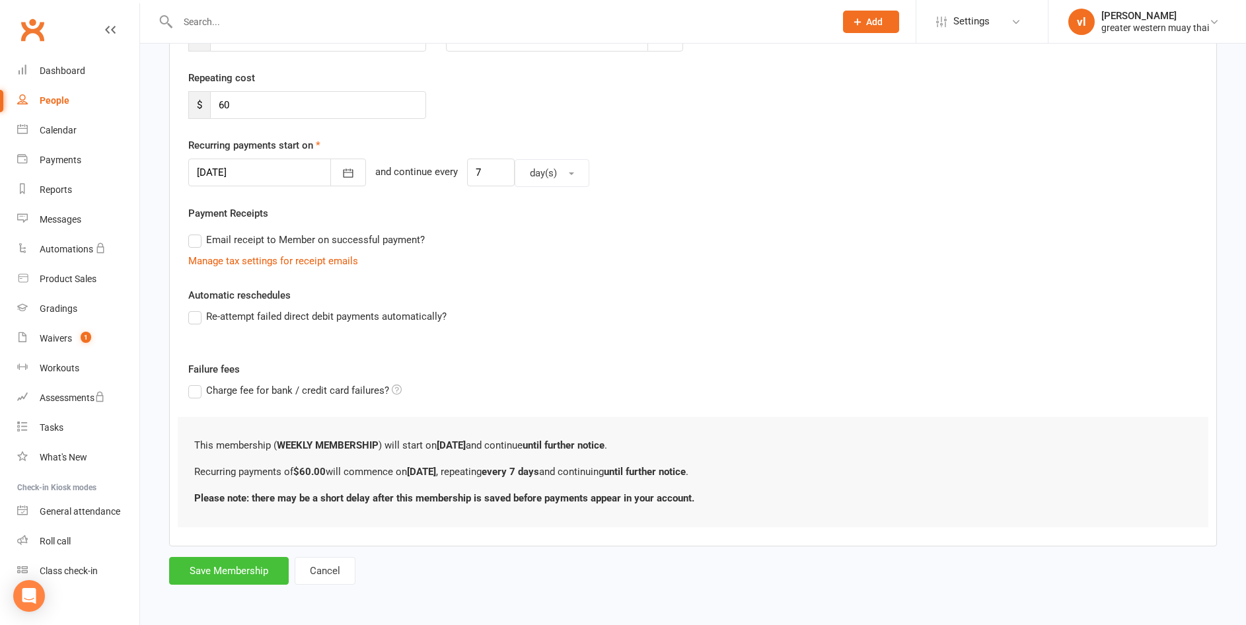
click at [240, 570] on button "Save Membership" at bounding box center [229, 571] width 120 height 28
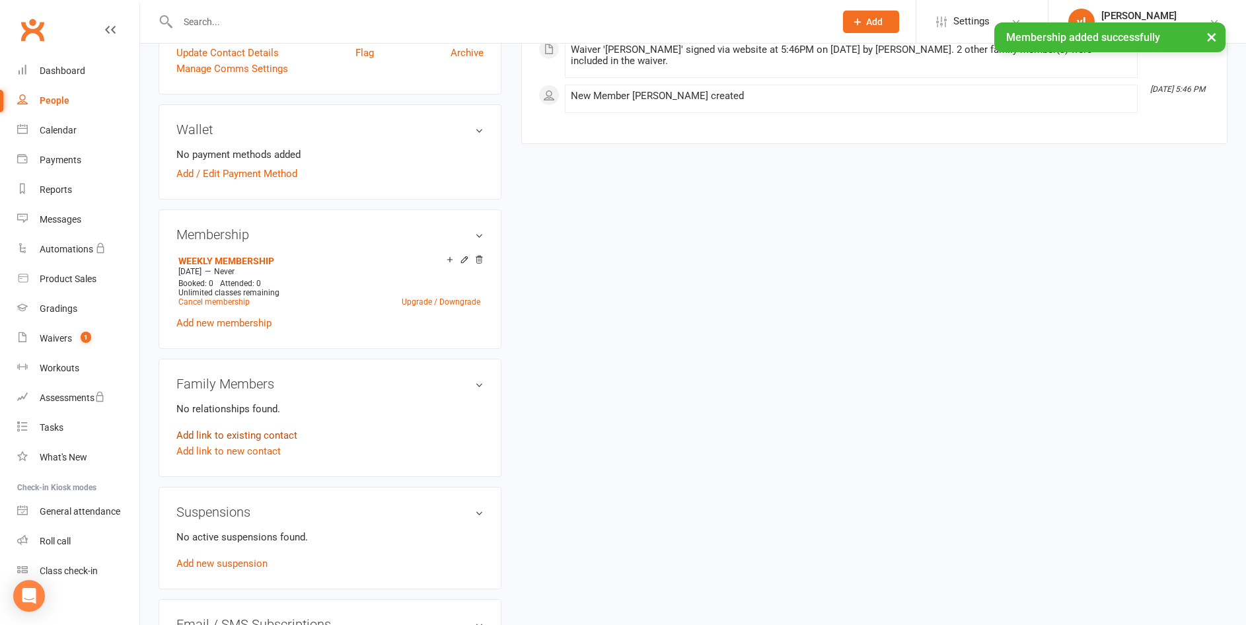
scroll to position [528, 0]
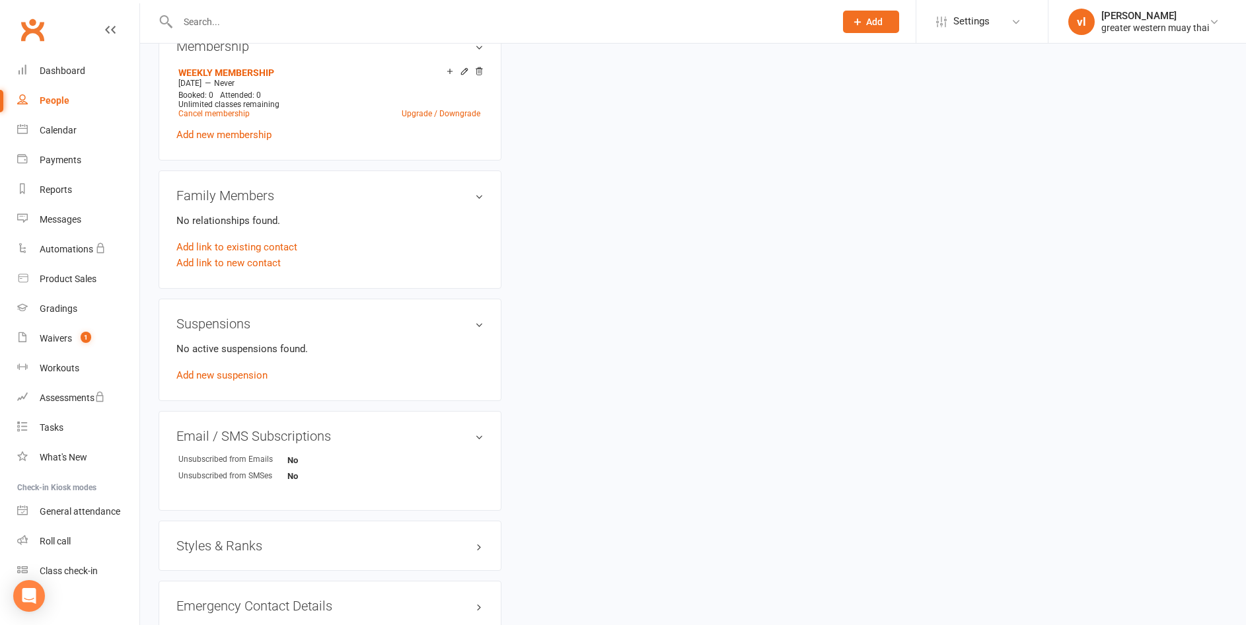
click at [76, 94] on link "People" at bounding box center [78, 101] width 122 height 30
select select "25"
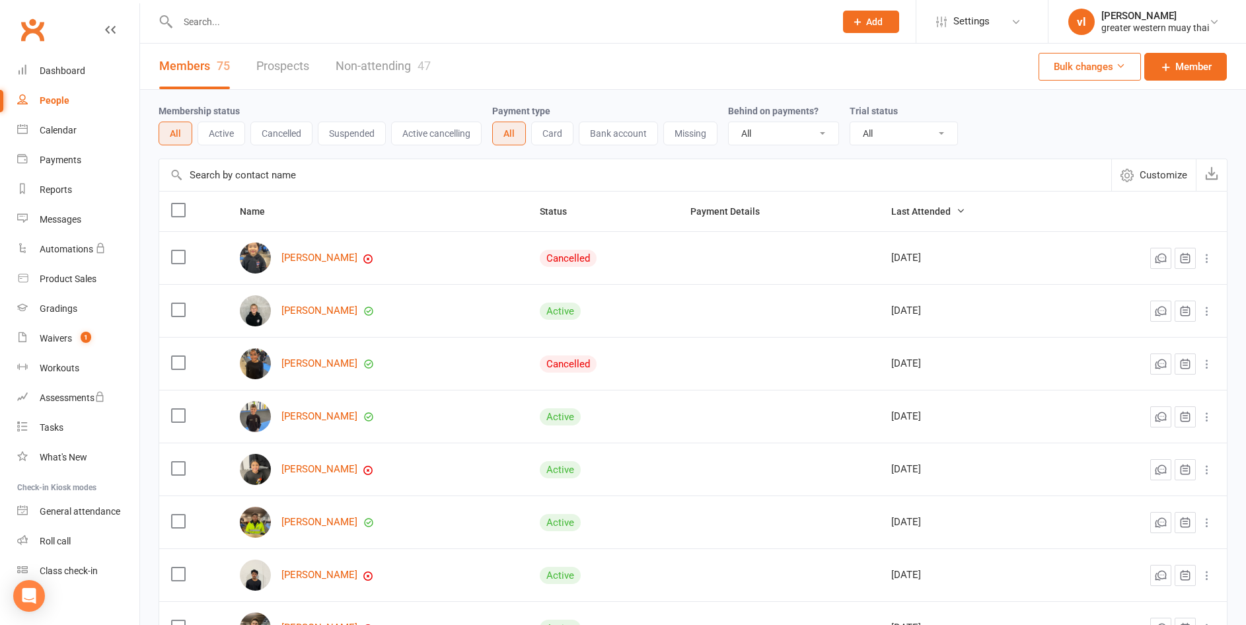
click at [421, 165] on input "text" at bounding box center [635, 175] width 952 height 32
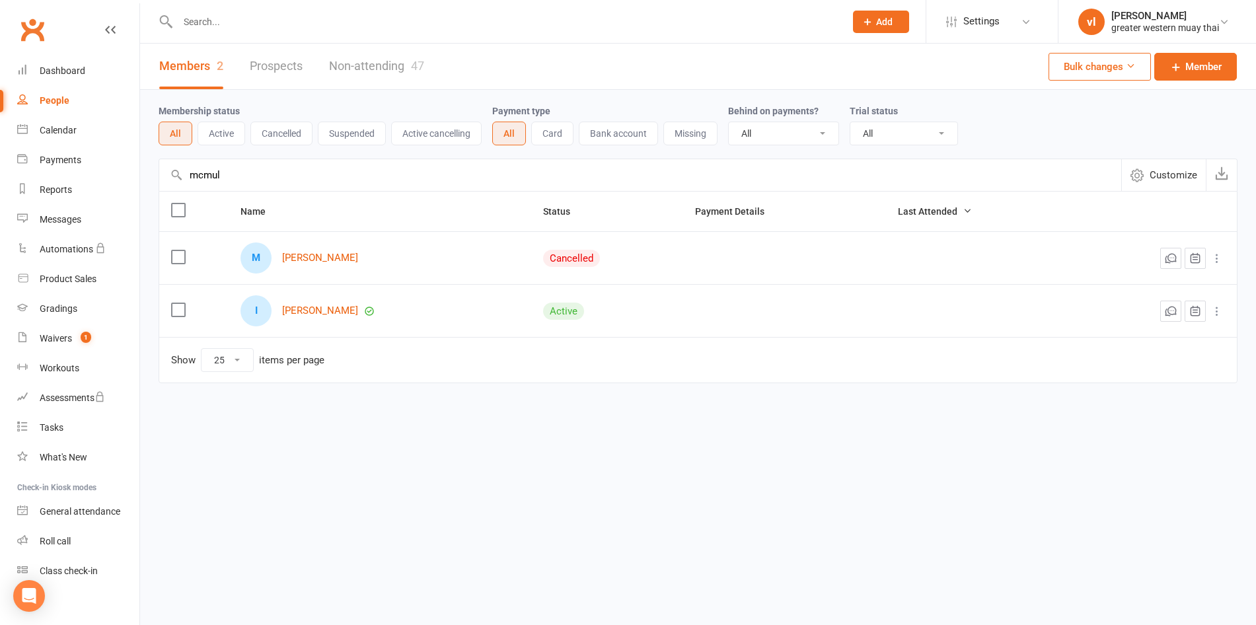
type input "mcmul"
click at [325, 303] on div "I Isaac Mcmullen" at bounding box center [379, 310] width 279 height 31
click at [317, 262] on link "[PERSON_NAME]" at bounding box center [320, 257] width 76 height 11
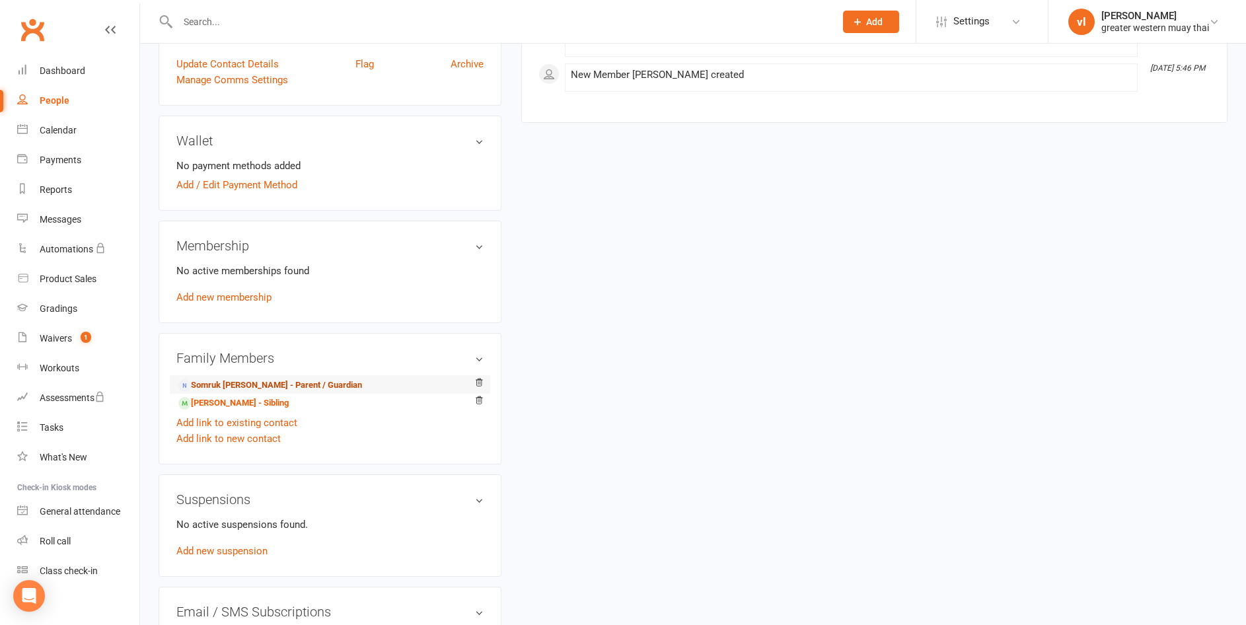
scroll to position [330, 0]
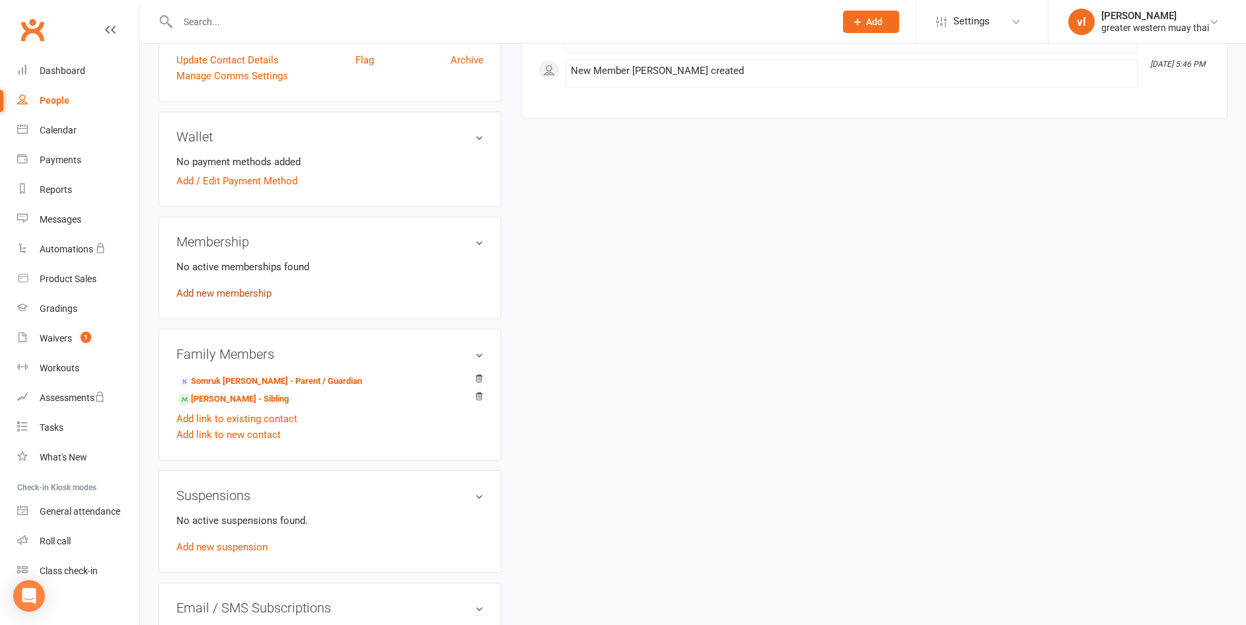
click at [227, 289] on link "Add new membership" at bounding box center [223, 293] width 95 height 12
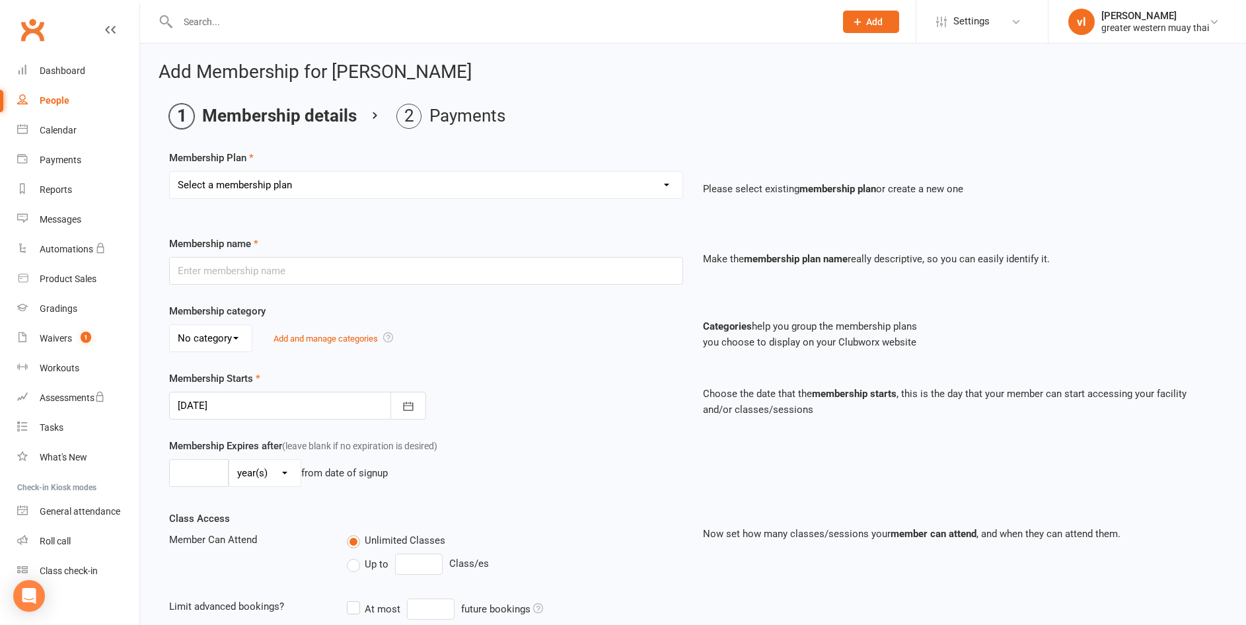
drag, startPoint x: 519, startPoint y: 151, endPoint x: 490, endPoint y: 202, distance: 59.2
click at [518, 155] on div "Membership Plan Select a membership plan Create new Membership Plan PT SESSION …" at bounding box center [693, 183] width 1048 height 67
click at [490, 202] on div "Select a membership plan Create new Membership Plan PT SESSION DAY PASS WEEKLY …" at bounding box center [426, 194] width 534 height 46
click at [499, 176] on select "Select a membership plan Create new Membership Plan PT SESSION DAY PASS WEEKLY …" at bounding box center [426, 185] width 513 height 26
select select "3"
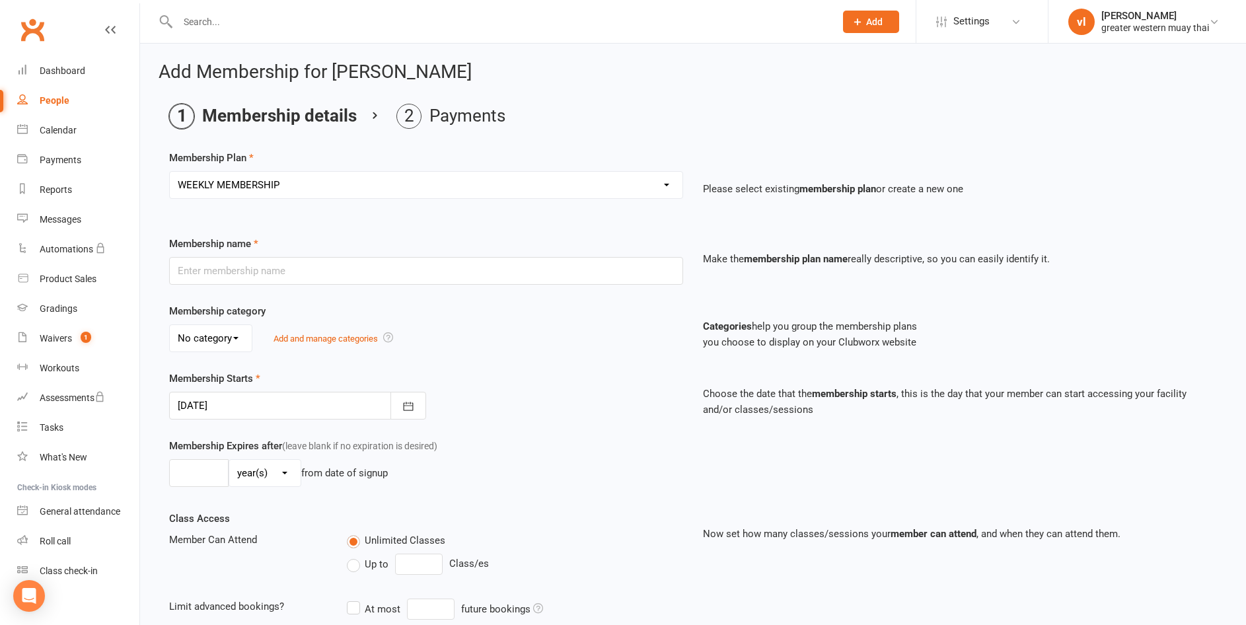
click at [170, 172] on select "Select a membership plan Create new Membership Plan PT SESSION DAY PASS WEEKLY …" at bounding box center [426, 185] width 513 height 26
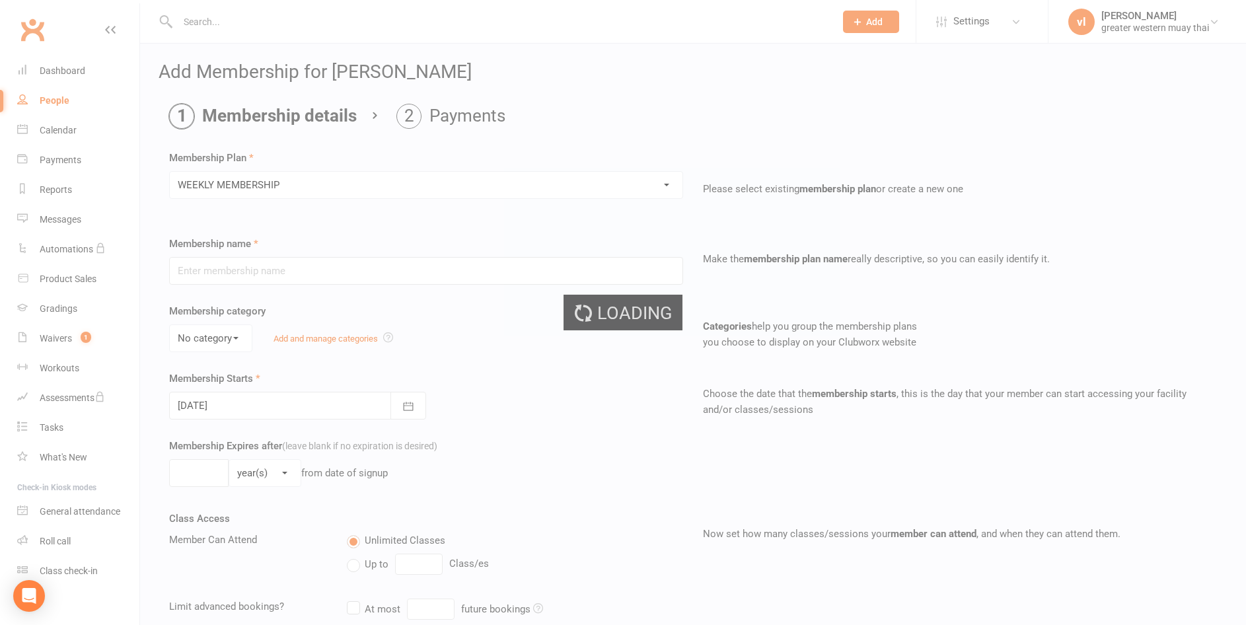
type input "WEEKLY MEMBERSHIP"
type input "0"
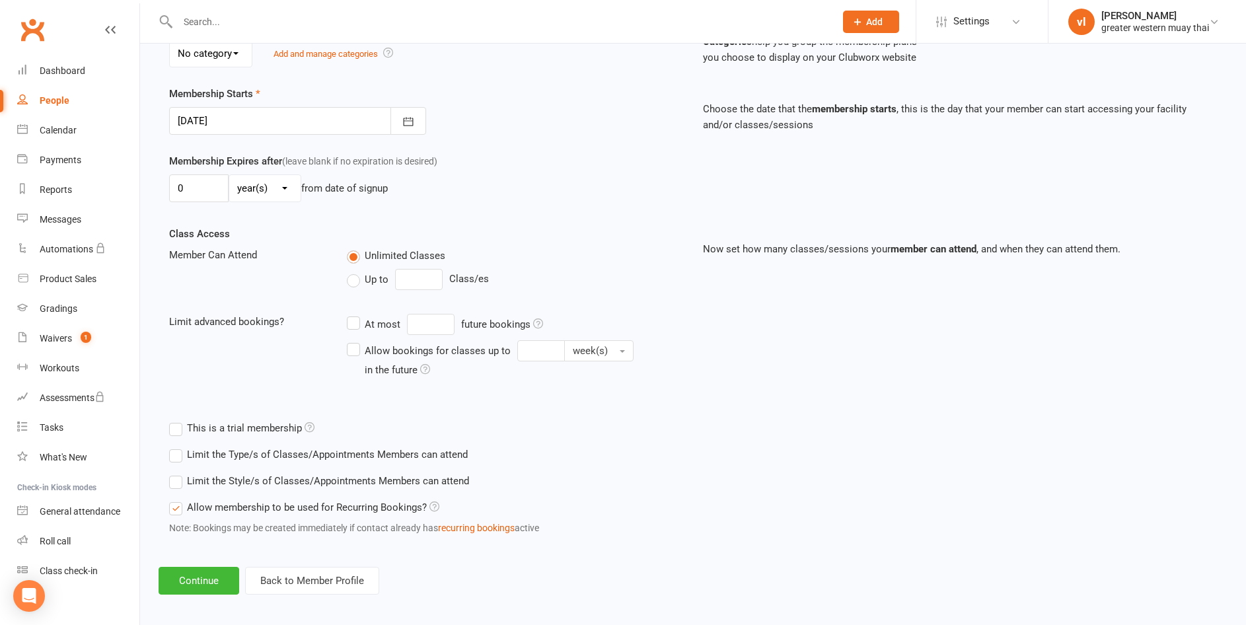
scroll to position [293, 0]
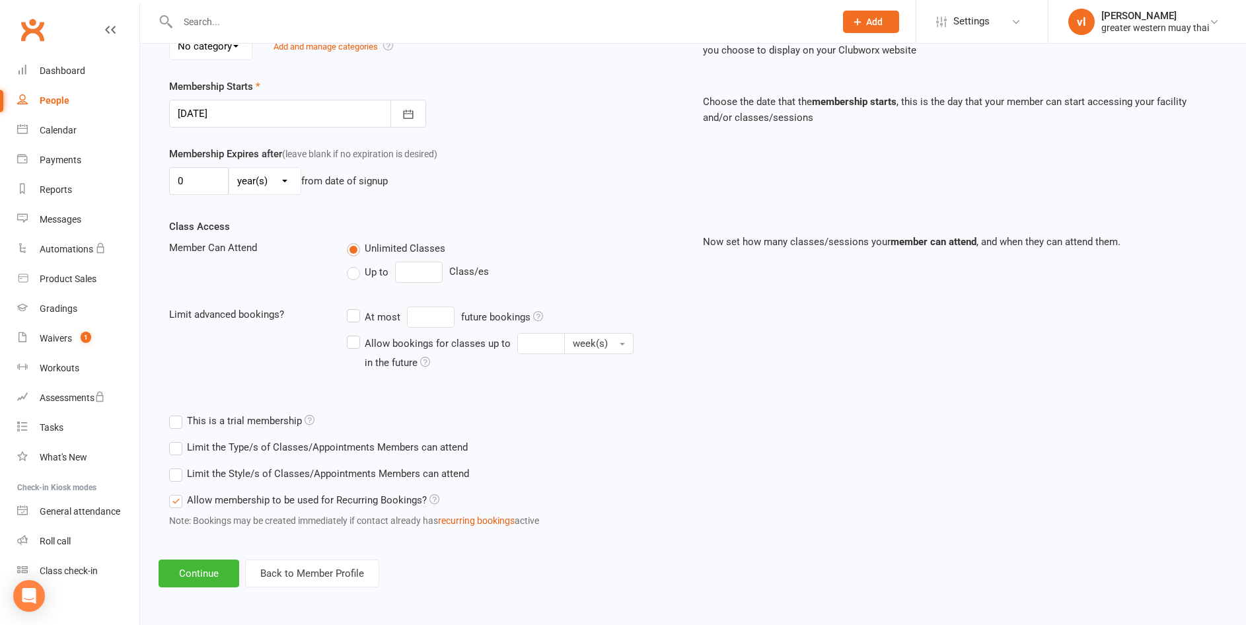
click at [194, 558] on div "Add Membership for Mrisa Mcmullen Membership details Payments Membership Plan S…" at bounding box center [693, 179] width 1106 height 854
click at [196, 564] on button "Continue" at bounding box center [199, 574] width 81 height 28
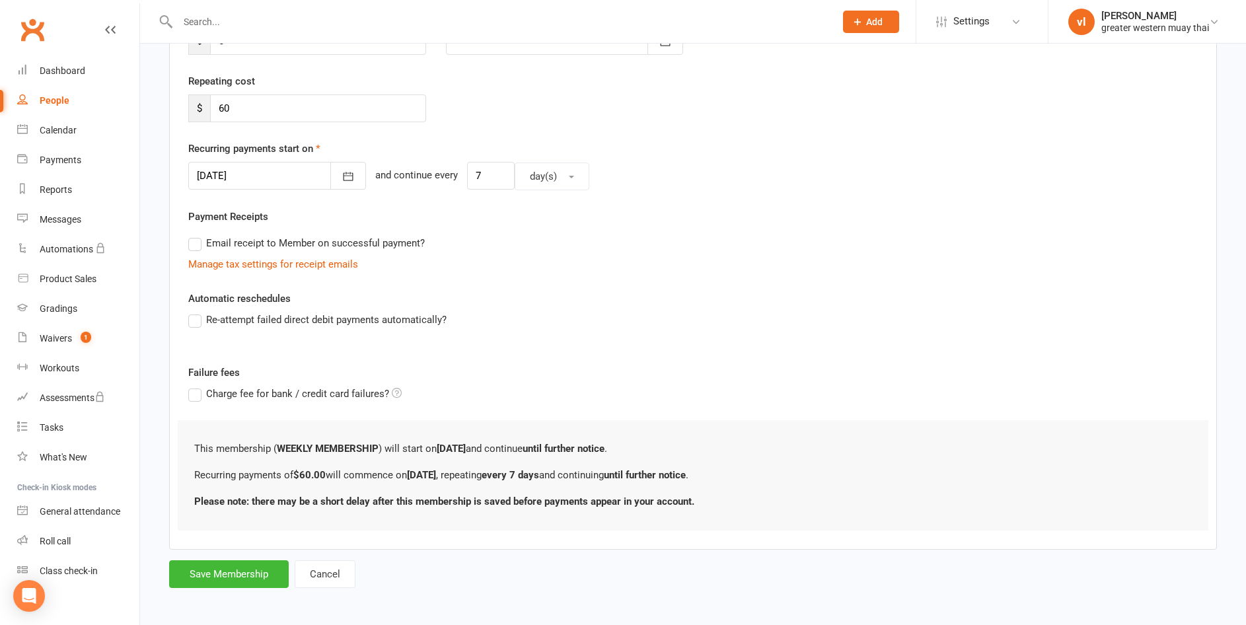
scroll to position [230, 0]
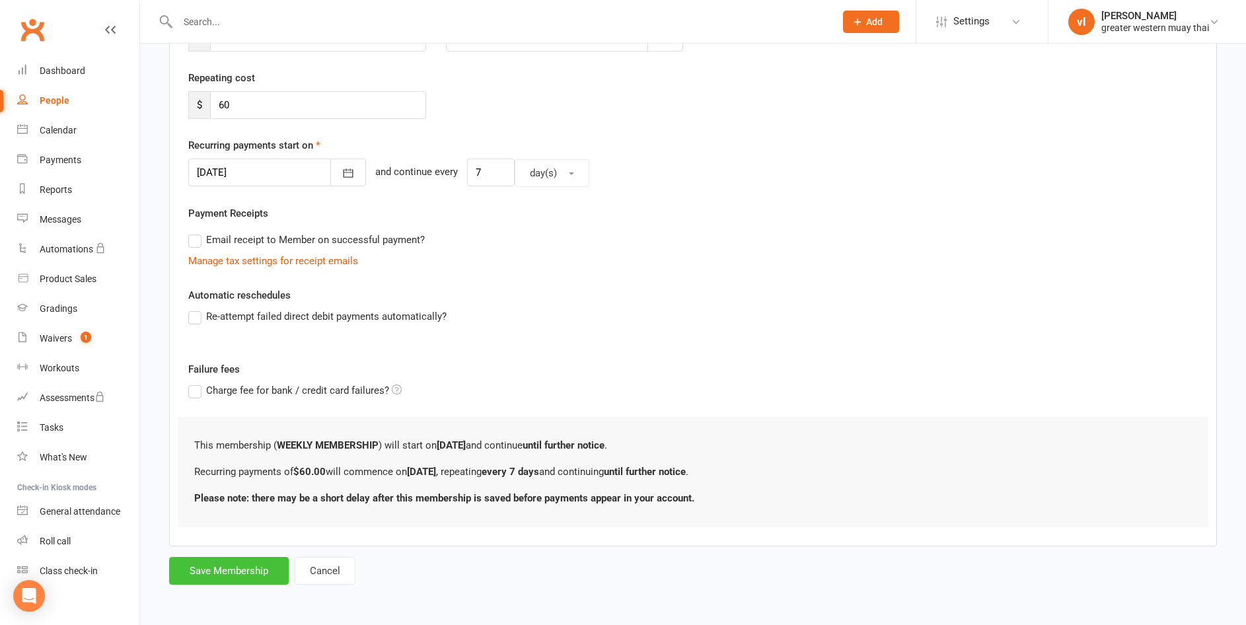
click at [228, 567] on button "Save Membership" at bounding box center [229, 571] width 120 height 28
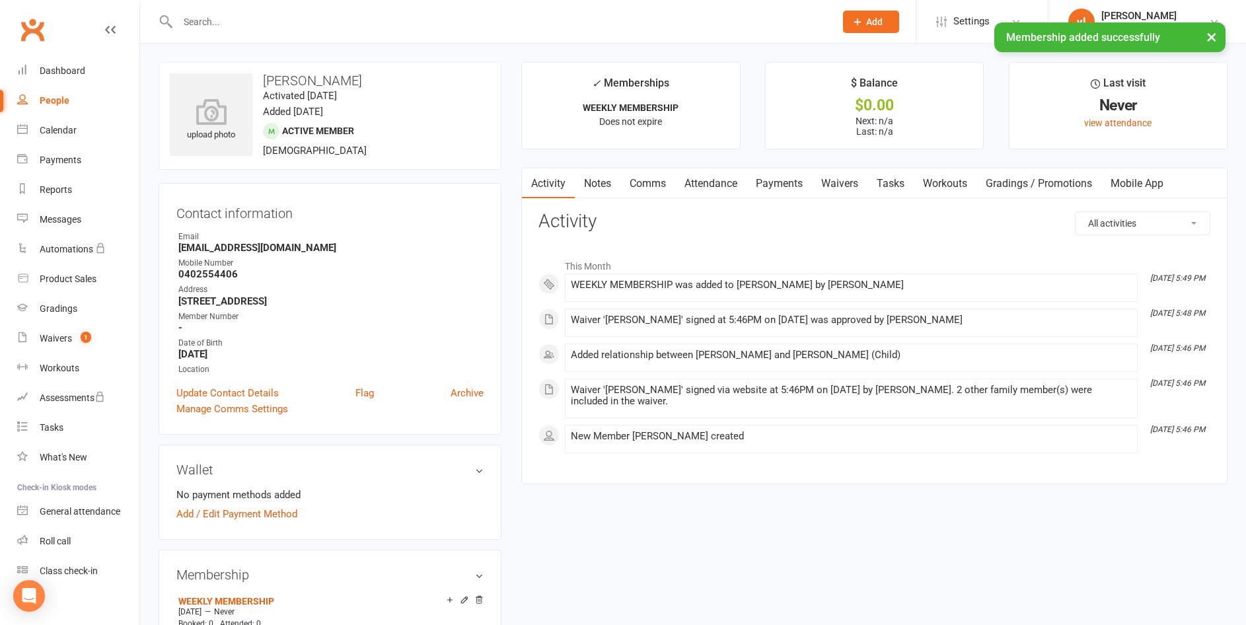
click at [1213, 32] on button "×" at bounding box center [1212, 36] width 24 height 28
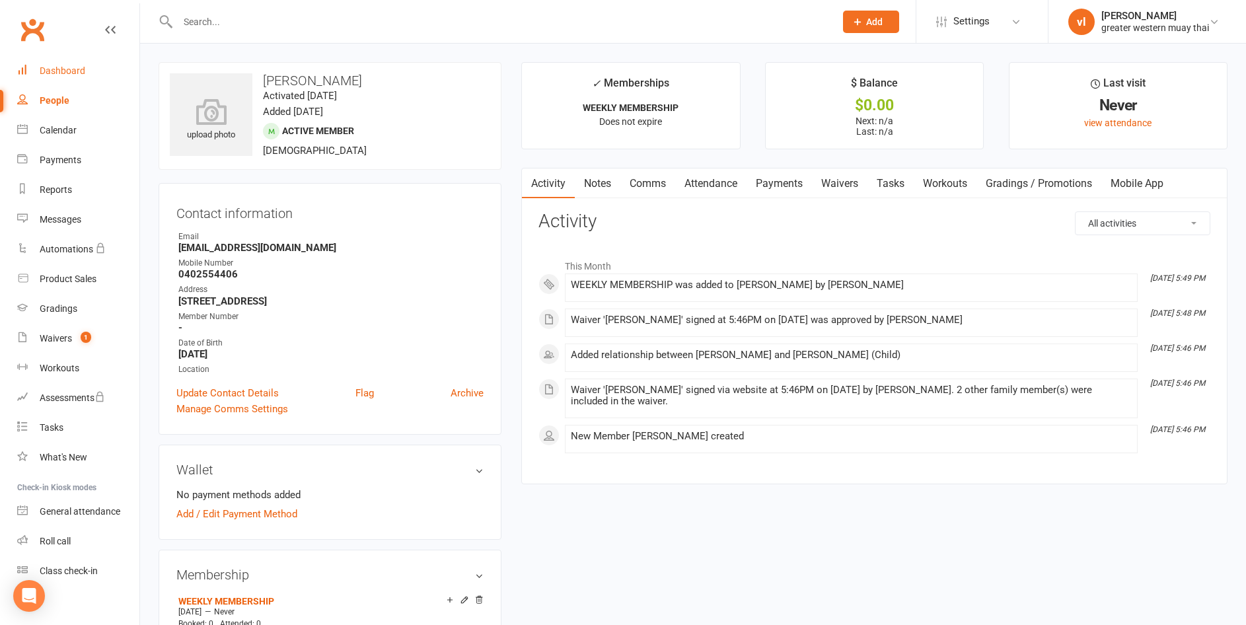
click at [97, 63] on link "Dashboard" at bounding box center [78, 71] width 122 height 30
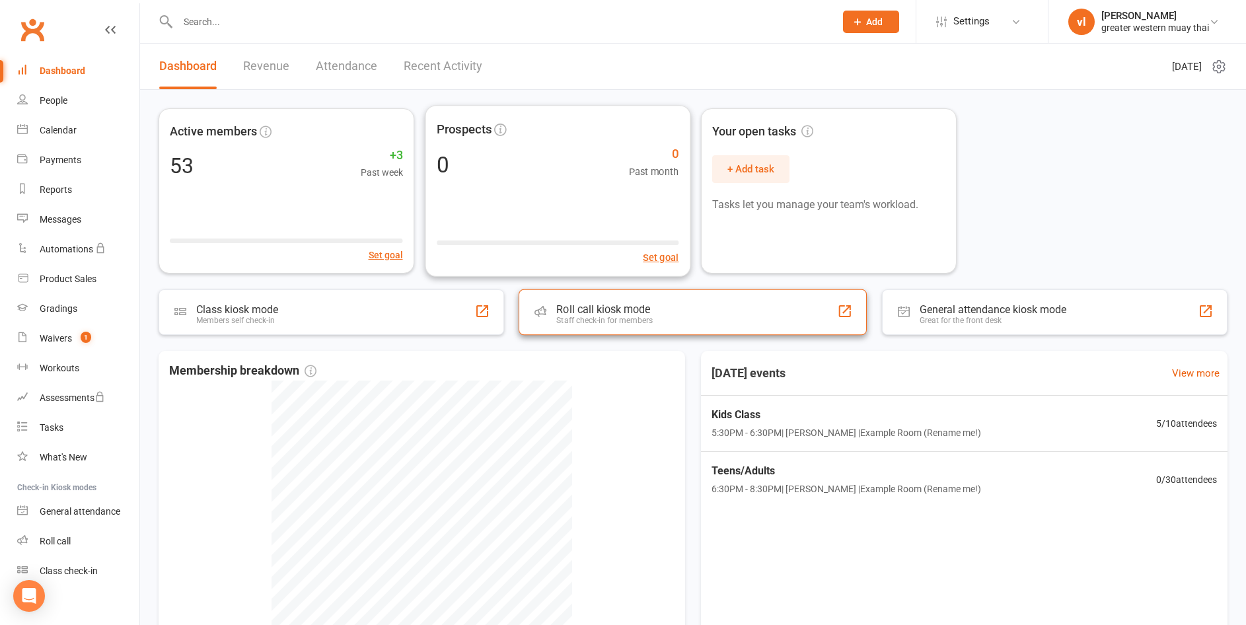
click at [669, 327] on div "Roll call kiosk mode Staff check-in for members" at bounding box center [693, 312] width 348 height 46
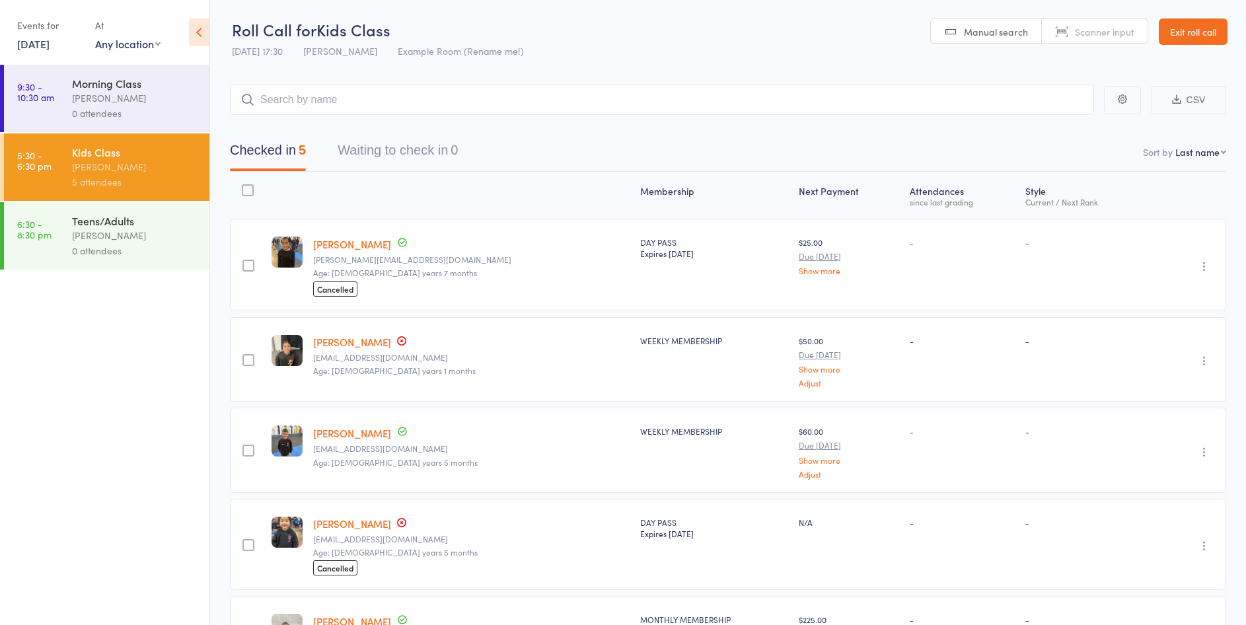
click at [414, 122] on div "Checked in 5 Waiting to check in 0" at bounding box center [728, 143] width 996 height 57
click at [419, 109] on input "search" at bounding box center [662, 100] width 864 height 30
type input "[DEMOGRAPHIC_DATA]"
click at [1069, 124] on link "Drop in" at bounding box center [1059, 128] width 43 height 20
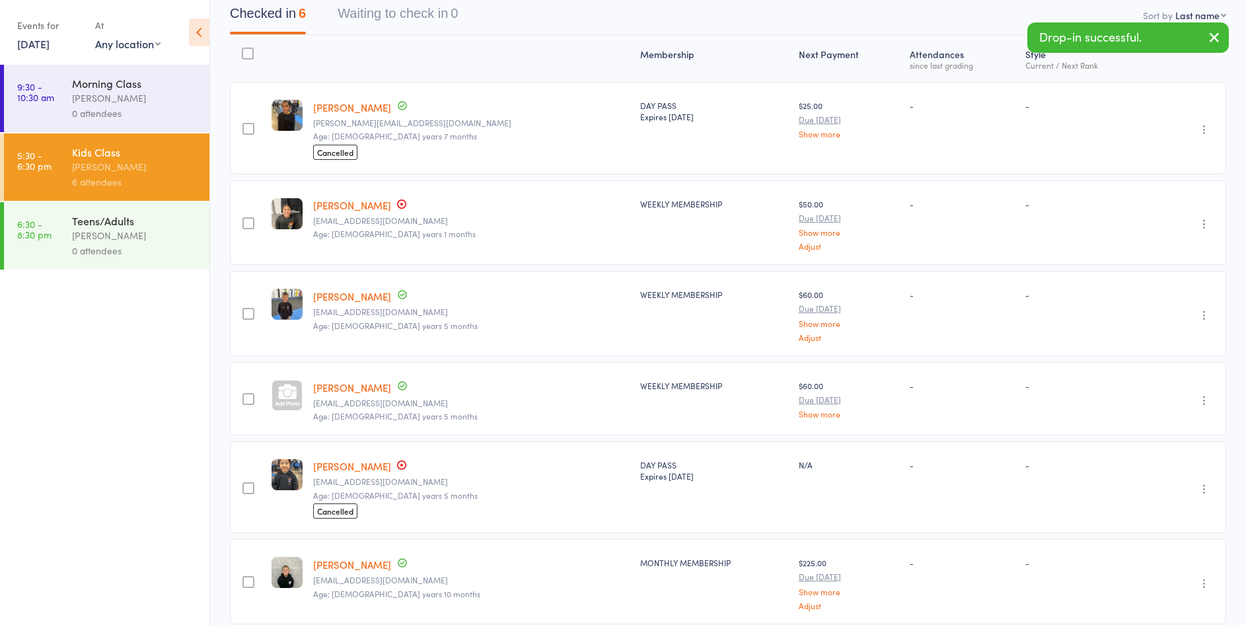
scroll to position [61, 0]
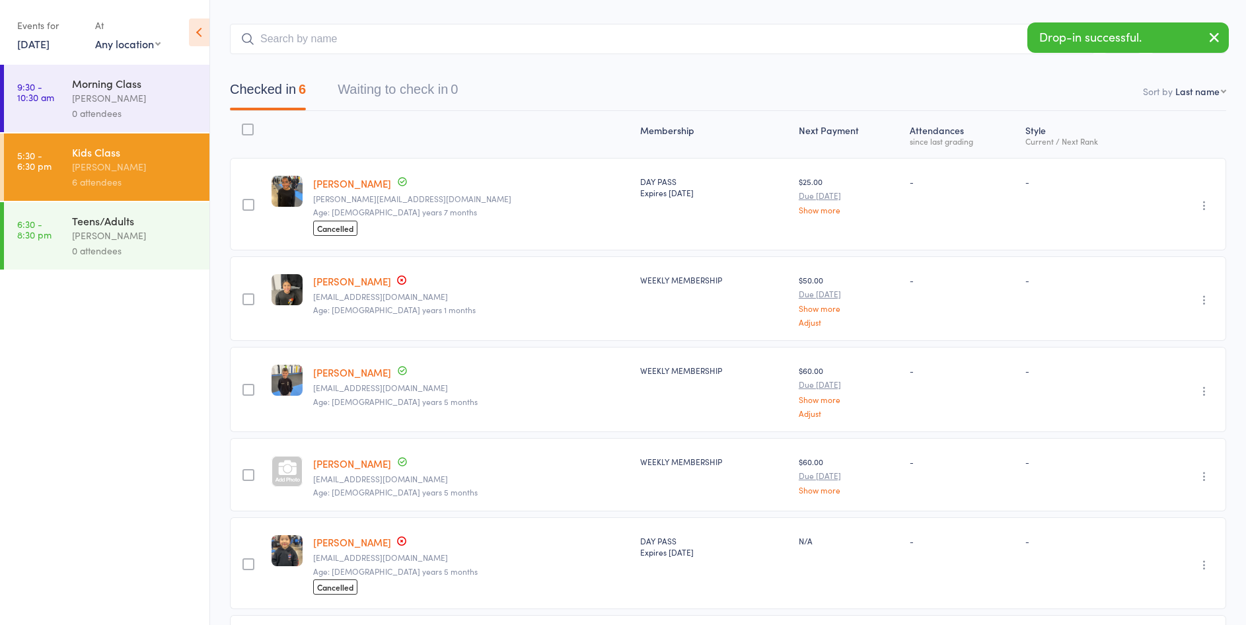
click at [1206, 36] on button "button" at bounding box center [1214, 38] width 29 height 30
click at [80, 211] on div "Teens/Adults vince latorre 0 attendees" at bounding box center [140, 235] width 137 height 67
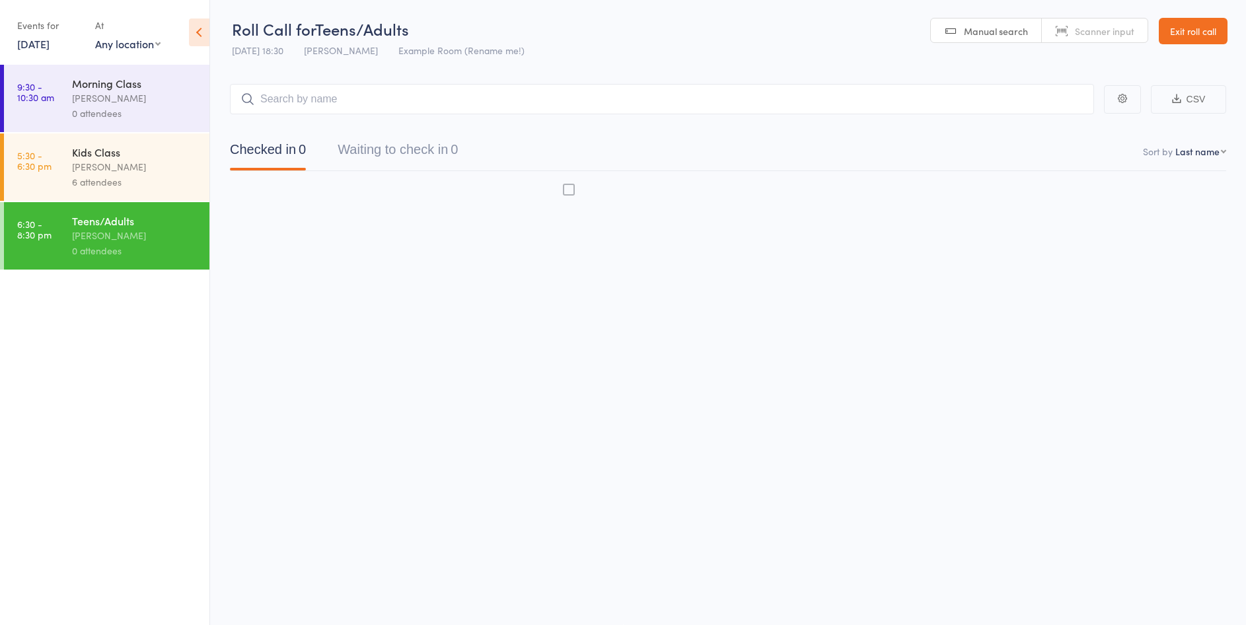
scroll to position [1, 0]
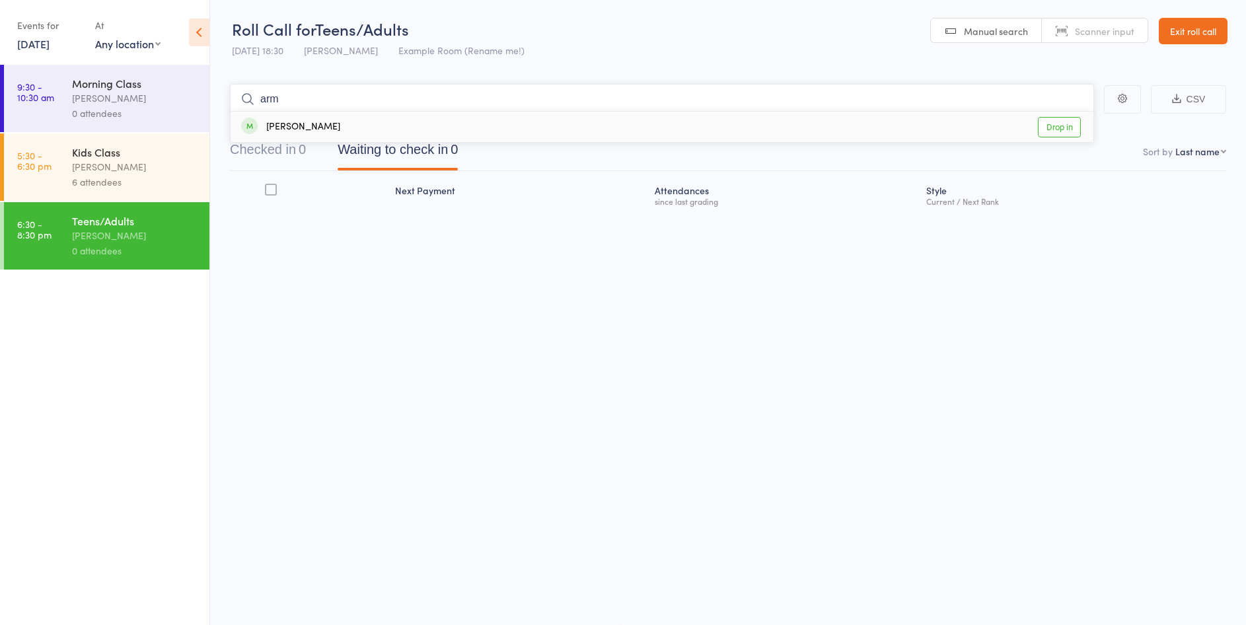
type input "arm"
click at [1066, 120] on link "Drop in" at bounding box center [1059, 127] width 43 height 20
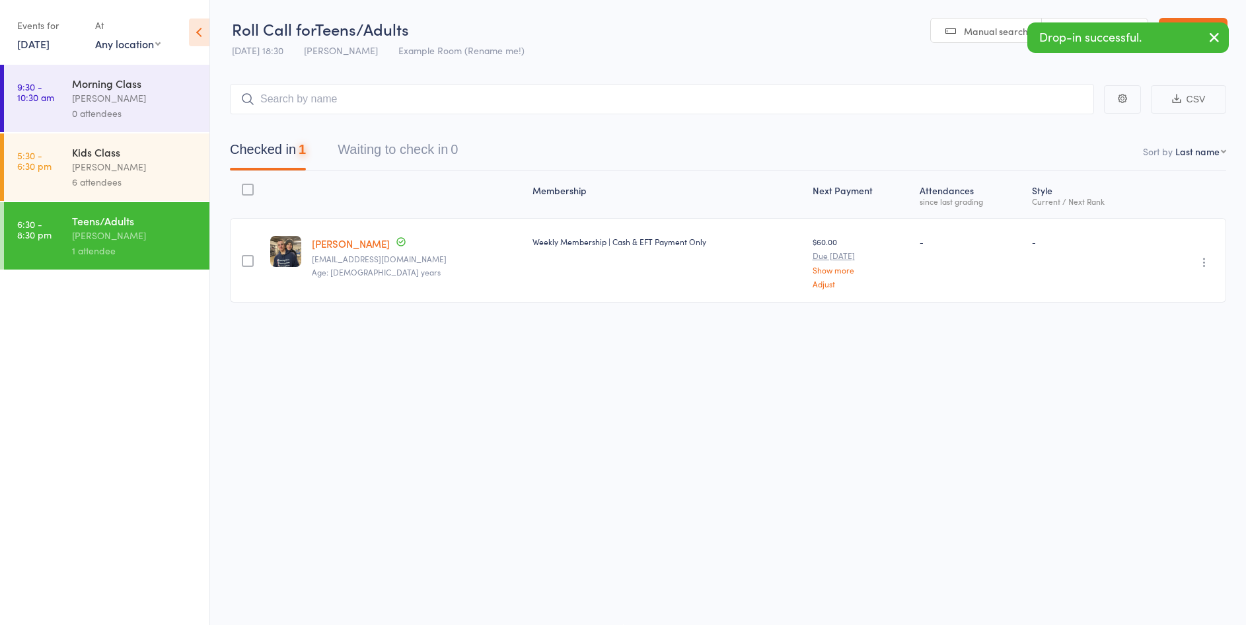
click at [1210, 41] on icon "button" at bounding box center [1214, 37] width 16 height 17
click at [1210, 36] on link "Exit roll call" at bounding box center [1193, 31] width 69 height 26
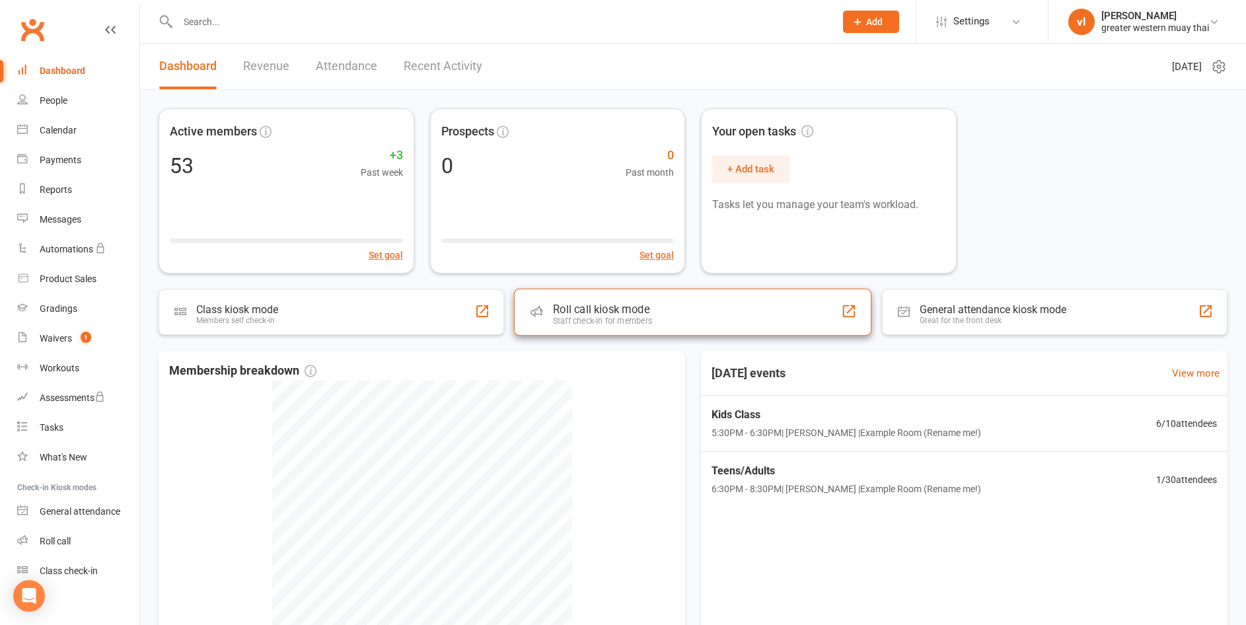
click at [651, 310] on div "Roll call kiosk mode" at bounding box center [602, 309] width 99 height 13
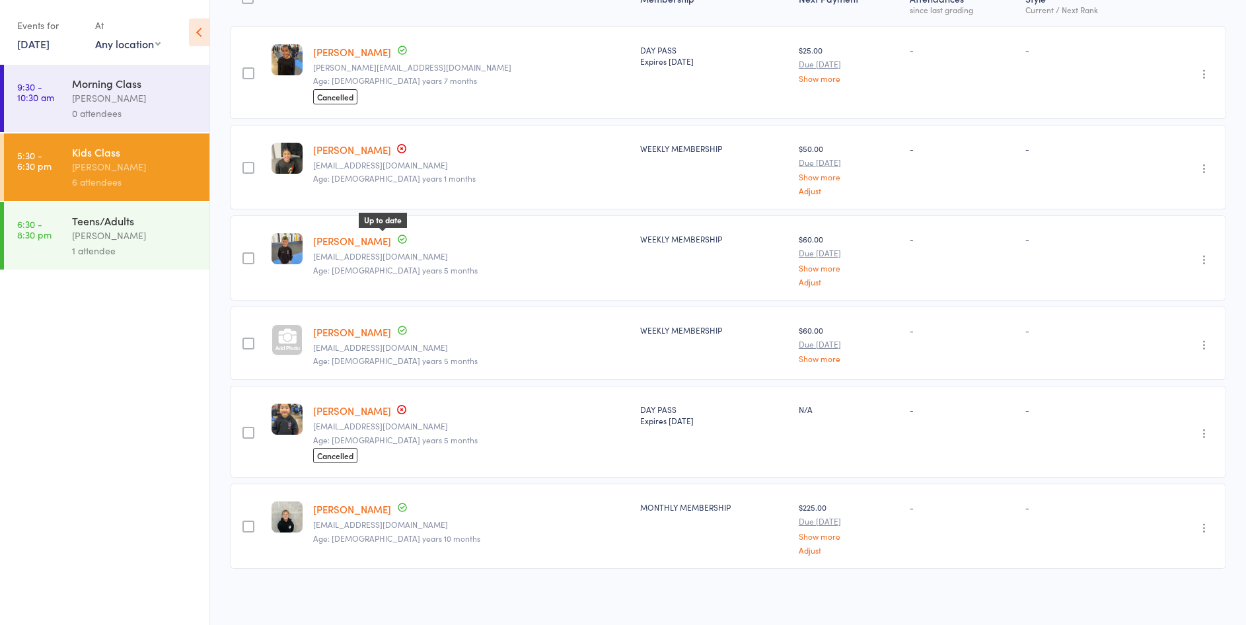
scroll to position [193, 0]
click at [360, 328] on link "[PERSON_NAME]" at bounding box center [352, 331] width 78 height 14
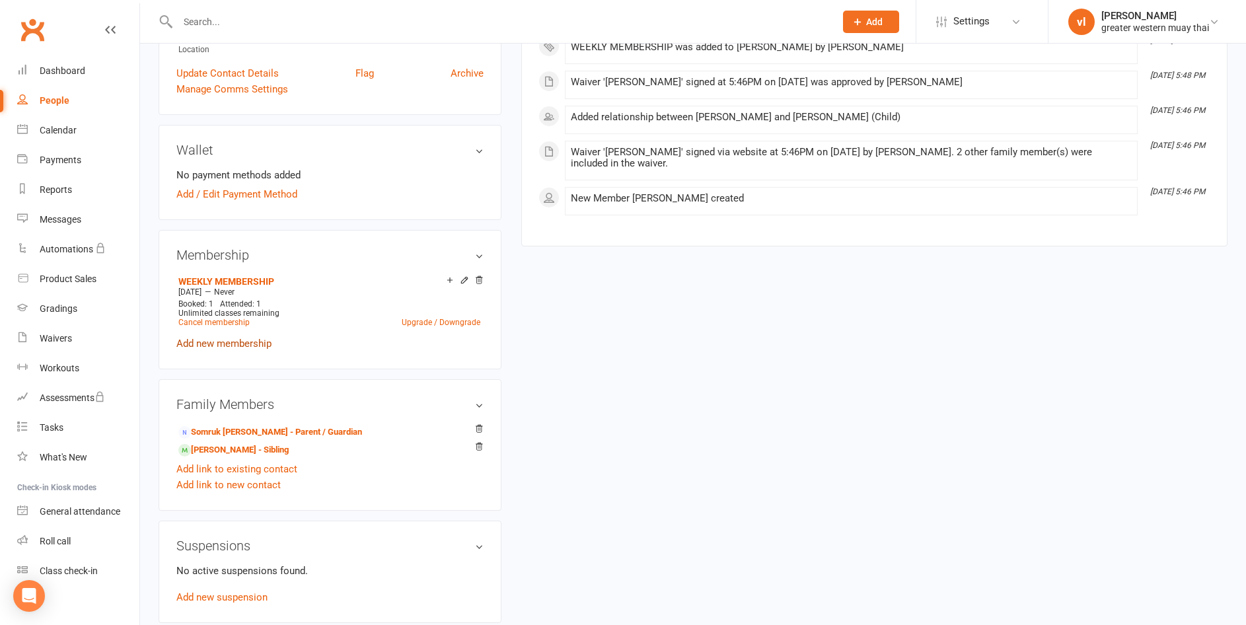
scroll to position [330, 0]
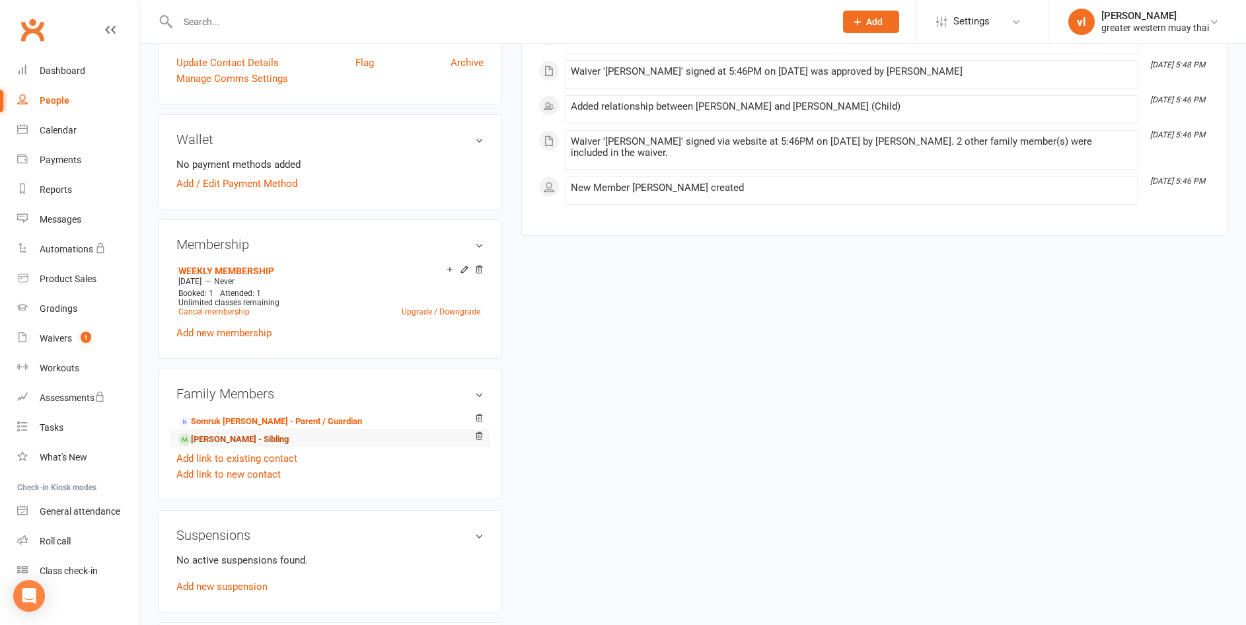
click at [217, 437] on link "[PERSON_NAME] - Sibling" at bounding box center [233, 440] width 110 height 14
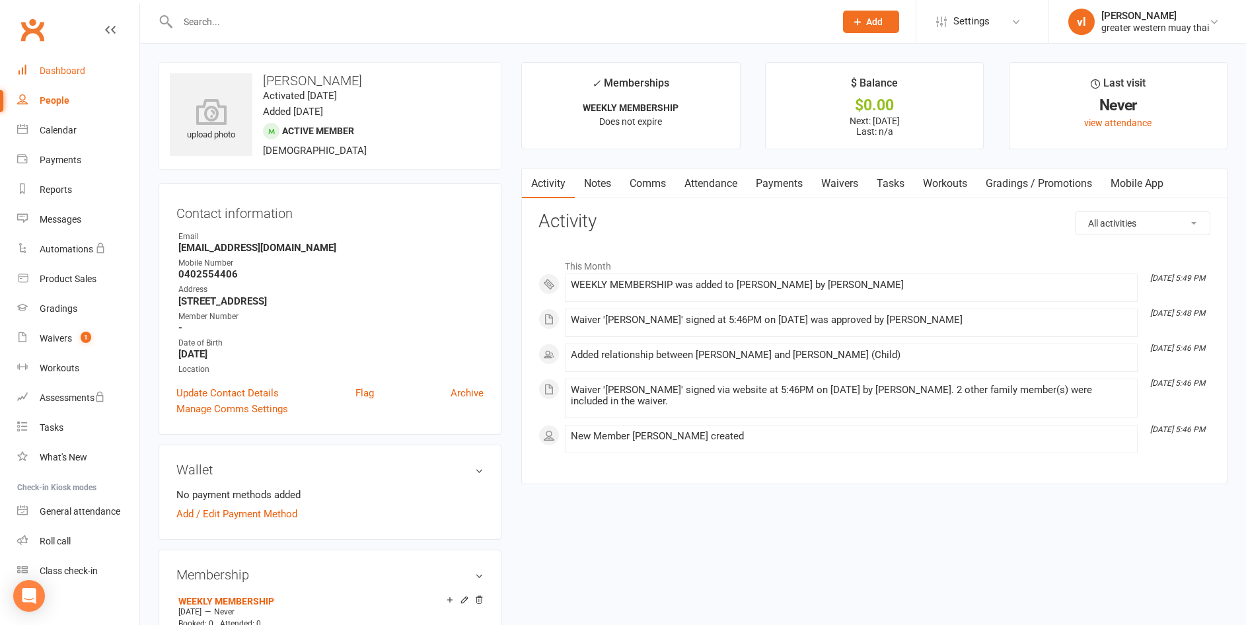
click at [63, 68] on div "Dashboard" at bounding box center [63, 70] width 46 height 11
